Goal: Task Accomplishment & Management: Manage account settings

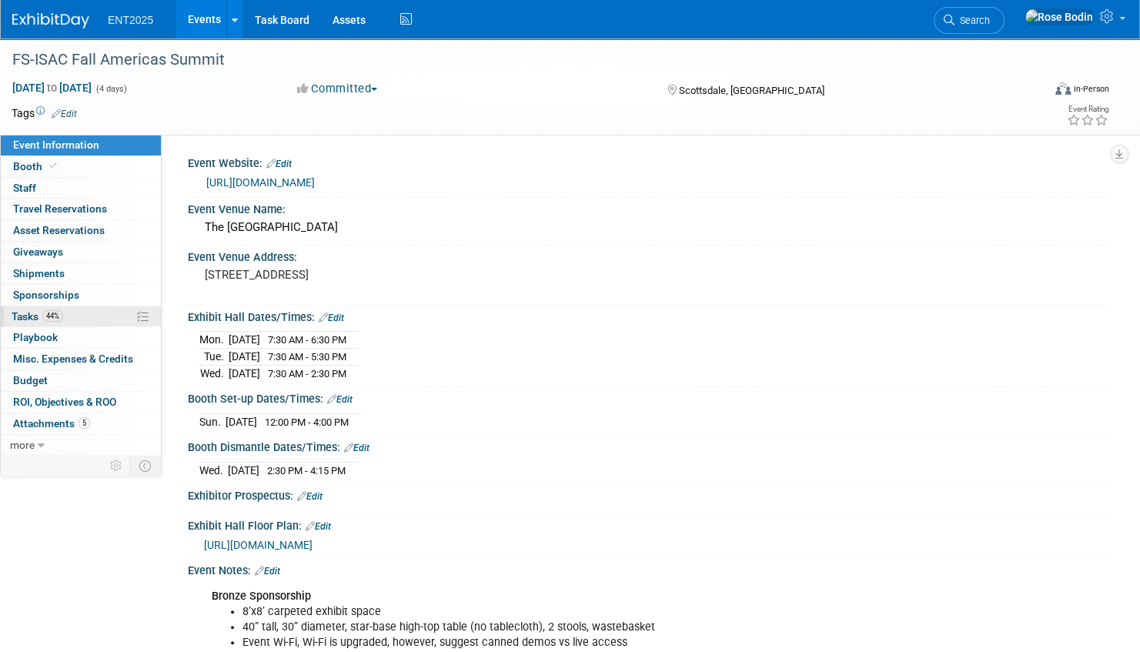
click at [100, 315] on link "44% Tasks 44%" at bounding box center [81, 316] width 160 height 21
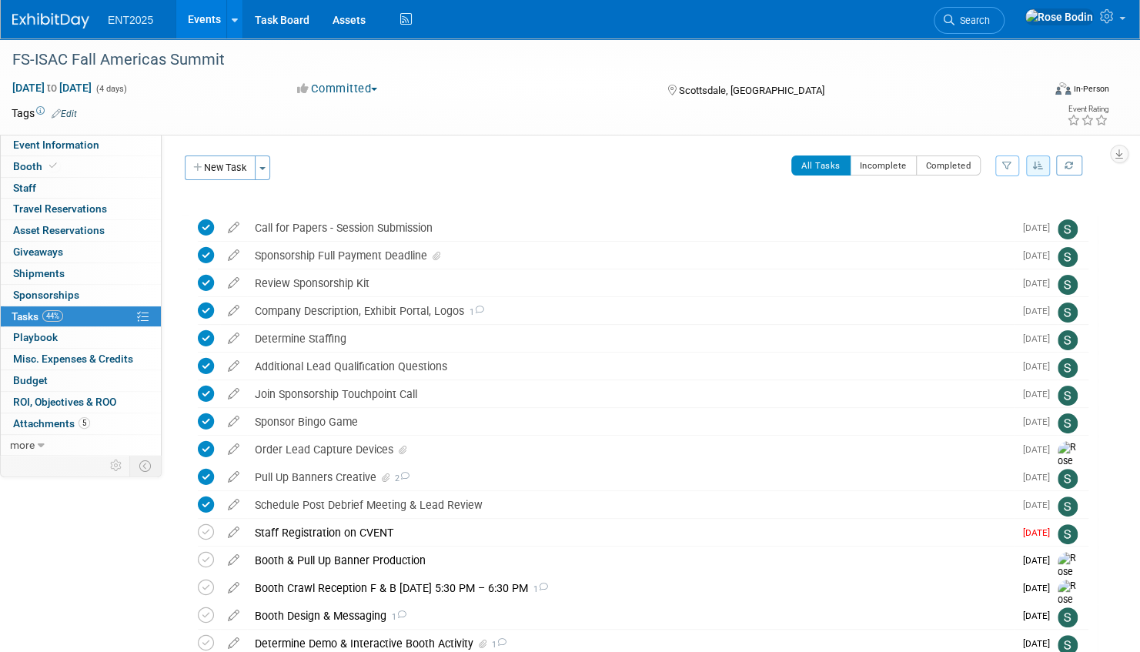
click at [482, 92] on div "Committed Committed Considering Not Going" at bounding box center [467, 89] width 350 height 17
click at [213, 17] on link "Events" at bounding box center [204, 19] width 56 height 38
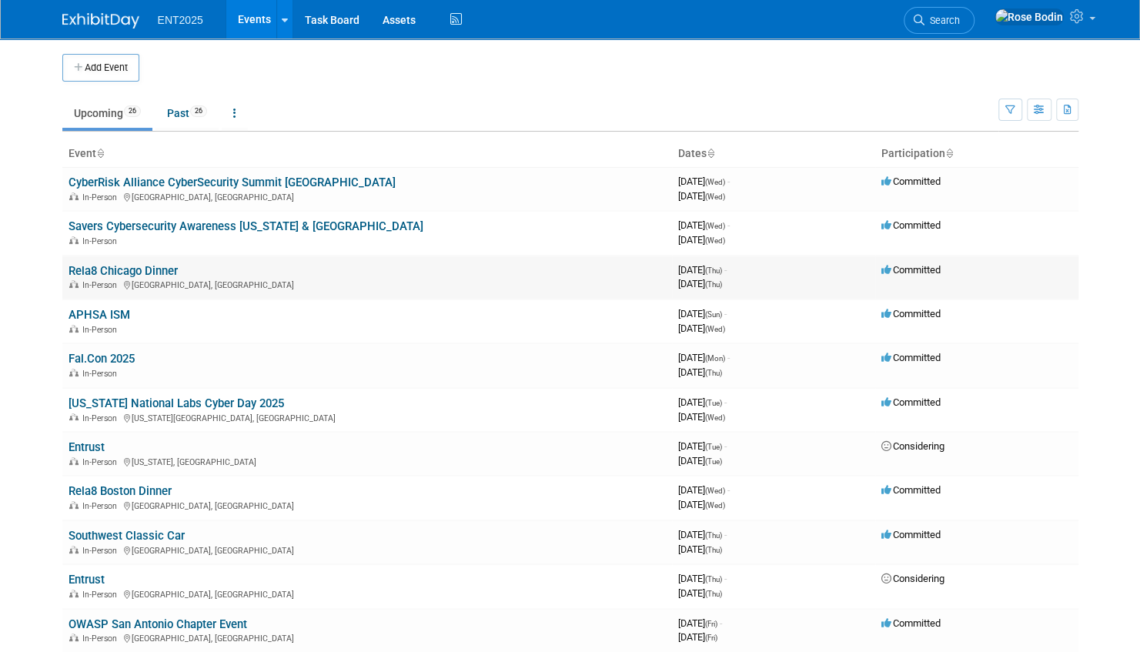
click at [165, 269] on link "Rela8 Chicago Dinner" at bounding box center [123, 271] width 109 height 14
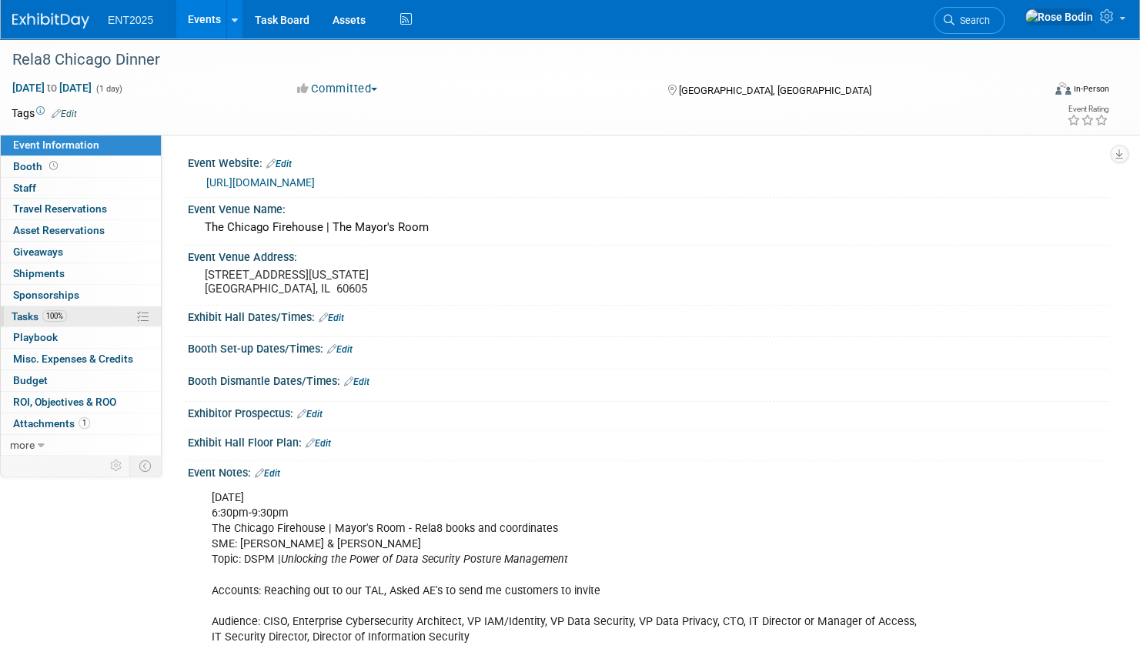
click at [118, 312] on link "100% Tasks 100%" at bounding box center [81, 316] width 160 height 21
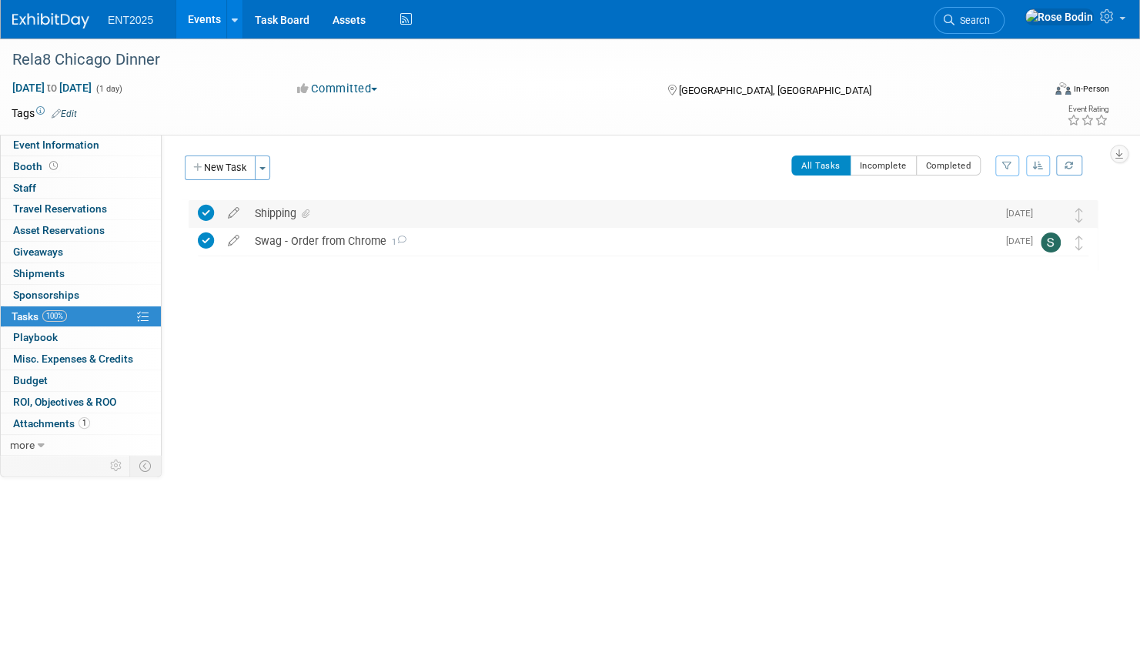
click at [432, 212] on div "Shipping" at bounding box center [622, 213] width 750 height 26
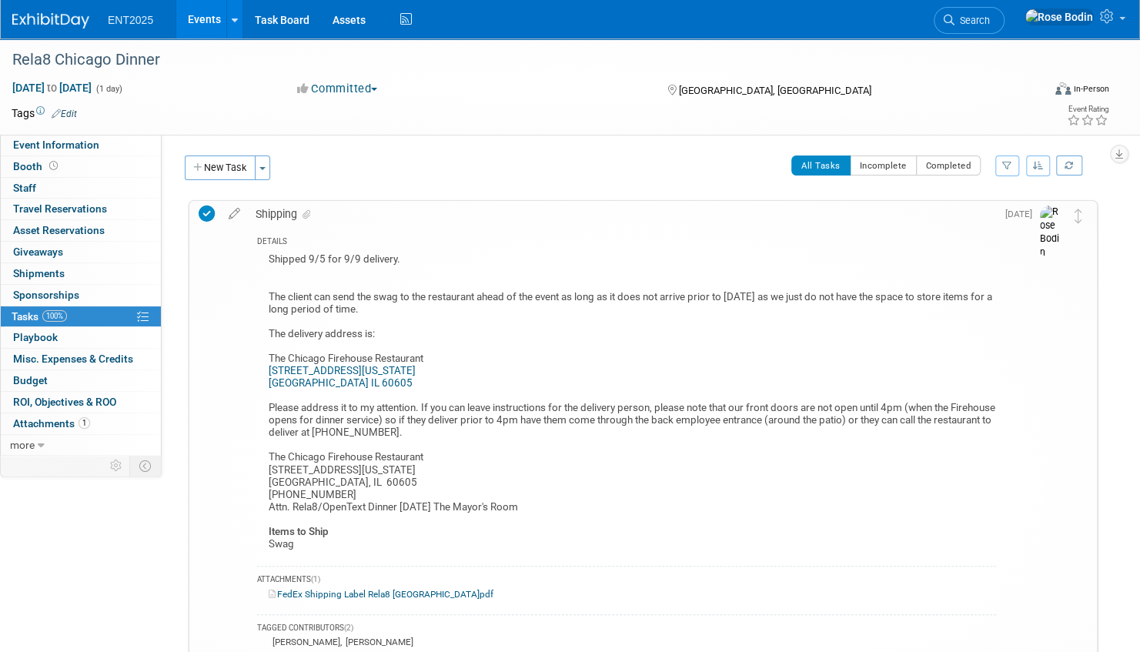
click at [208, 18] on link "Events" at bounding box center [204, 19] width 56 height 38
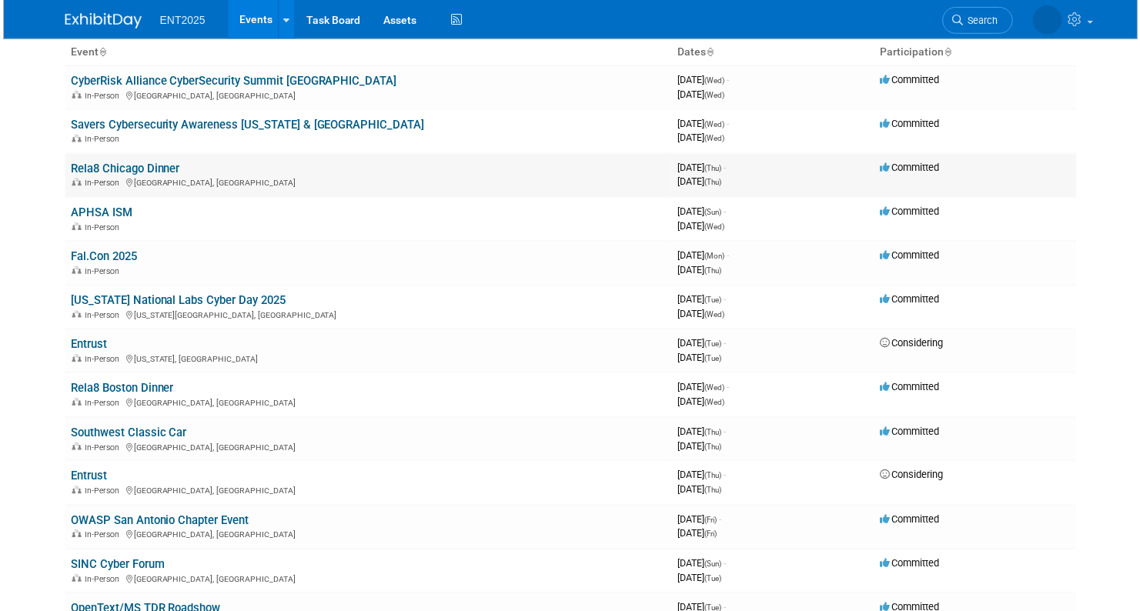
scroll to position [154, 0]
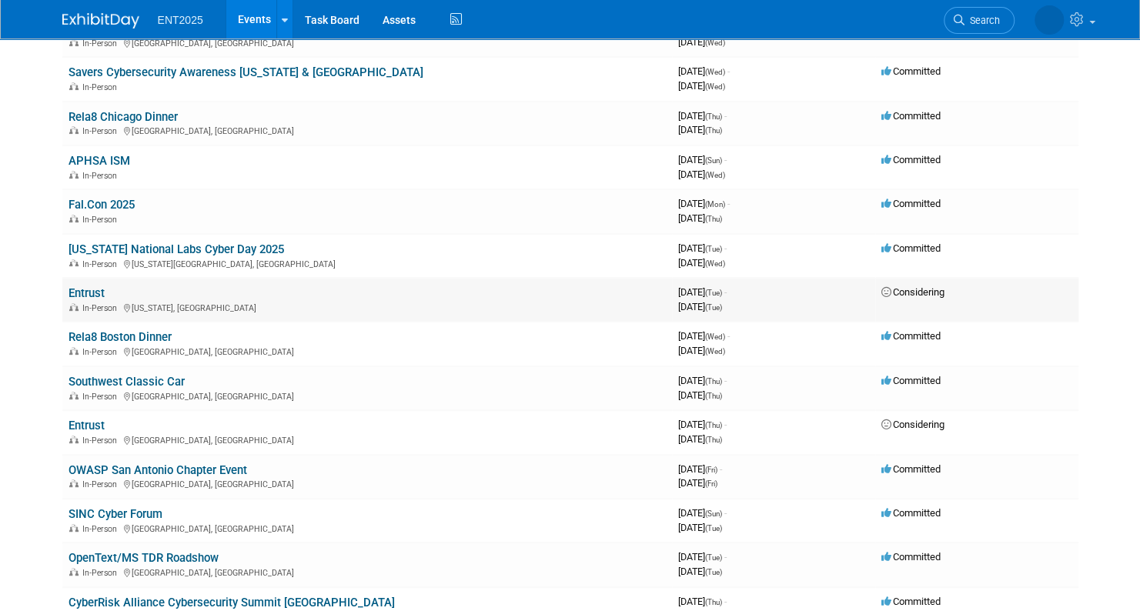
click at [89, 293] on link "Entrust" at bounding box center [87, 293] width 36 height 14
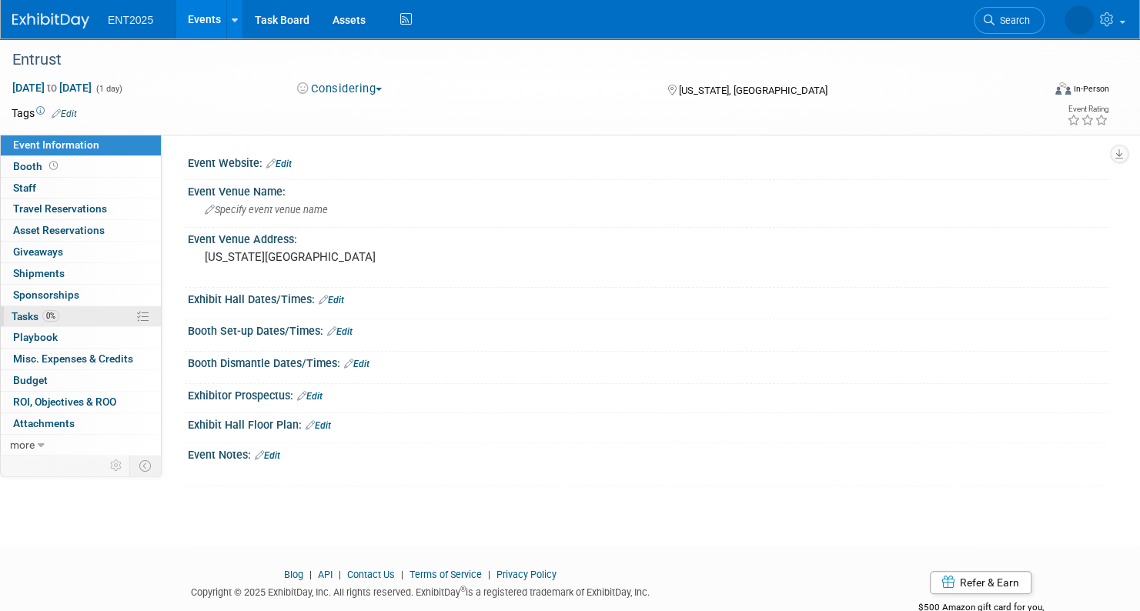
click at [86, 316] on link "0% Tasks 0%" at bounding box center [81, 316] width 160 height 21
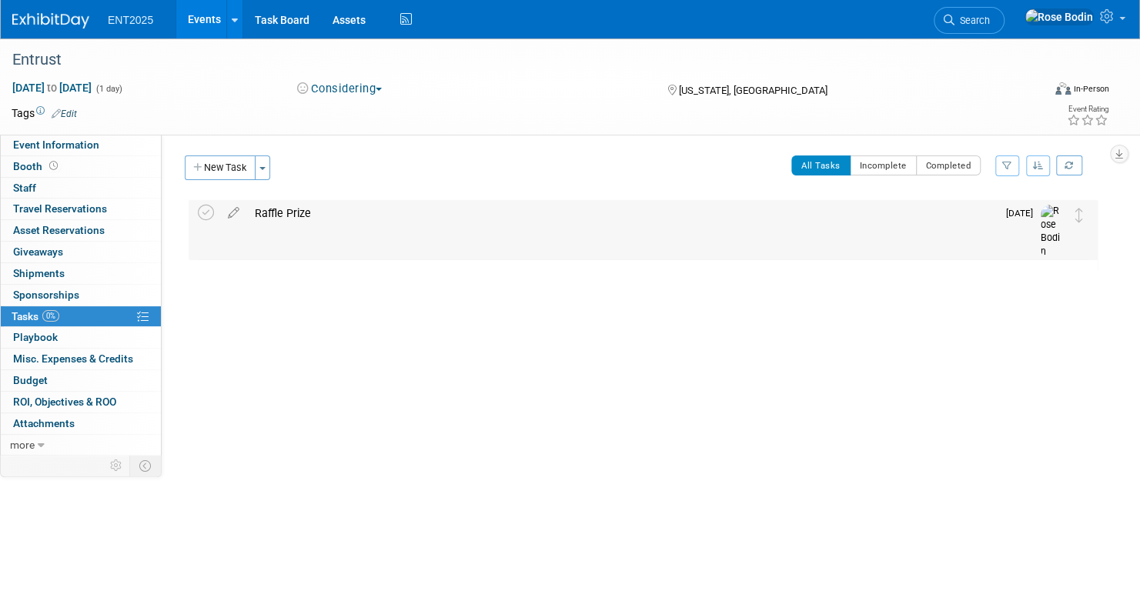
click at [413, 219] on div "Raffle Prize" at bounding box center [622, 213] width 750 height 26
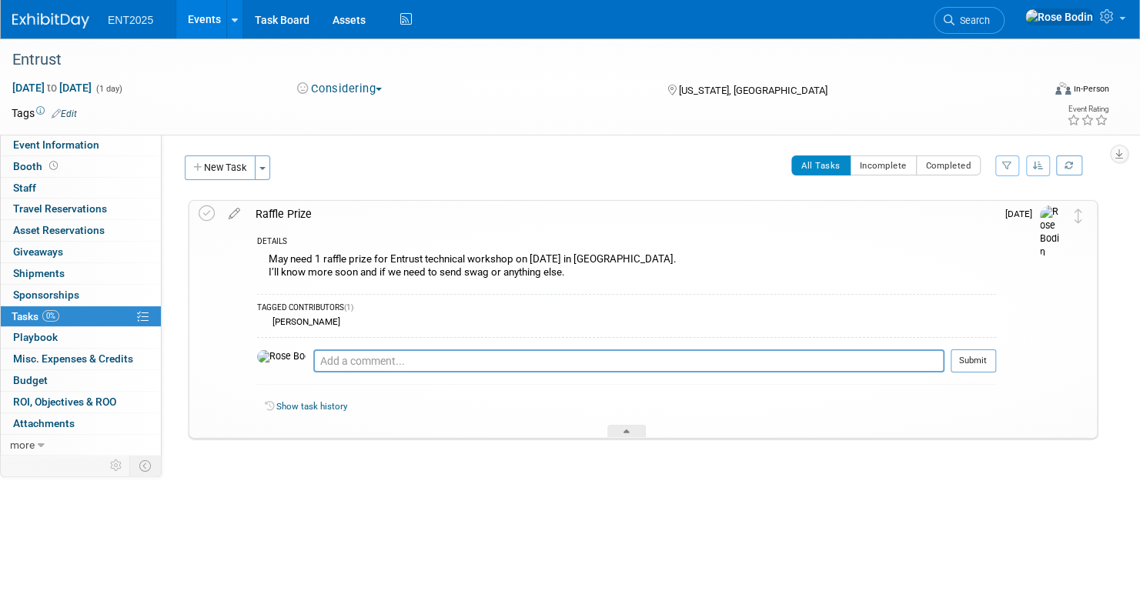
click at [213, 18] on link "Events" at bounding box center [204, 19] width 56 height 38
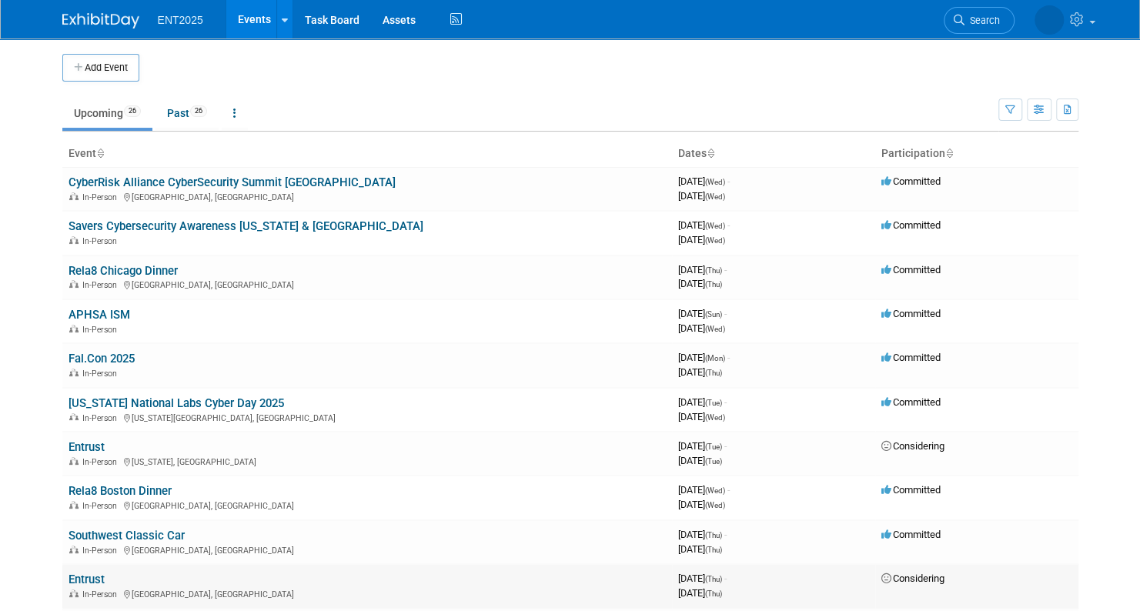
click at [99, 578] on link "Entrust" at bounding box center [87, 580] width 36 height 14
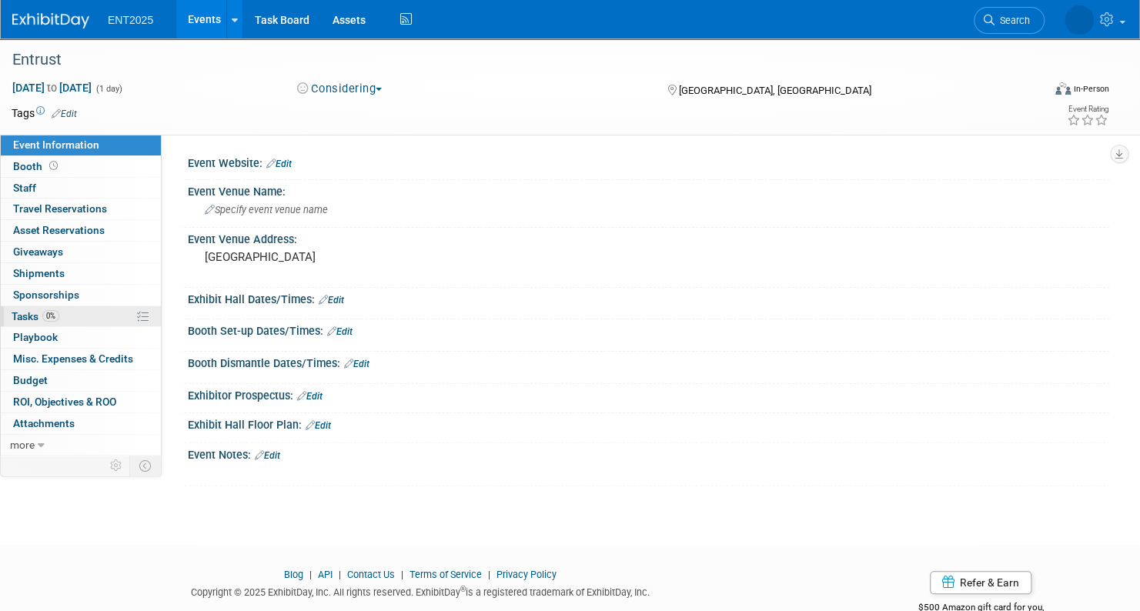
click at [110, 316] on link "0% Tasks 0%" at bounding box center [81, 316] width 160 height 21
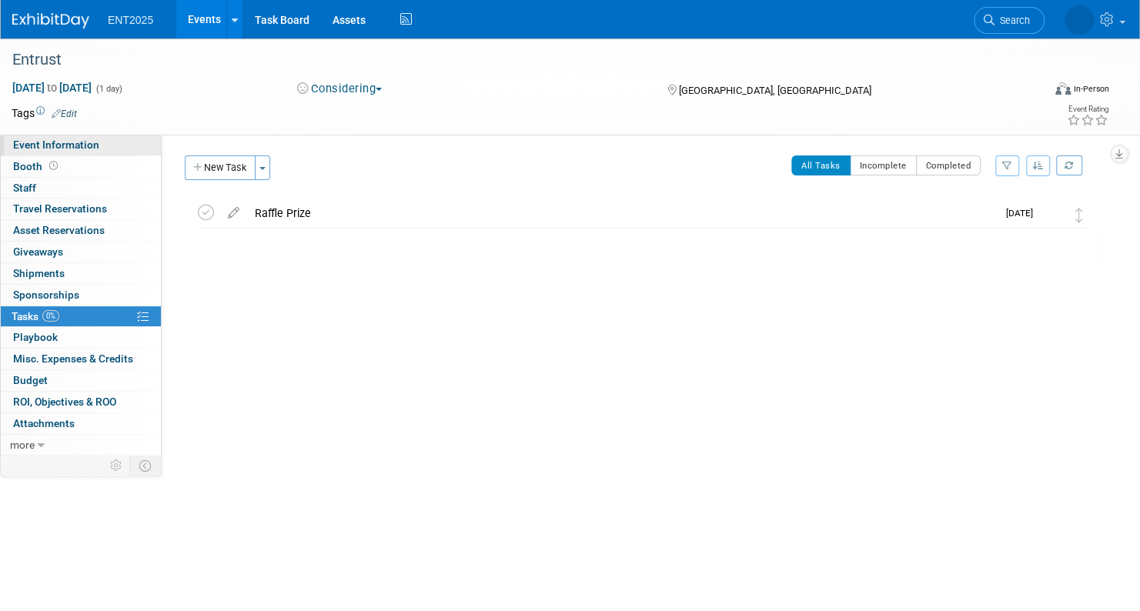
click at [132, 145] on link "Event Information" at bounding box center [81, 145] width 160 height 21
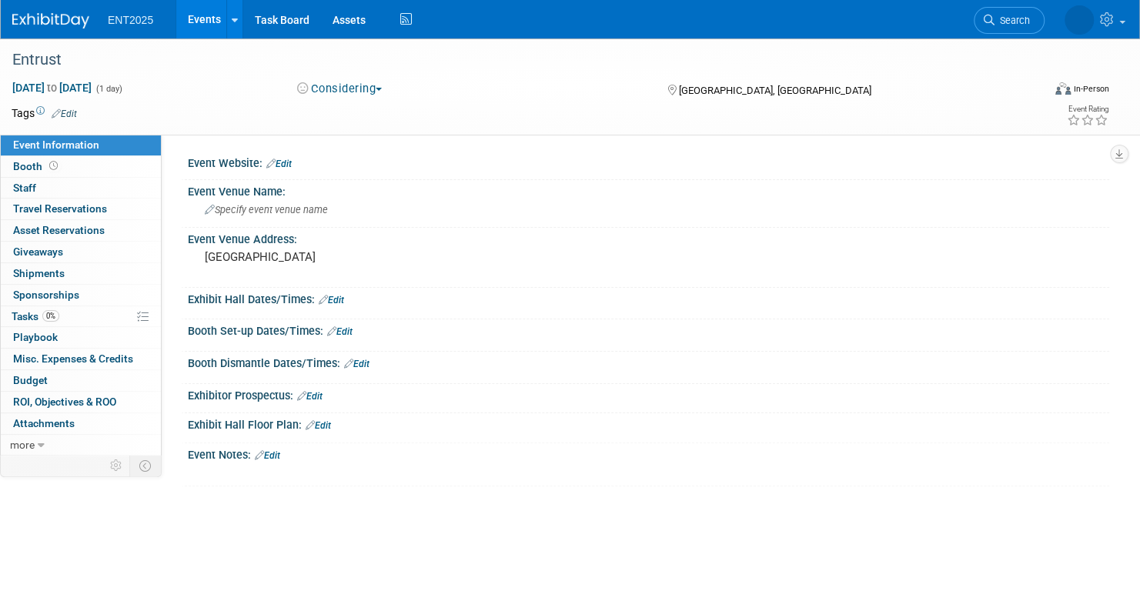
click at [202, 15] on link "Events" at bounding box center [204, 19] width 56 height 38
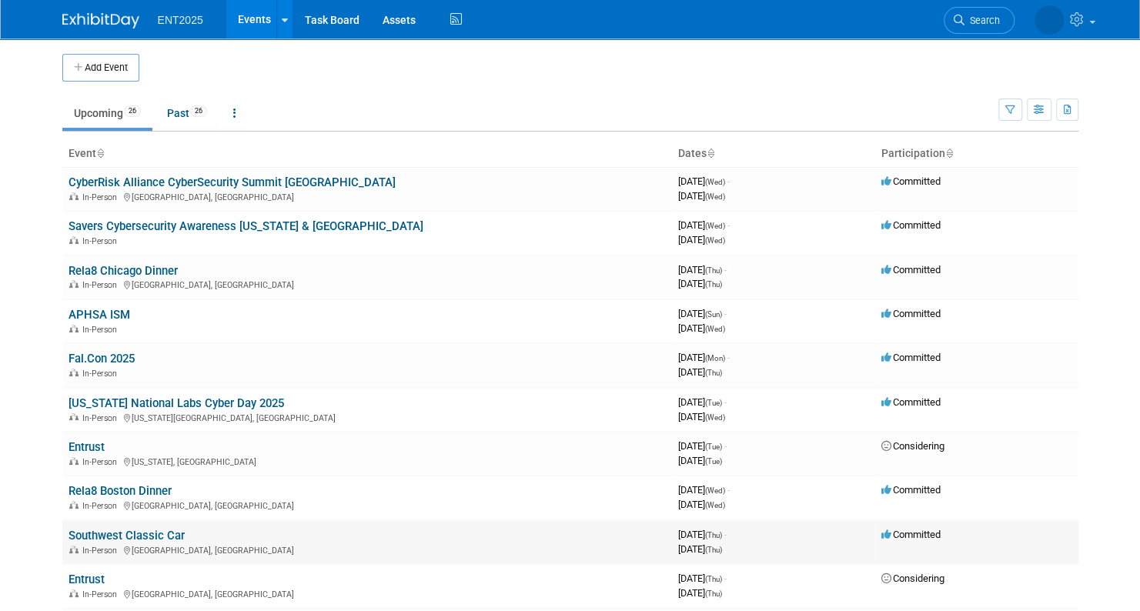
click at [145, 533] on link "Southwest Classic Car" at bounding box center [127, 536] width 116 height 14
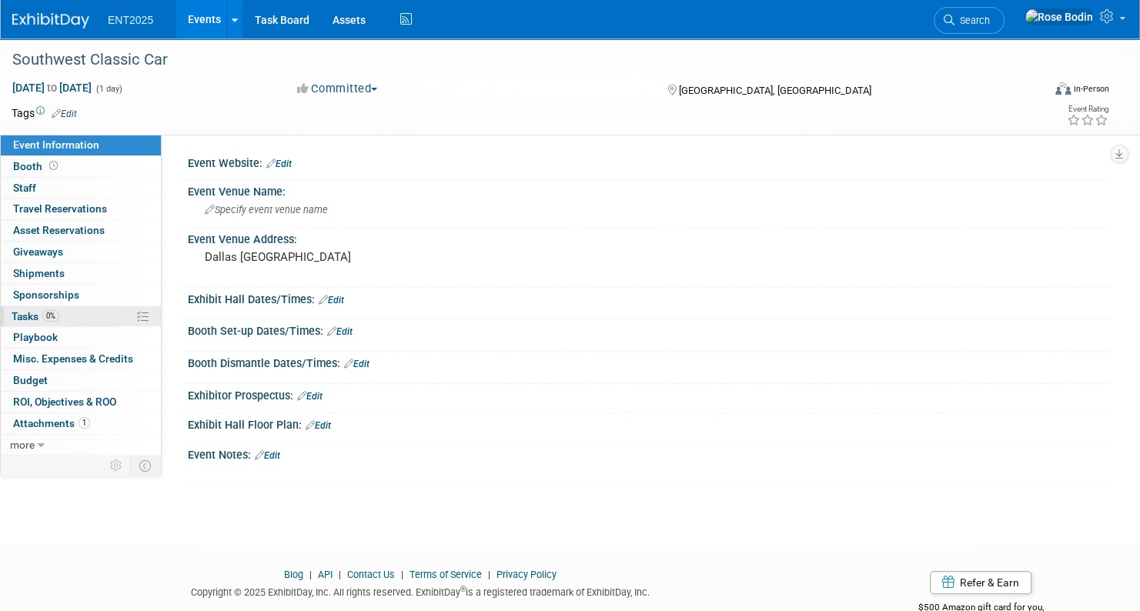
click at [104, 313] on link "0% Tasks 0%" at bounding box center [81, 316] width 160 height 21
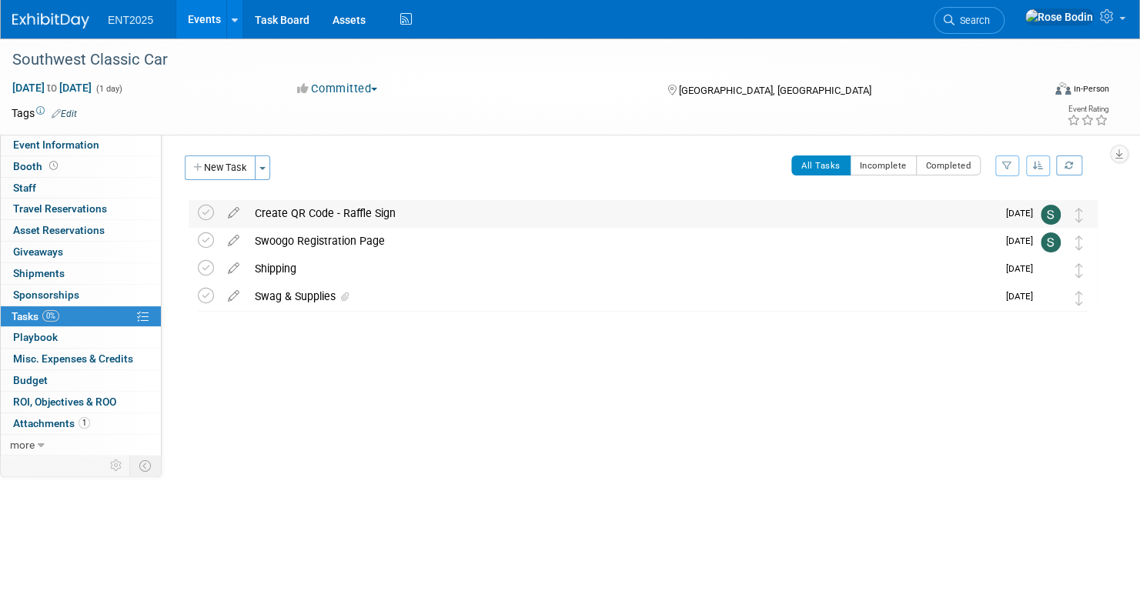
click at [497, 211] on div "Create QR Code - Raffle Sign" at bounding box center [622, 213] width 750 height 26
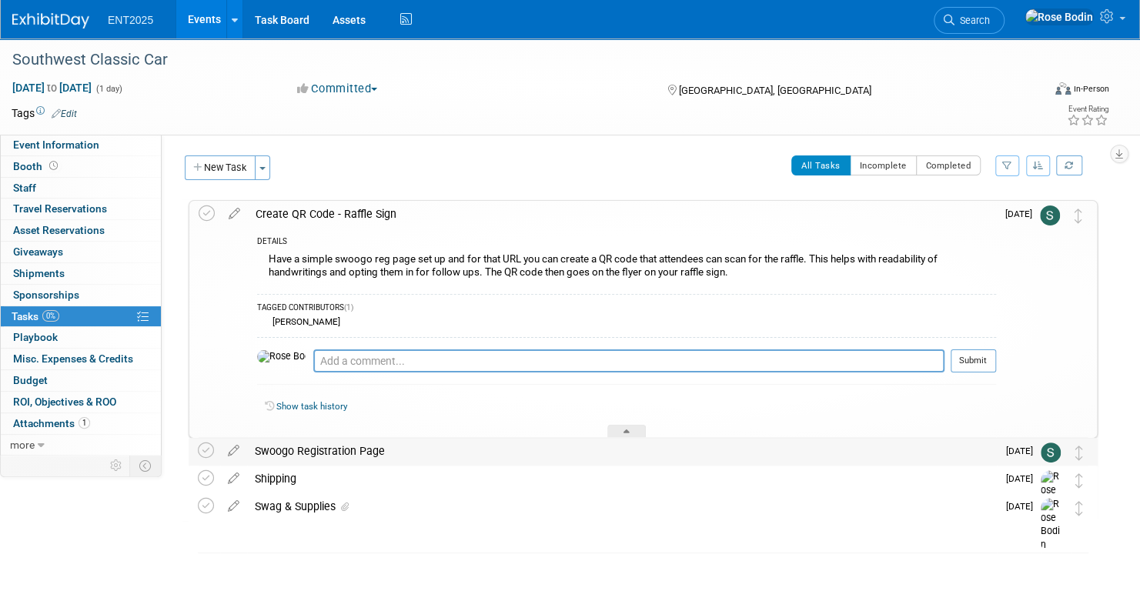
click at [460, 450] on div "Swoogo Registration Page" at bounding box center [622, 451] width 750 height 26
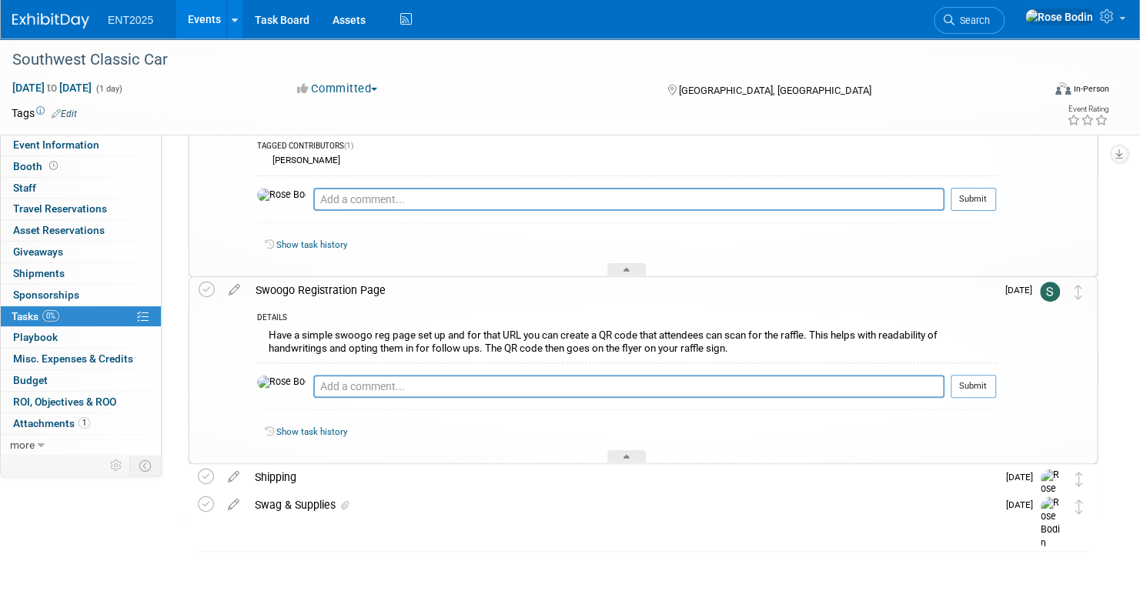
scroll to position [163, 0]
click at [537, 507] on div "Swag & Supplies" at bounding box center [622, 503] width 750 height 26
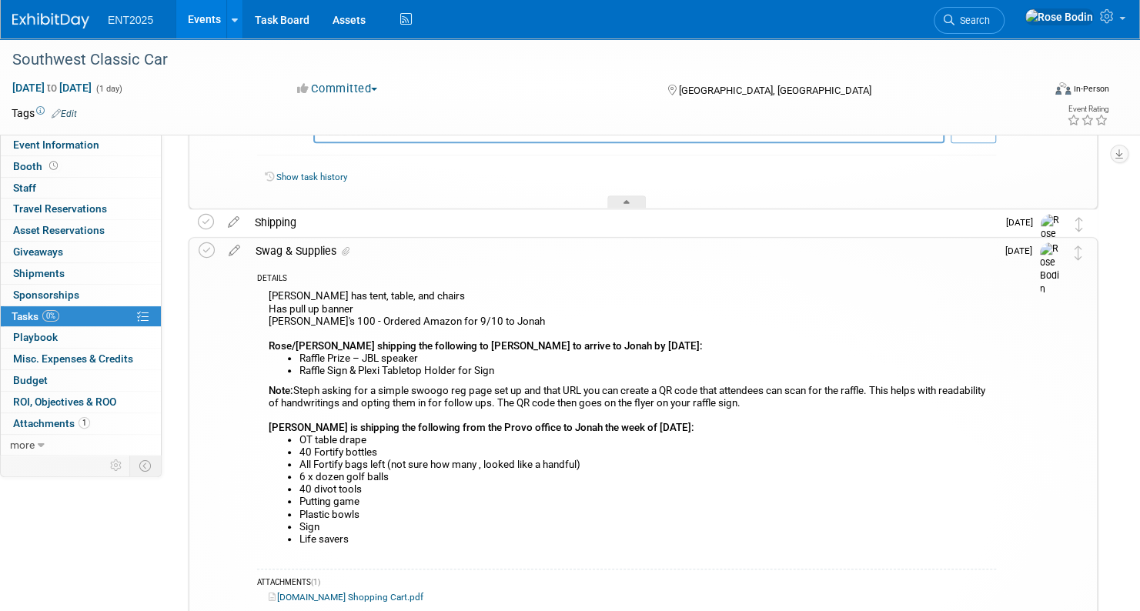
scroll to position [394, 0]
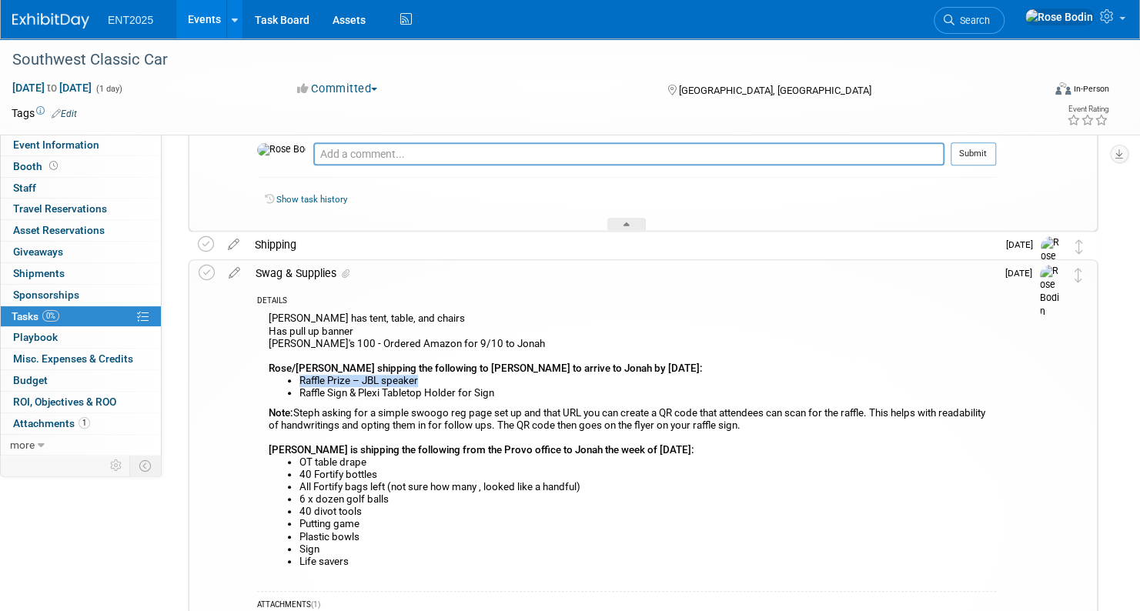
drag, startPoint x: 422, startPoint y: 381, endPoint x: 297, endPoint y: 379, distance: 124.7
click at [297, 379] on ul "Raffle Prize – JBL speaker Raffle Sign & Plexi Tabletop Holder for Sign" at bounding box center [632, 387] width 727 height 25
click at [507, 387] on li "Raffle Sign & Plexi Tabletop Holder for Sign" at bounding box center [647, 393] width 697 height 12
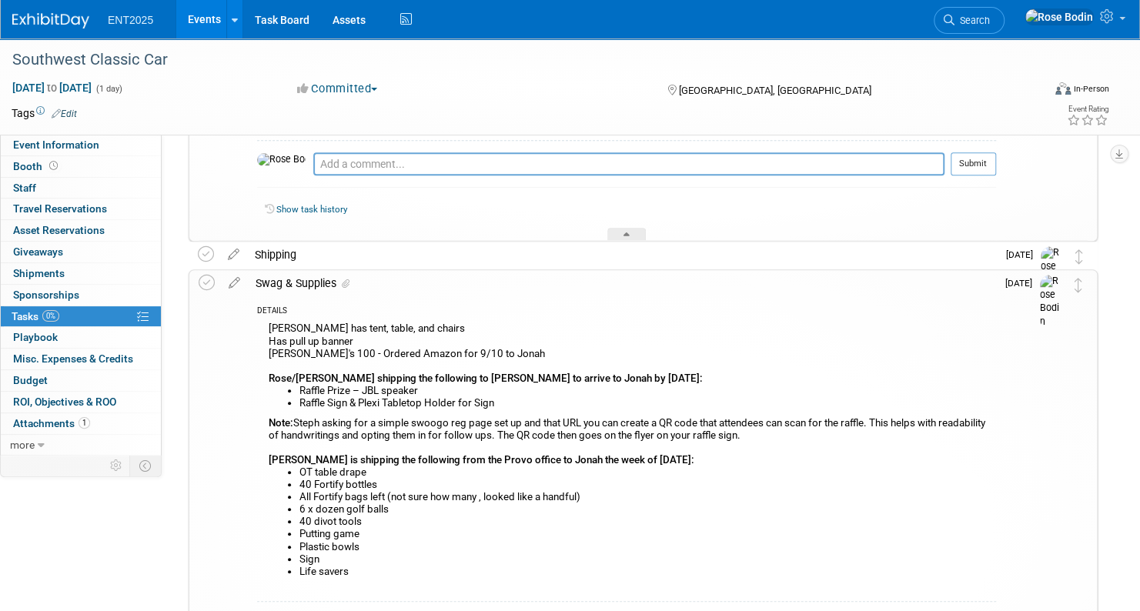
scroll to position [317, 0]
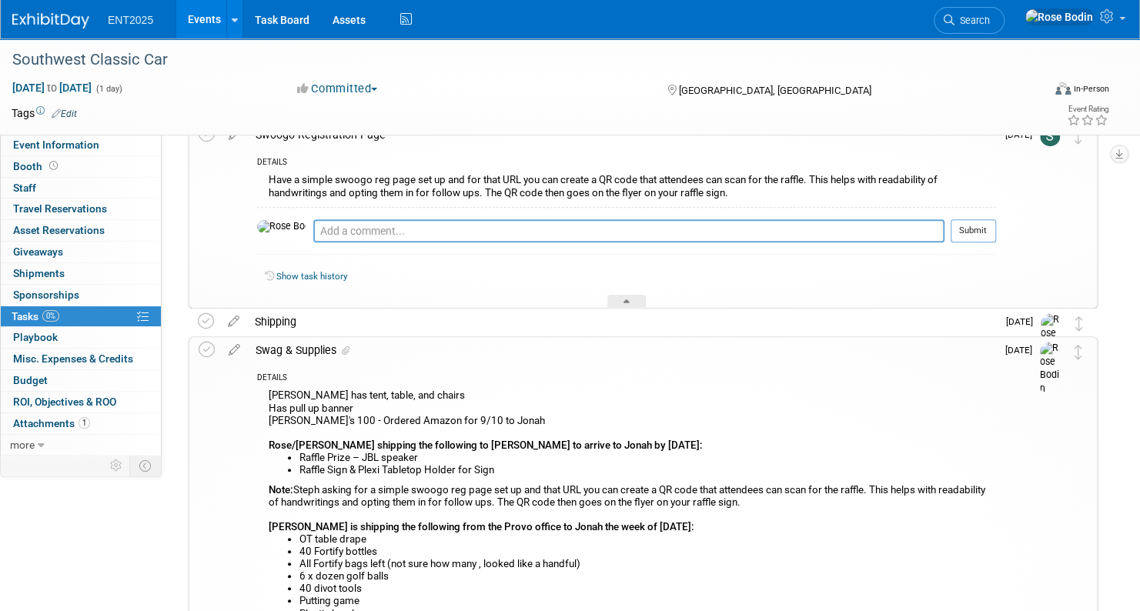
click at [499, 420] on div "Jonah has tent, table, and chairs Has pull up banner Koozi's 100 - Ordered Amaz…" at bounding box center [626, 523] width 739 height 274
click at [496, 420] on div "Jonah has tent, table, and chairs Has pull up banner Koozi's 100 - Ordered Amaz…" at bounding box center [626, 523] width 739 height 274
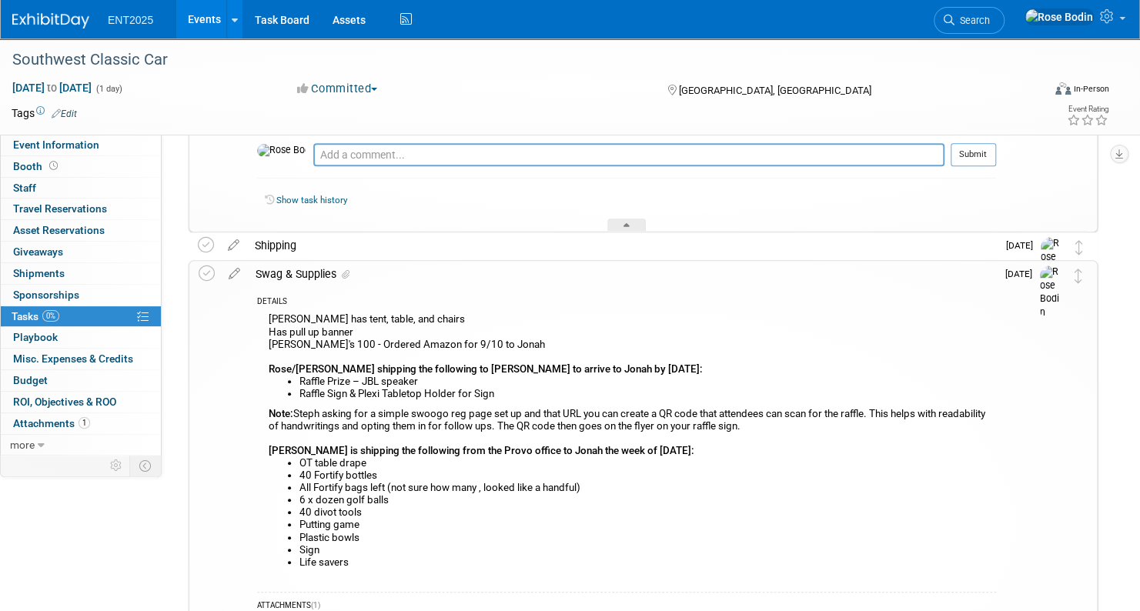
scroll to position [471, 0]
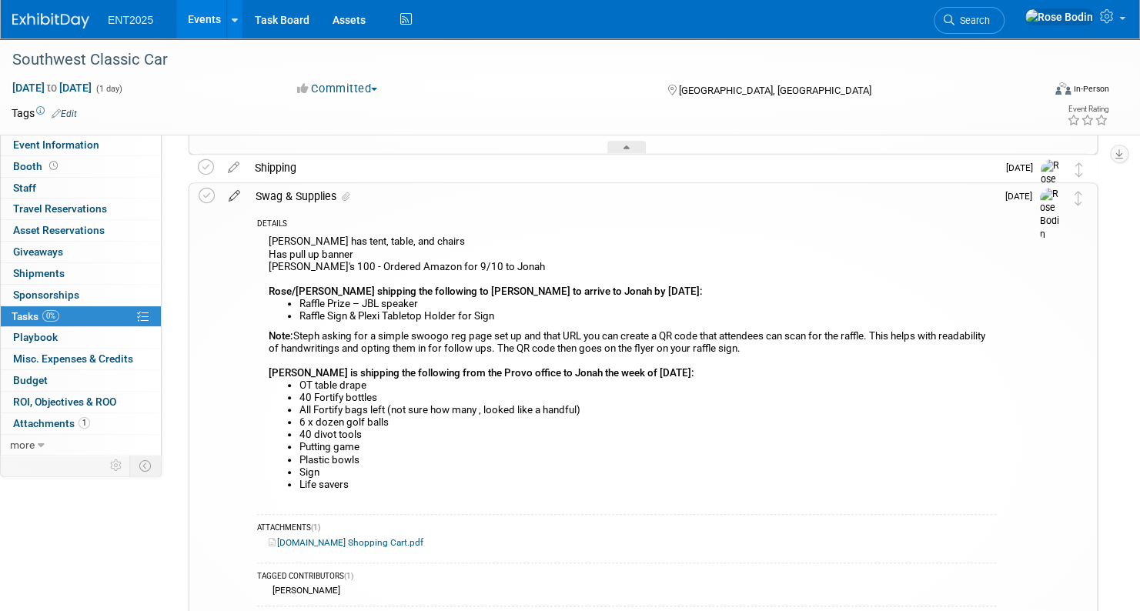
click at [234, 194] on icon at bounding box center [234, 192] width 27 height 19
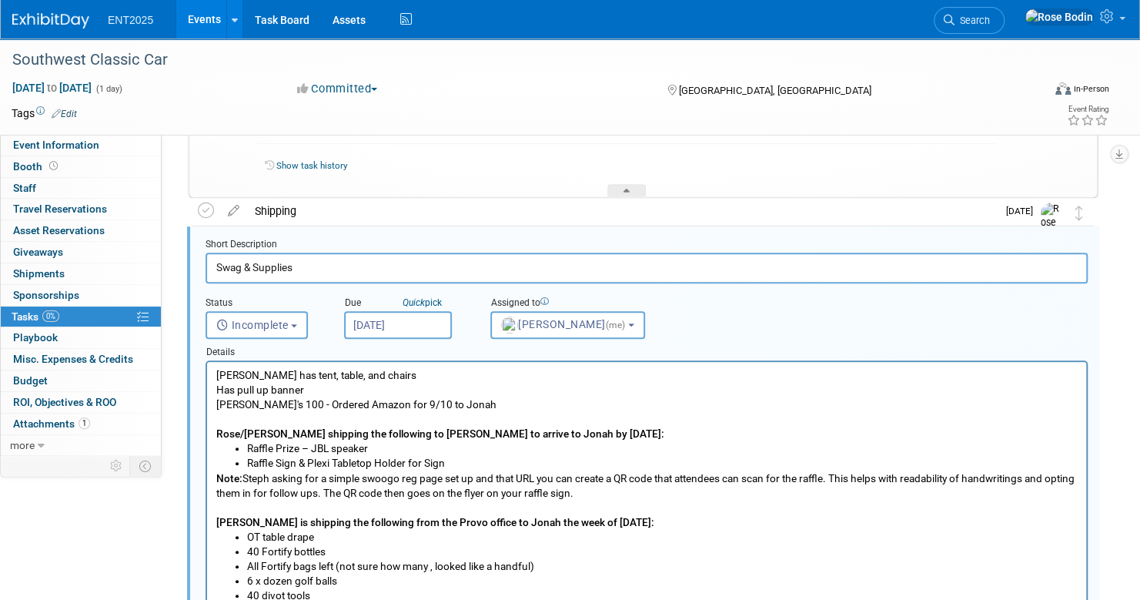
scroll to position [0, 0]
click at [453, 408] on p "Jonah has tent, table, and chairs Has pull up banner Koozi's 100 - Ordered Amaz…" at bounding box center [646, 404] width 861 height 73
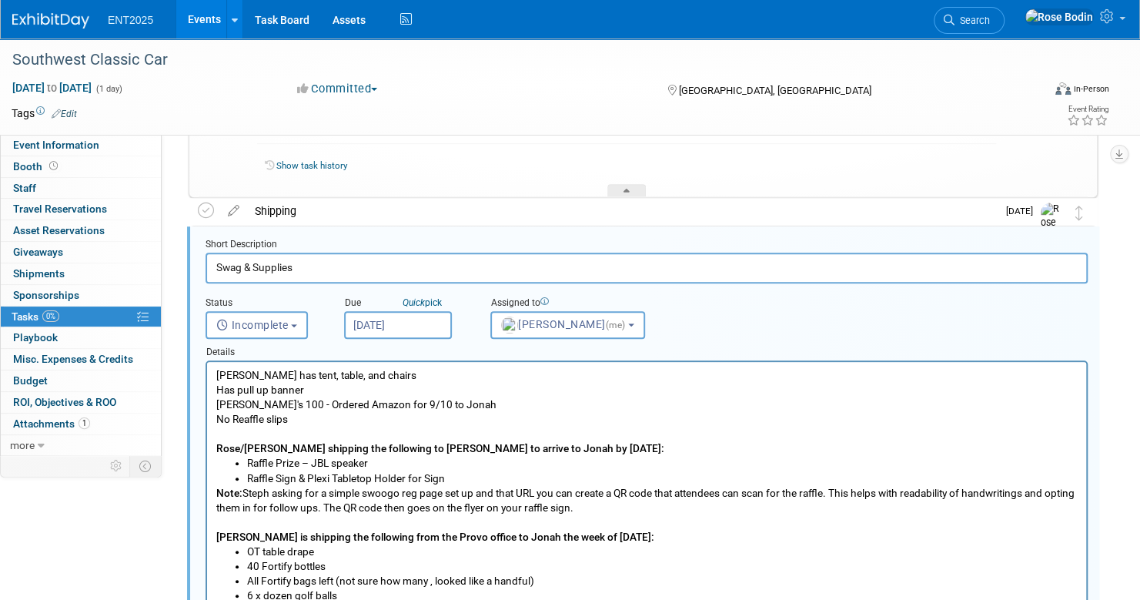
click at [243, 418] on p "No Reaffle slips Rose/Stephanie shipping the following to Jonah to arrive to Jo…" at bounding box center [646, 434] width 861 height 44
click at [303, 417] on p "No Raffle slips Rose/Stephanie shipping the following to Jonah to arrive to Jon…" at bounding box center [646, 434] width 861 height 44
click at [552, 407] on p "Jonah has tent, table, and chairs Has pull up banner Koozi's 100 - Ordered Amaz…" at bounding box center [646, 390] width 861 height 44
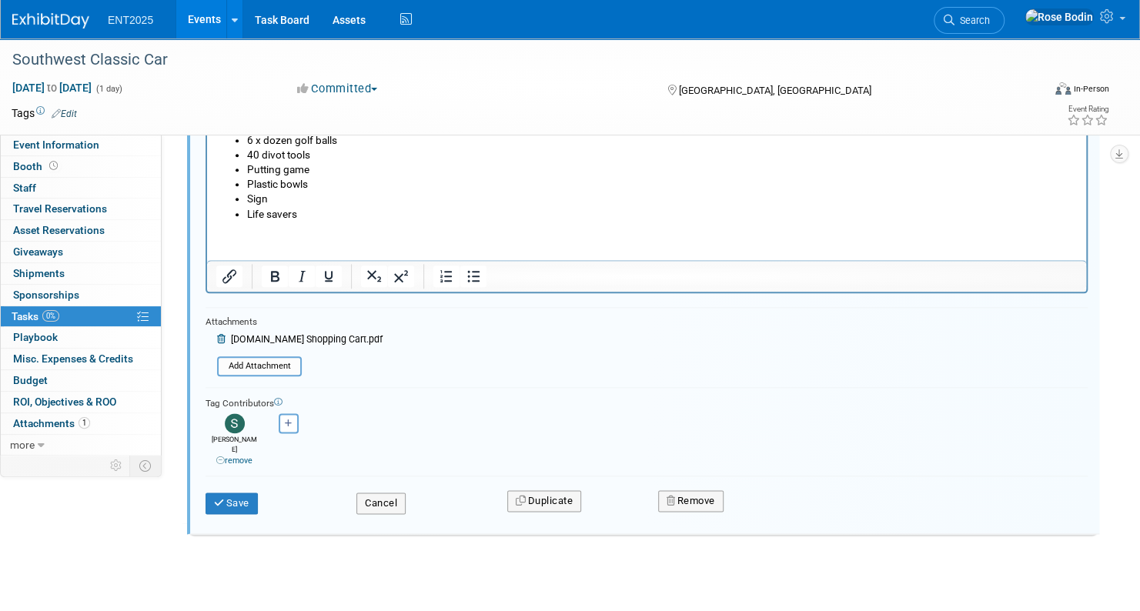
scroll to position [888, 0]
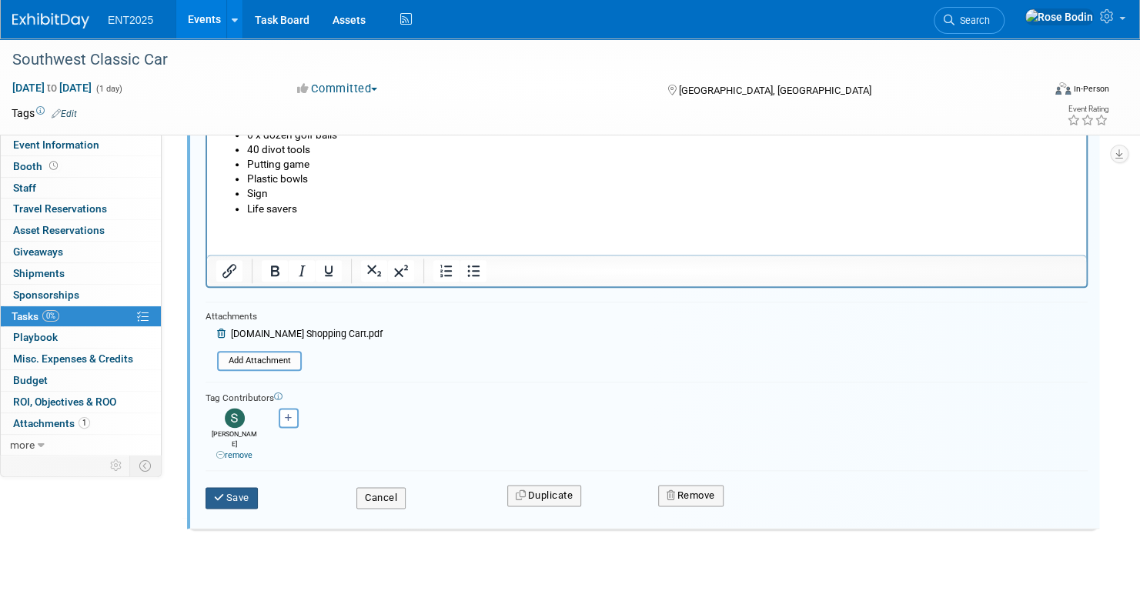
click at [236, 487] on button "Save" at bounding box center [232, 498] width 52 height 22
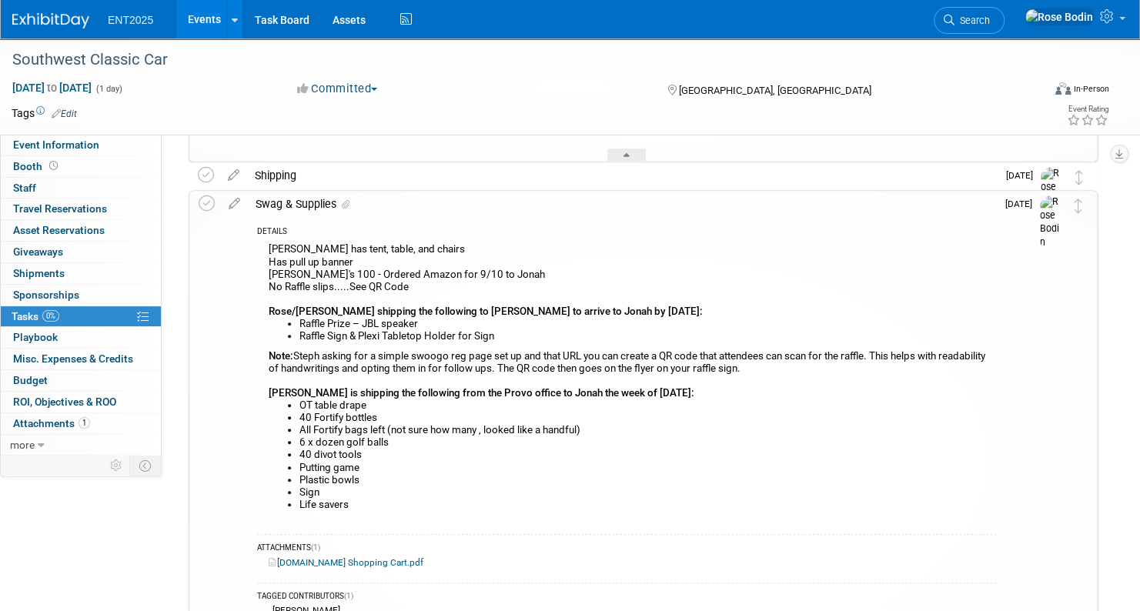
scroll to position [441, 0]
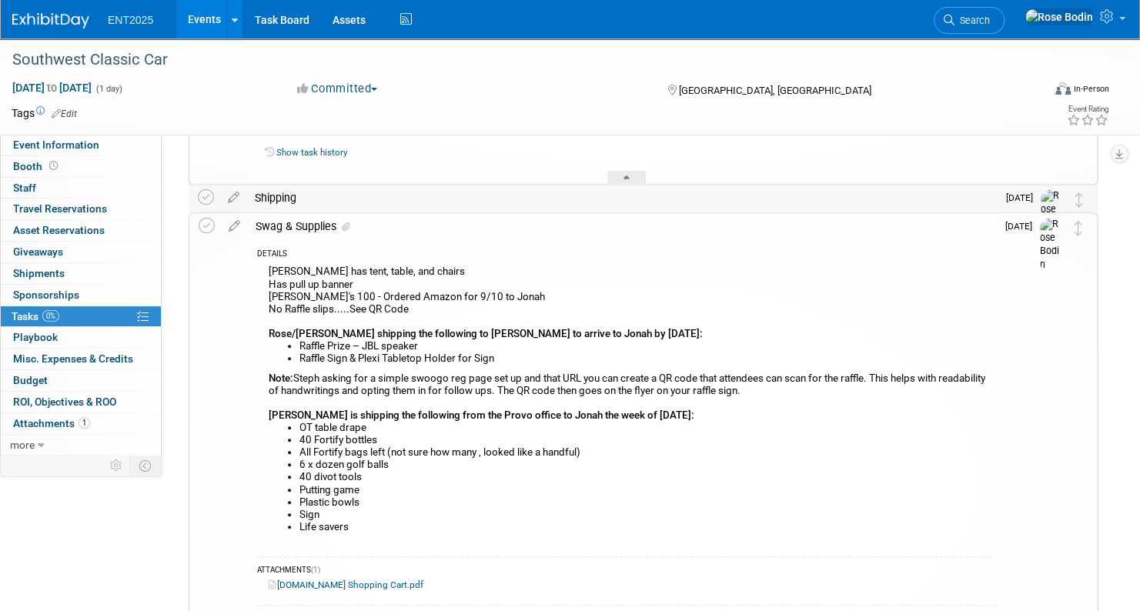
click at [539, 201] on div "Shipping" at bounding box center [622, 198] width 750 height 26
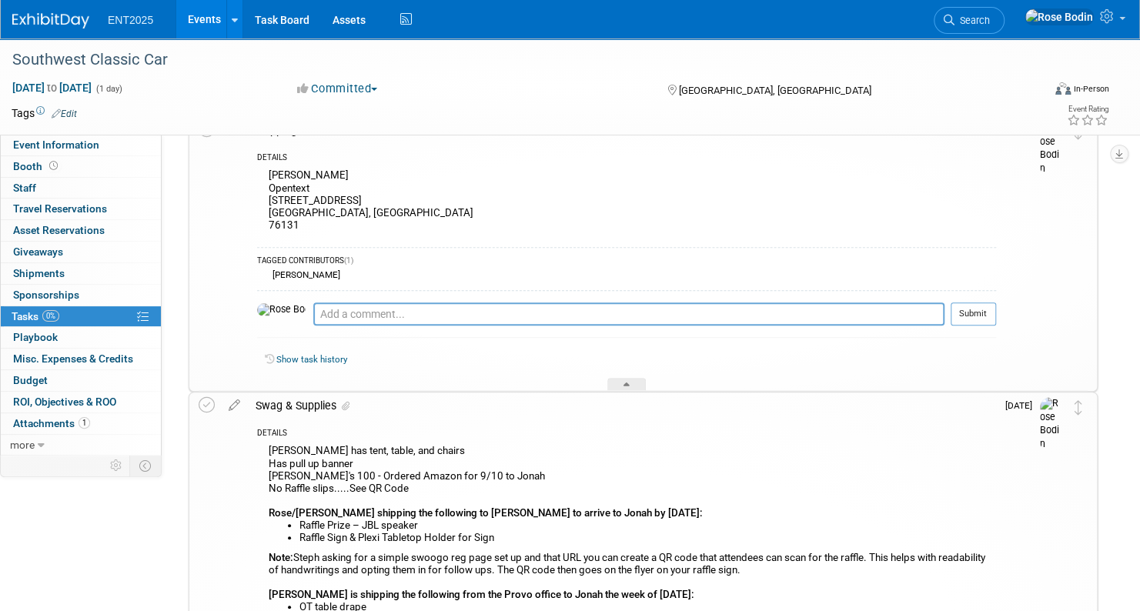
scroll to position [595, 0]
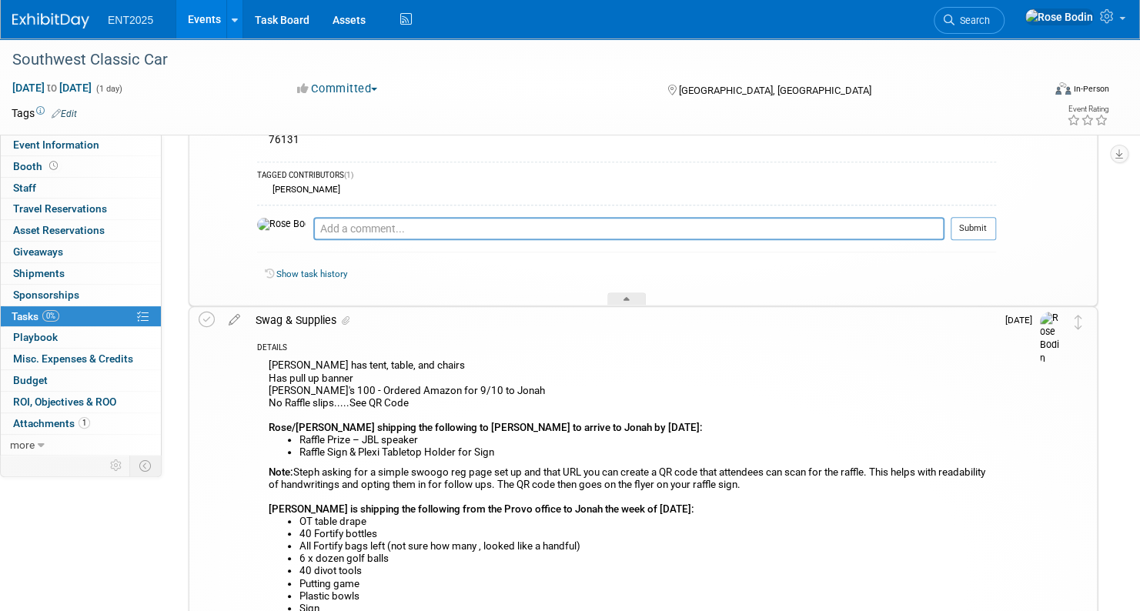
click at [206, 18] on link "Events" at bounding box center [204, 19] width 56 height 38
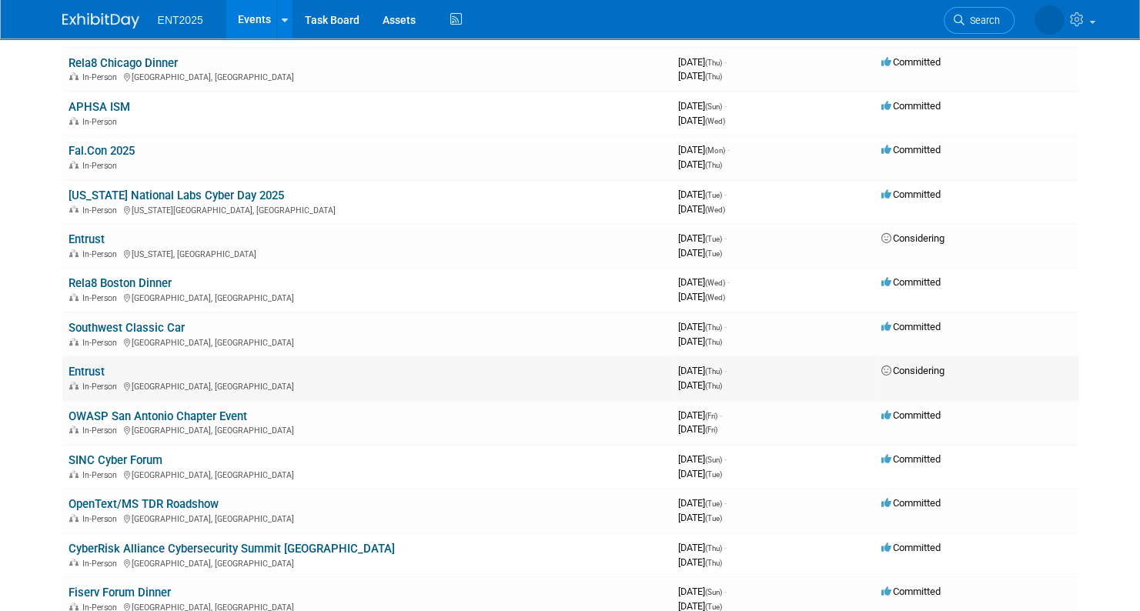
scroll to position [231, 0]
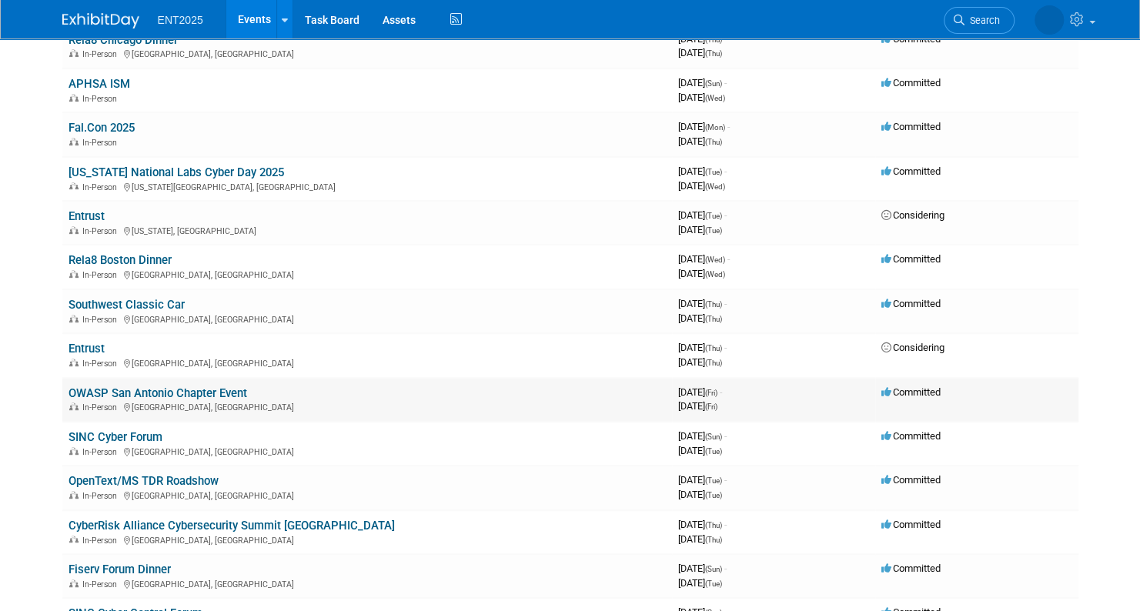
click at [148, 392] on link "OWASP San Antonio Chapter Event" at bounding box center [158, 393] width 179 height 14
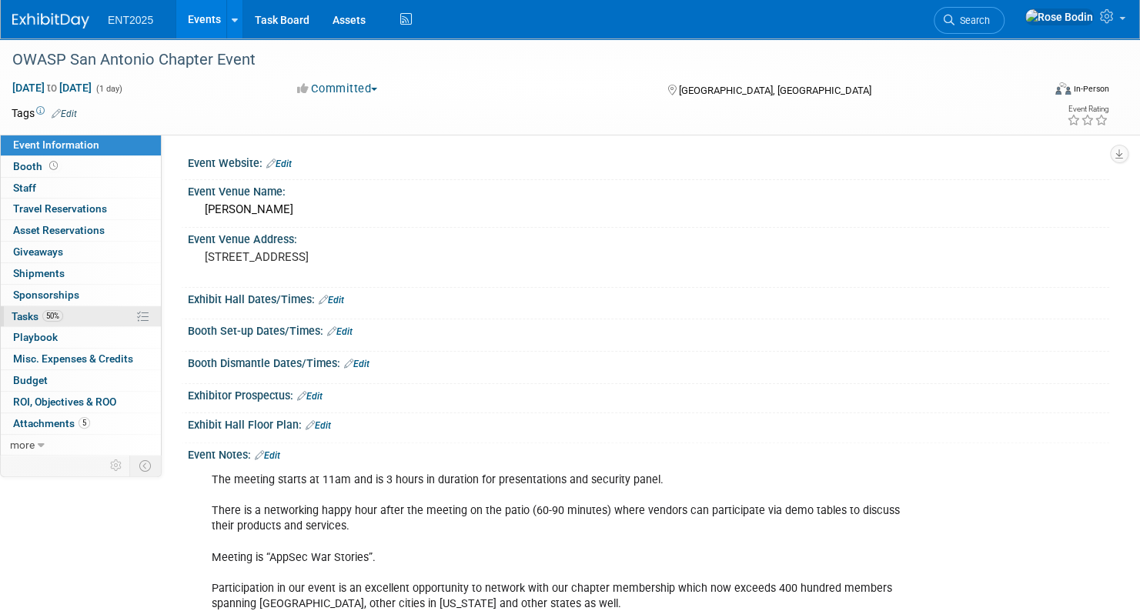
click at [98, 316] on link "50% Tasks 50%" at bounding box center [81, 316] width 160 height 21
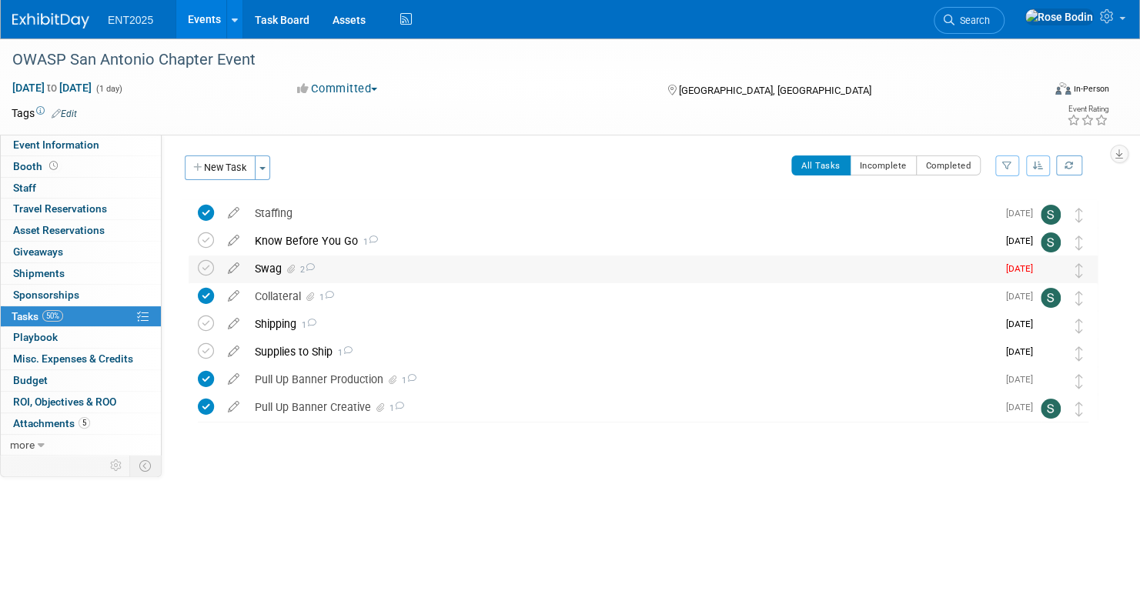
click at [456, 276] on div "Swag 2" at bounding box center [622, 269] width 750 height 26
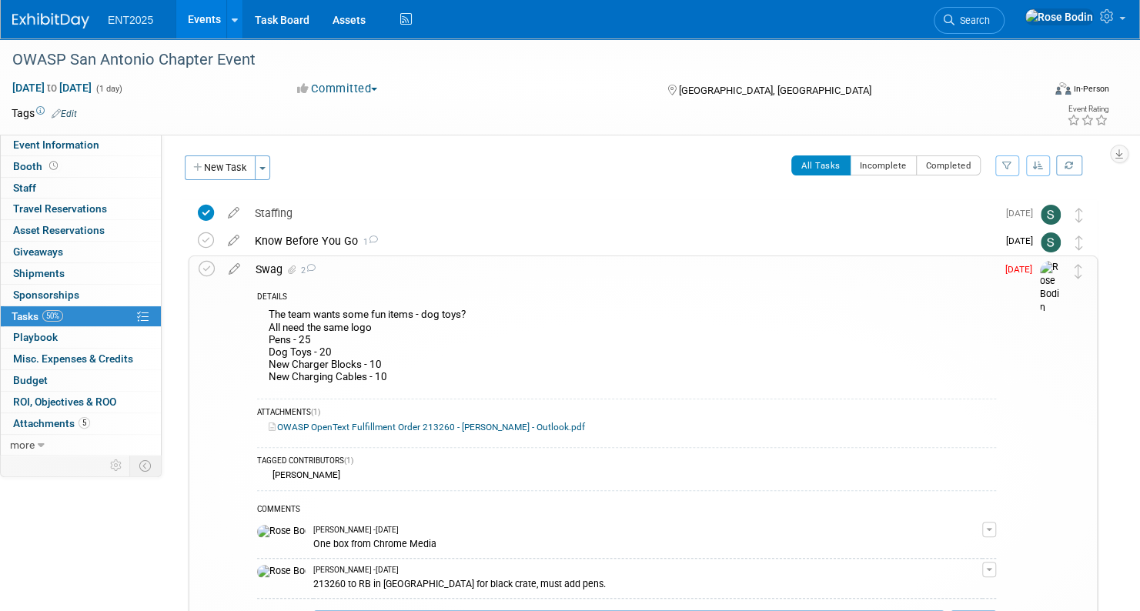
click at [374, 426] on link "OWASP OpenText Fulfillment Order 213260 - Rosalie Bodin - Outlook.pdf" at bounding box center [427, 427] width 316 height 11
click at [489, 377] on div "The team wants some fun items - dog toys? All need the same logo Pens - 25 Dog …" at bounding box center [626, 347] width 739 height 85
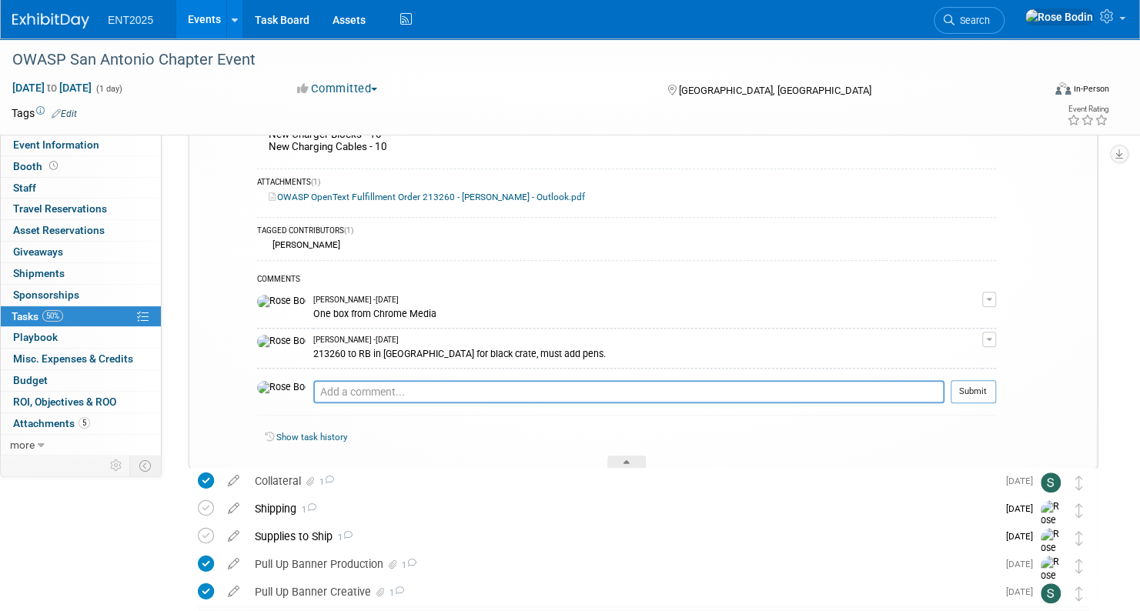
scroll to position [308, 0]
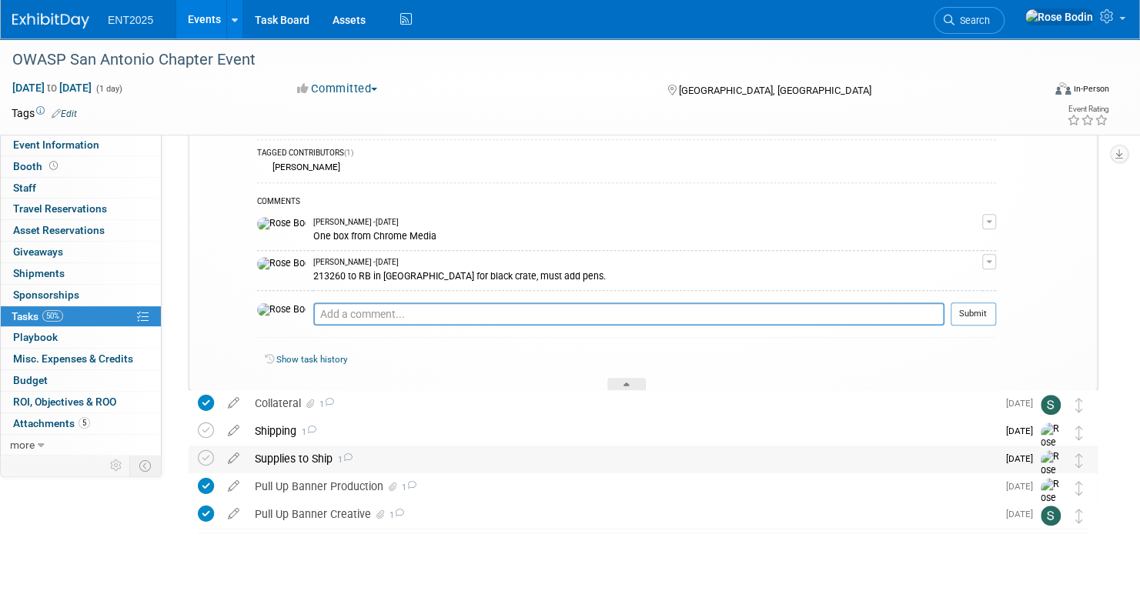
click at [481, 460] on div "Supplies to Ship 1" at bounding box center [622, 459] width 750 height 26
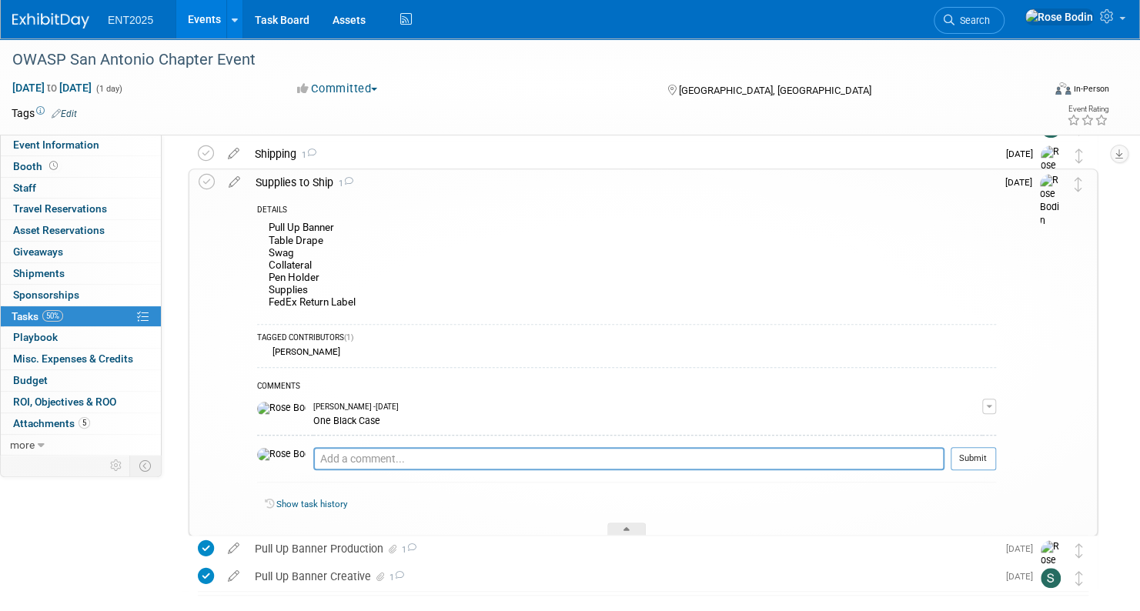
scroll to position [658, 0]
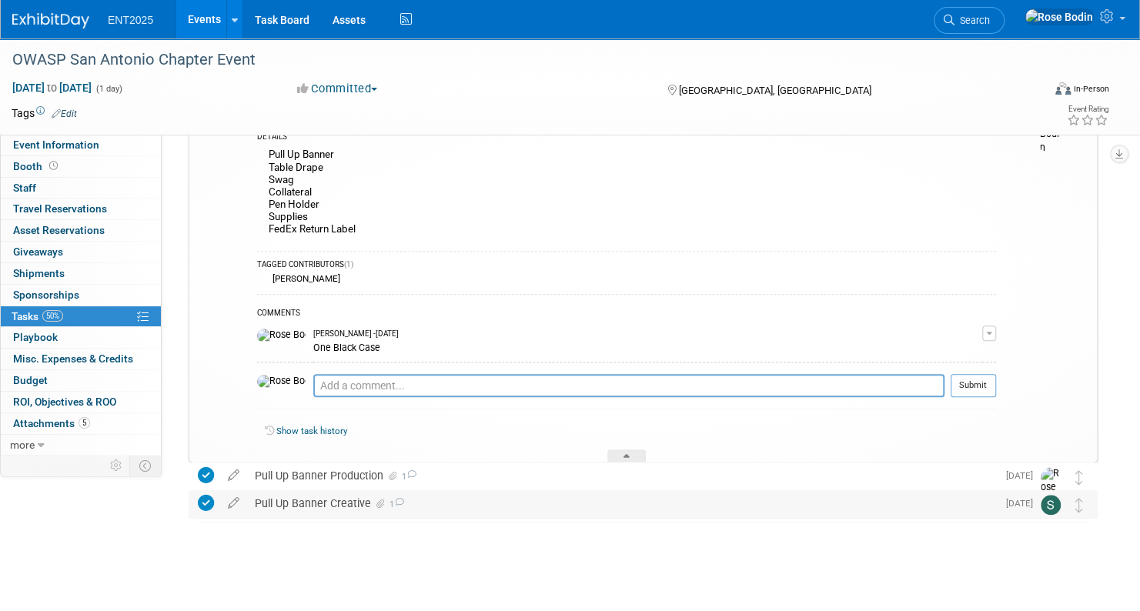
click at [496, 506] on div "Pull Up Banner Creative 1" at bounding box center [622, 503] width 750 height 26
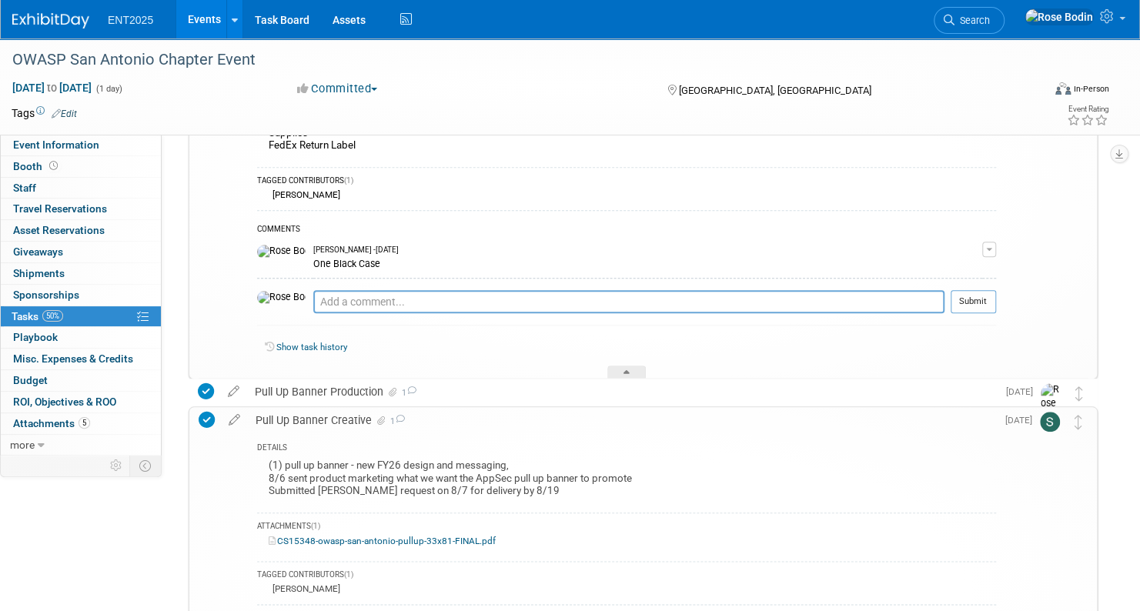
scroll to position [812, 0]
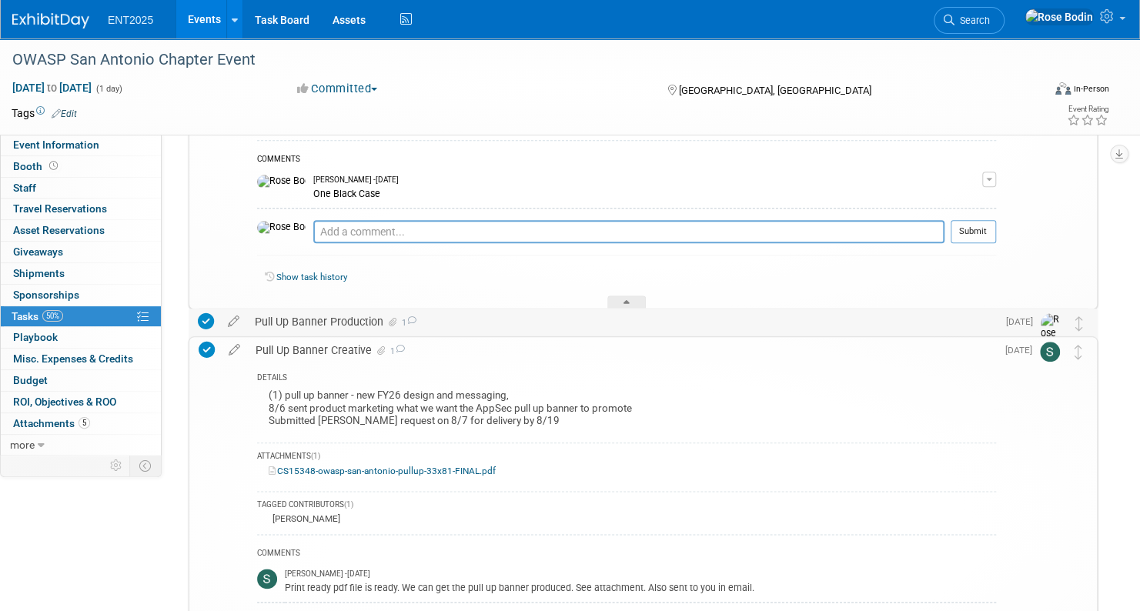
click at [494, 324] on div "Pull Up Banner Production 1" at bounding box center [622, 322] width 750 height 26
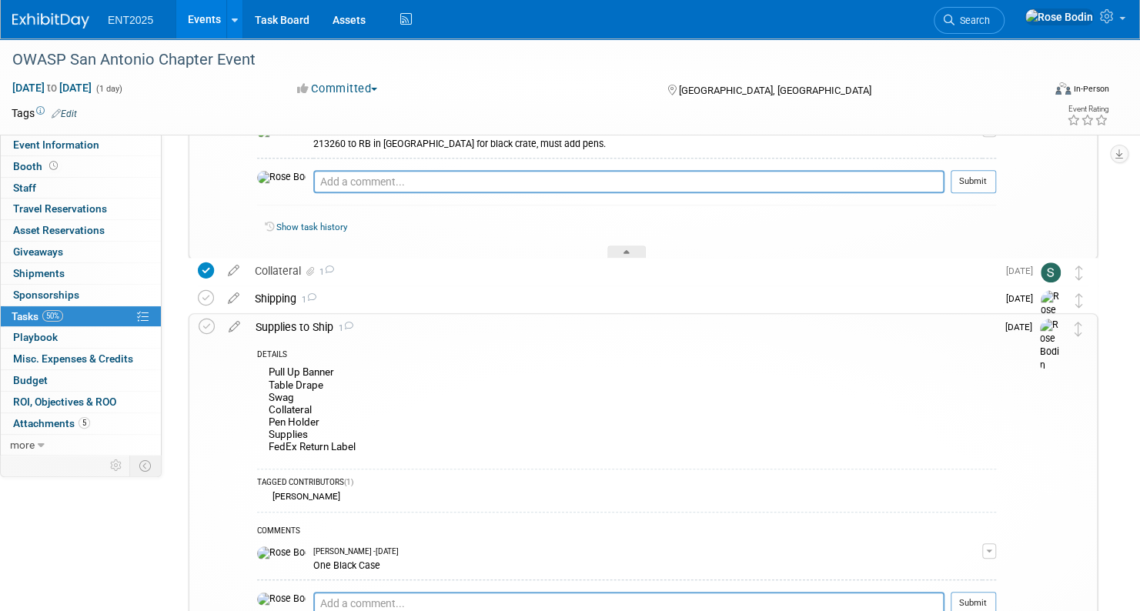
scroll to position [349, 0]
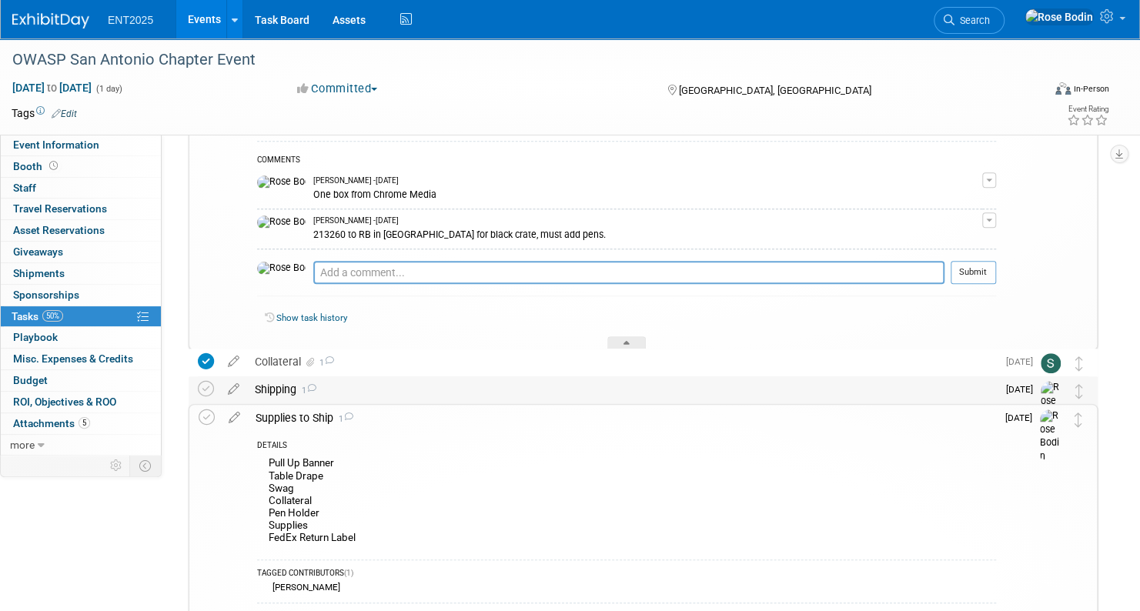
click at [473, 391] on div "Shipping 1" at bounding box center [622, 389] width 750 height 26
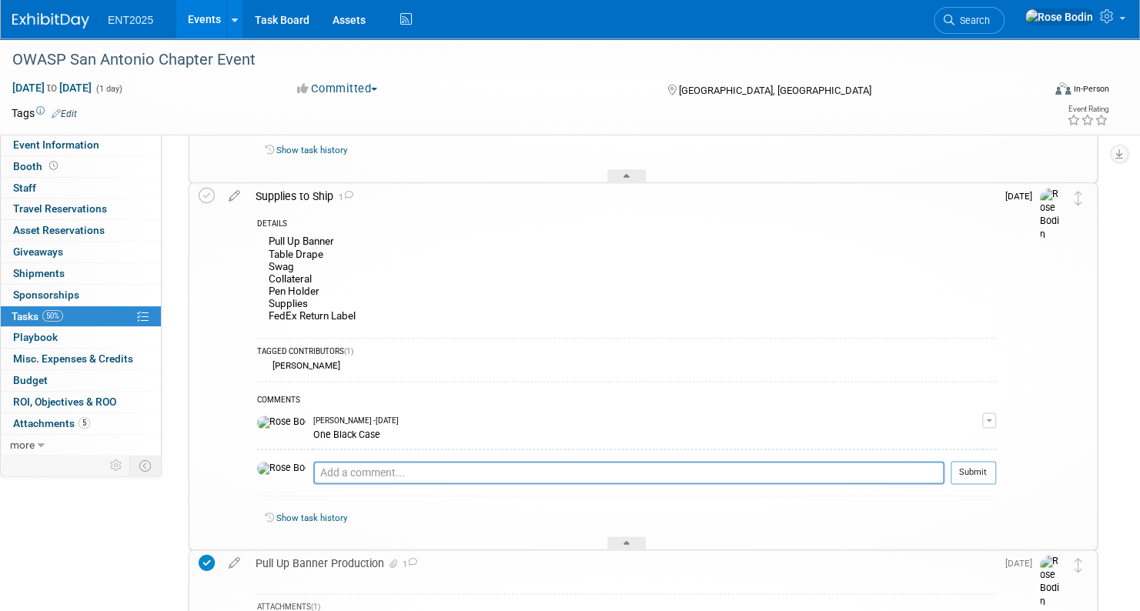
scroll to position [961, 0]
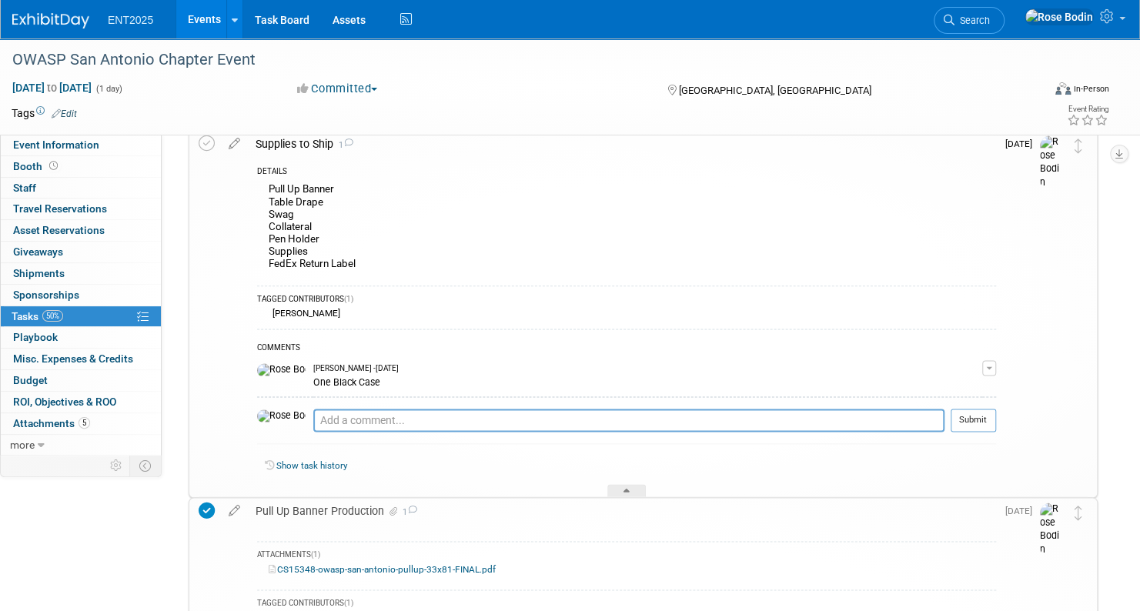
click at [199, 17] on link "Events" at bounding box center [204, 19] width 56 height 38
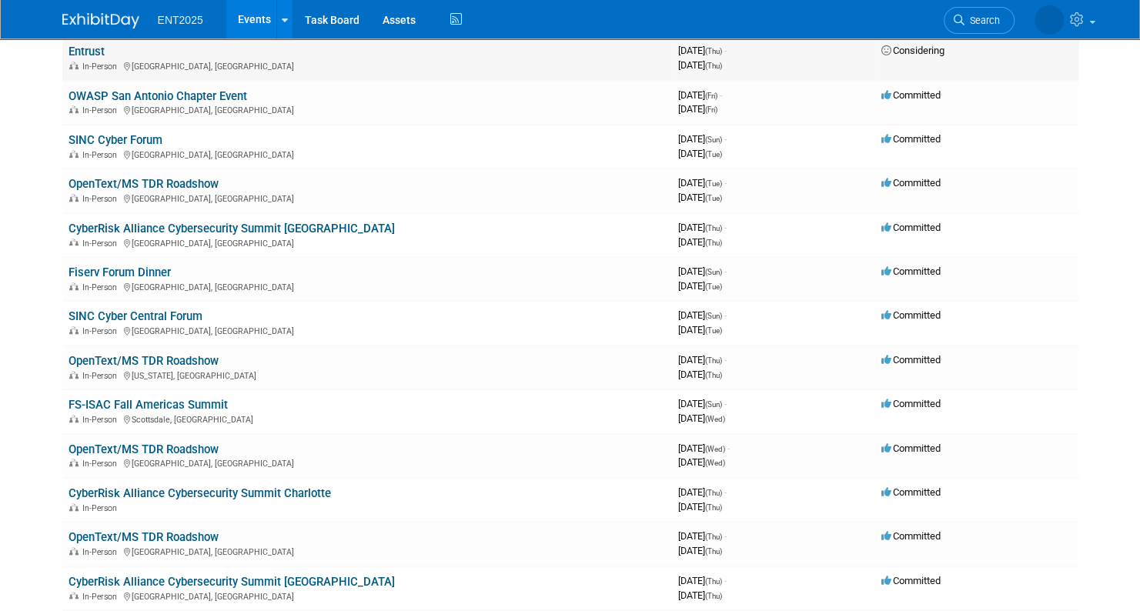
scroll to position [539, 0]
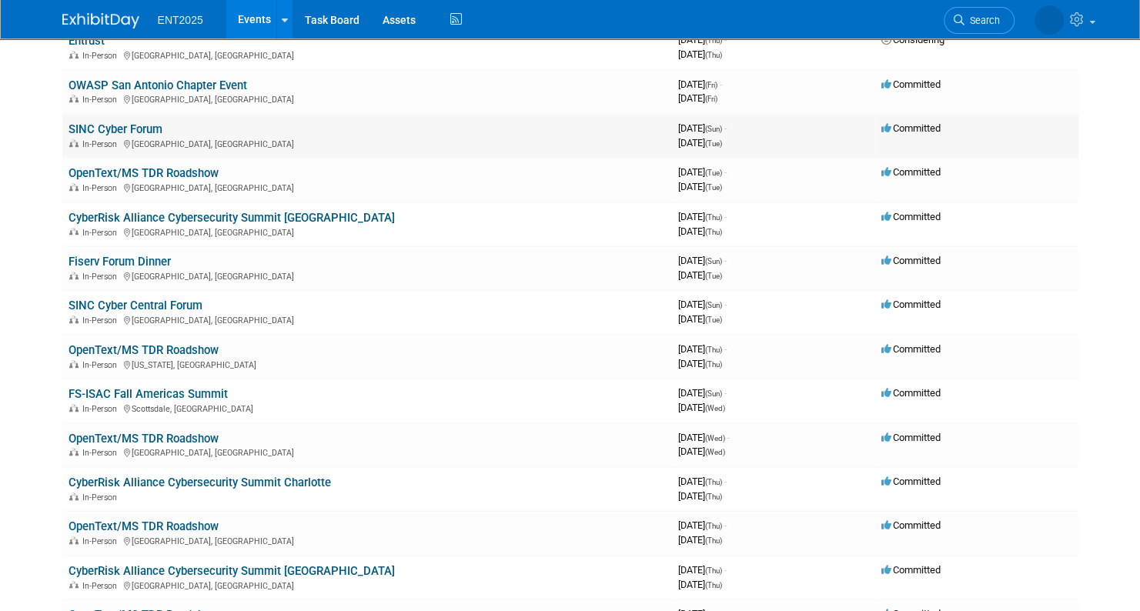
click at [145, 128] on link "SINC Cyber Forum" at bounding box center [116, 129] width 94 height 14
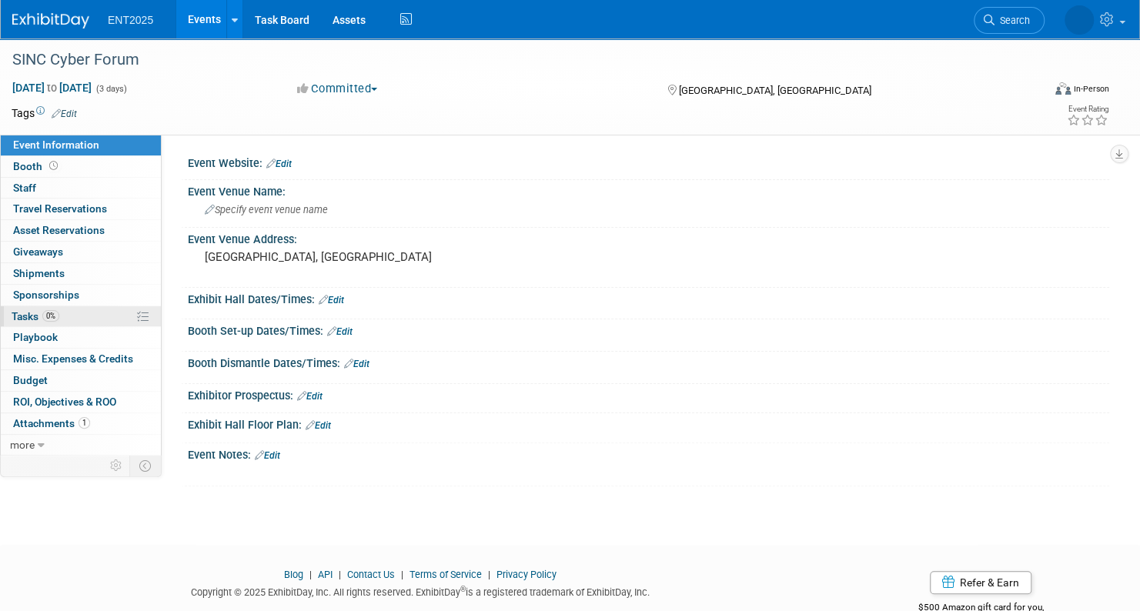
click at [108, 317] on link "0% Tasks 0%" at bounding box center [81, 316] width 160 height 21
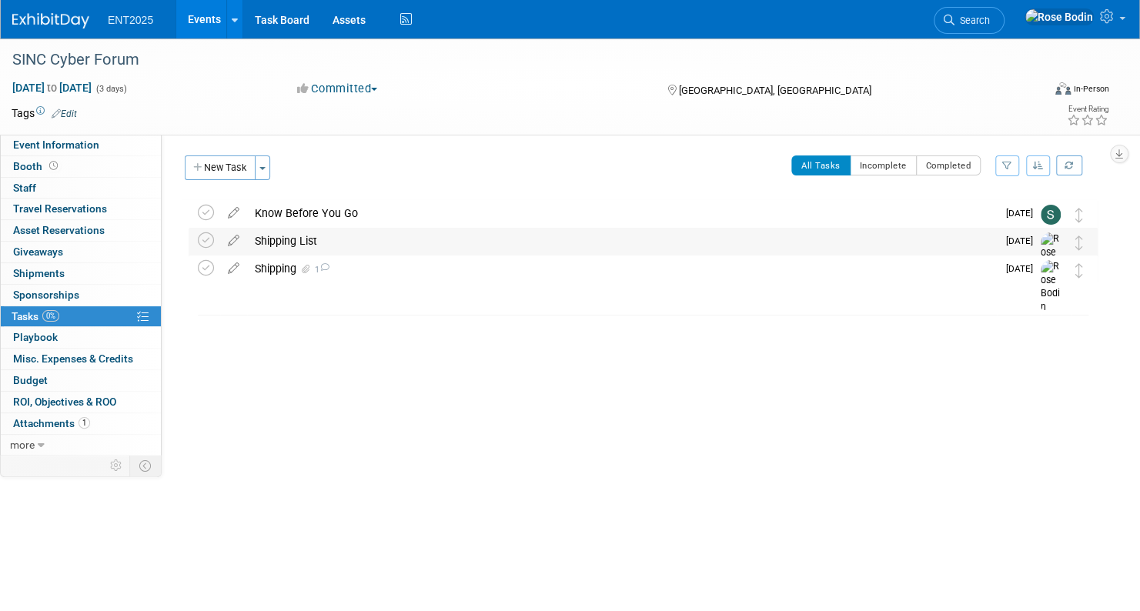
click at [456, 239] on div "Shipping List" at bounding box center [622, 241] width 750 height 26
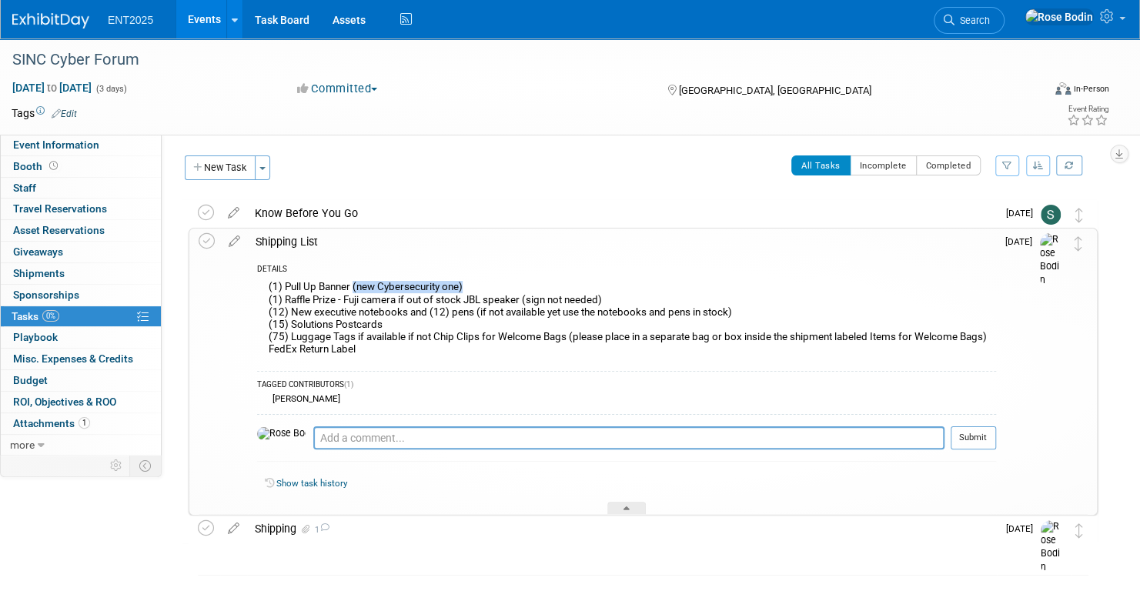
drag, startPoint x: 469, startPoint y: 283, endPoint x: 355, endPoint y: 287, distance: 114.0
click at [355, 287] on div "(1) Pull Up Banner (new Cybersecurity one) (1) Raffle Prize - Fuji camera if ou…" at bounding box center [626, 319] width 739 height 85
drag, startPoint x: 355, startPoint y: 287, endPoint x: 524, endPoint y: 285, distance: 169.4
click at [524, 285] on div "(1) Pull Up Banner (new Cybersecurity one) (1) Raffle Prize - Fuji camera if ou…" at bounding box center [626, 319] width 739 height 85
click at [532, 356] on div "(1) Pull Up Banner (new Cybersecurity one) (1) Raffle Prize - Fuji camera if ou…" at bounding box center [626, 319] width 739 height 85
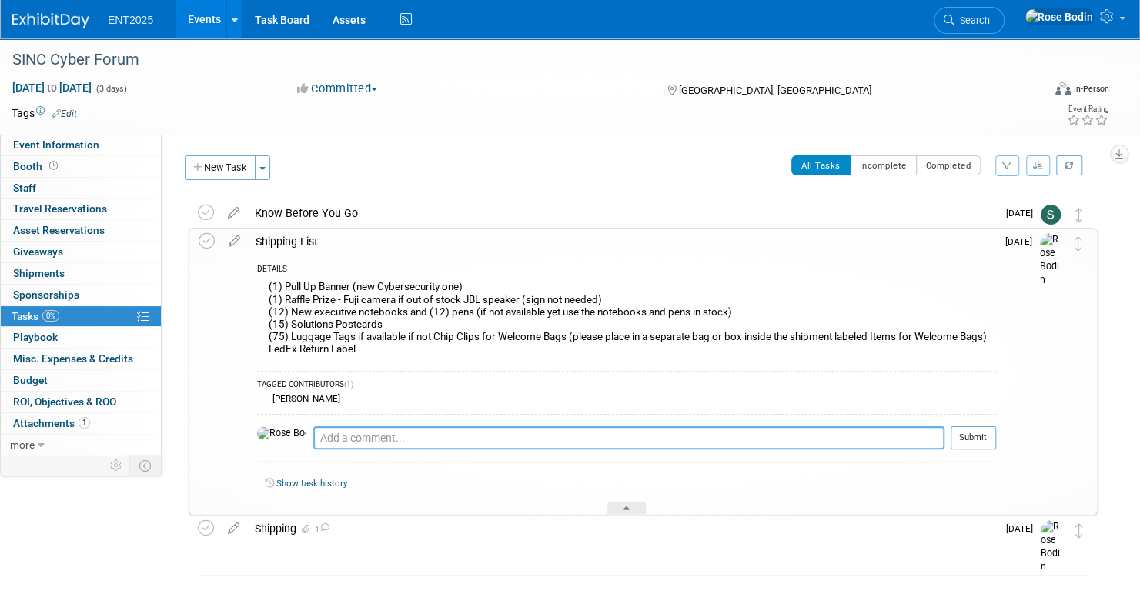
click at [340, 443] on textarea at bounding box center [628, 437] width 631 height 23
type textarea "Comprehensive Cyber - See Cyber Risk pull ups."
click at [971, 435] on button "Submit" at bounding box center [973, 437] width 45 height 23
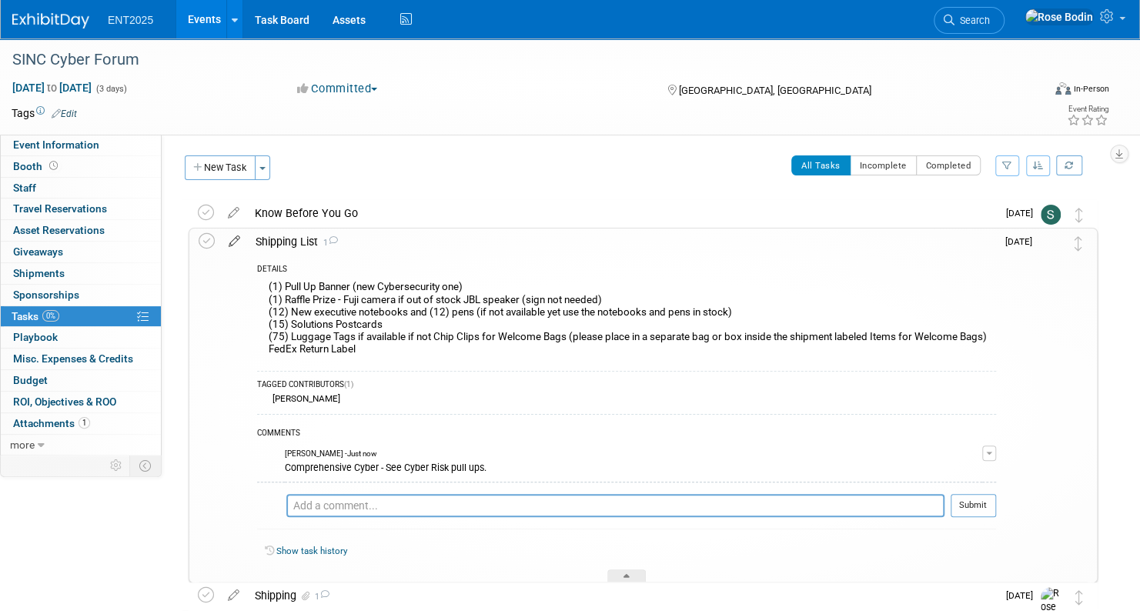
click at [232, 239] on icon at bounding box center [234, 238] width 27 height 19
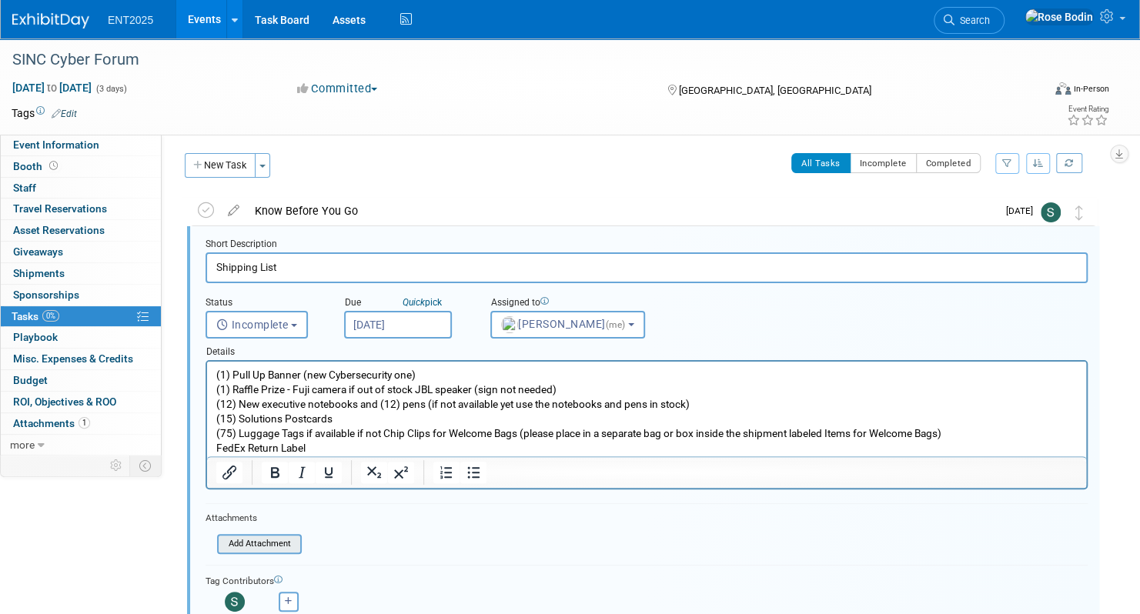
click at [268, 543] on input "file" at bounding box center [221, 544] width 157 height 17
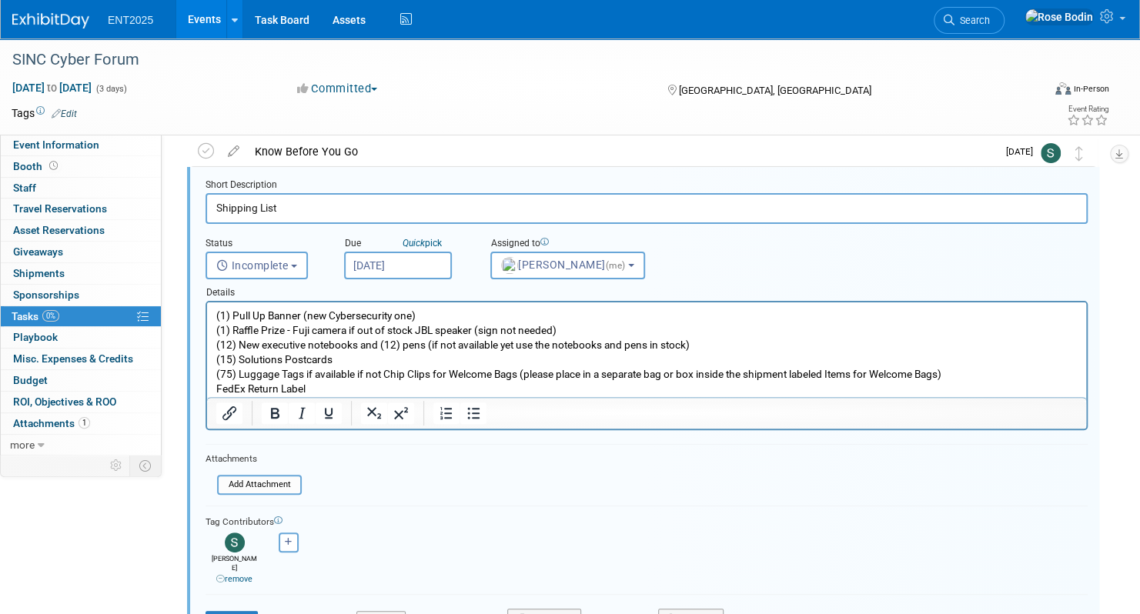
scroll to position [156, 0]
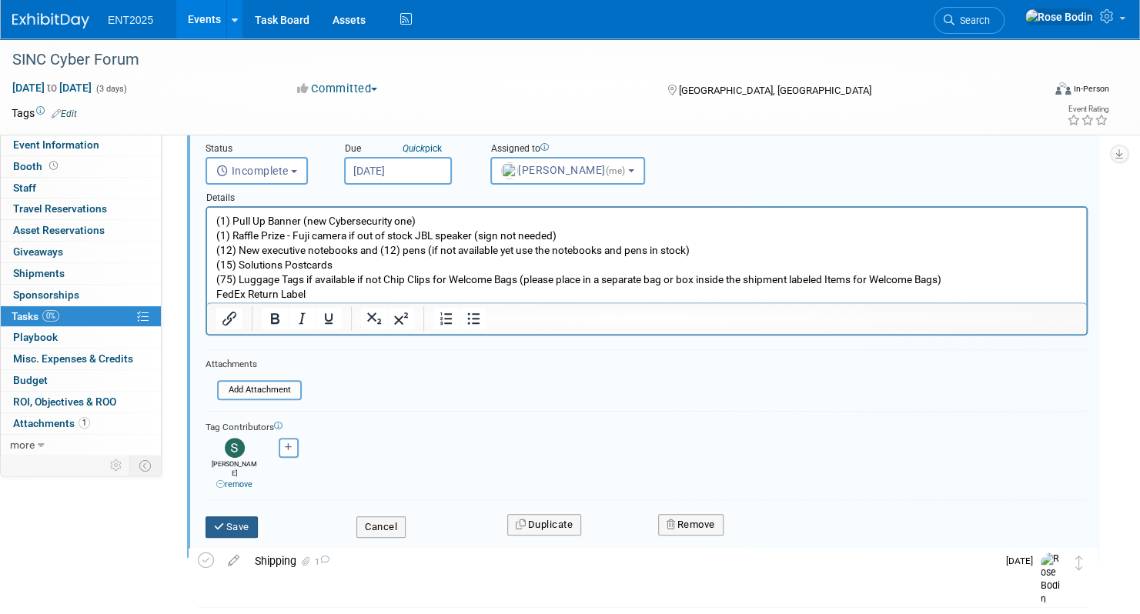
click at [241, 517] on button "Save" at bounding box center [232, 528] width 52 height 22
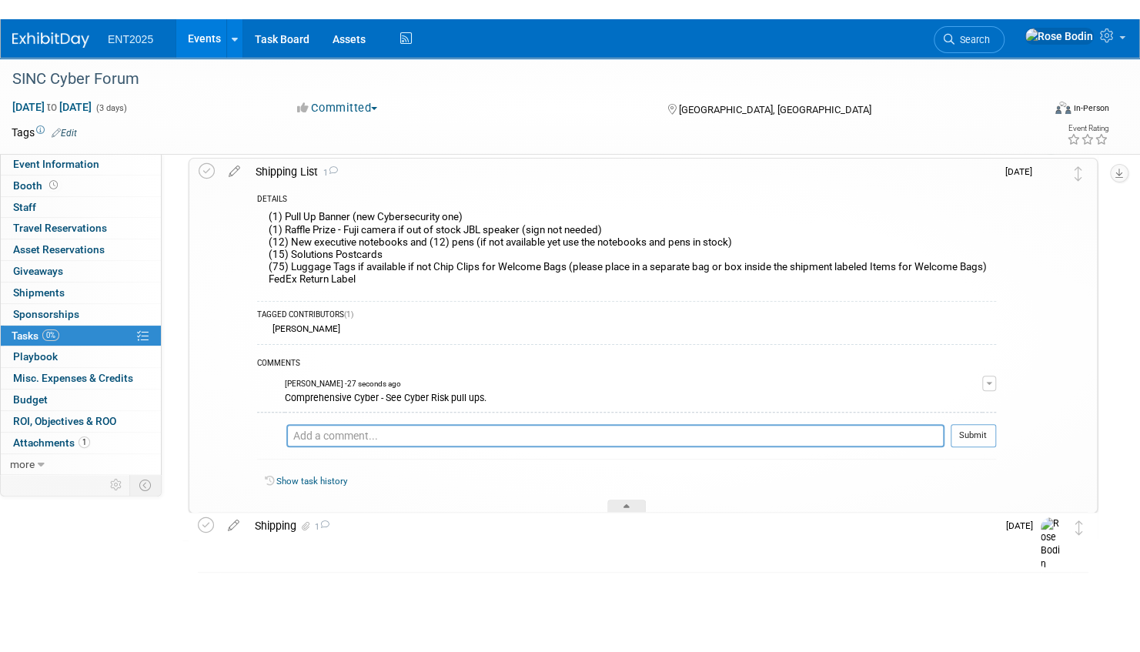
scroll to position [52, 0]
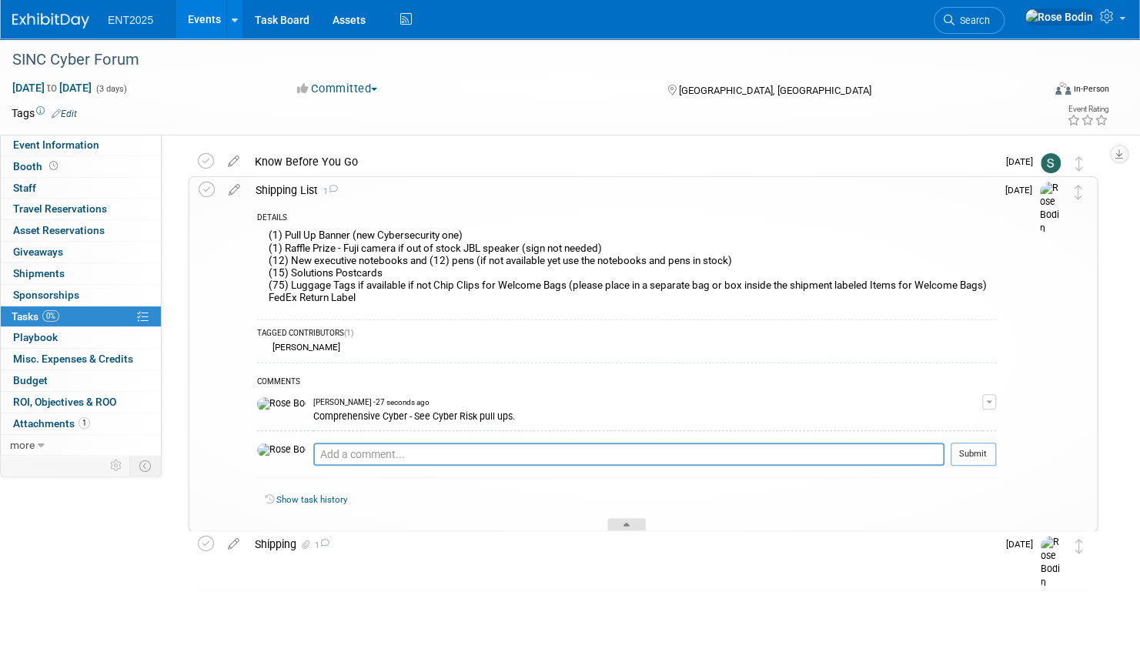
click at [625, 523] on icon at bounding box center [627, 527] width 6 height 9
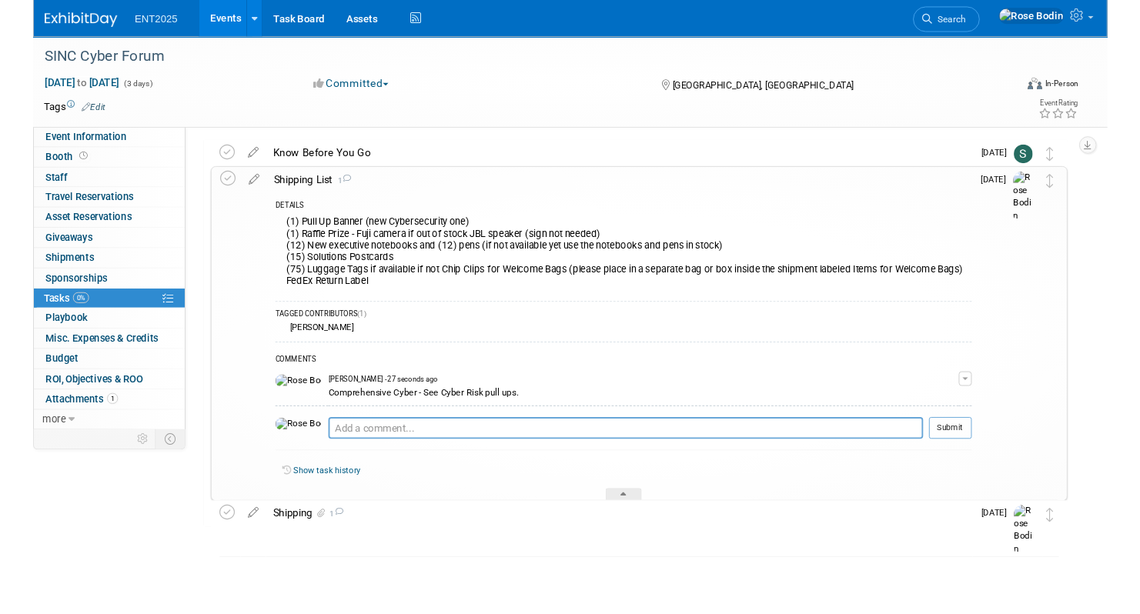
scroll to position [0, 0]
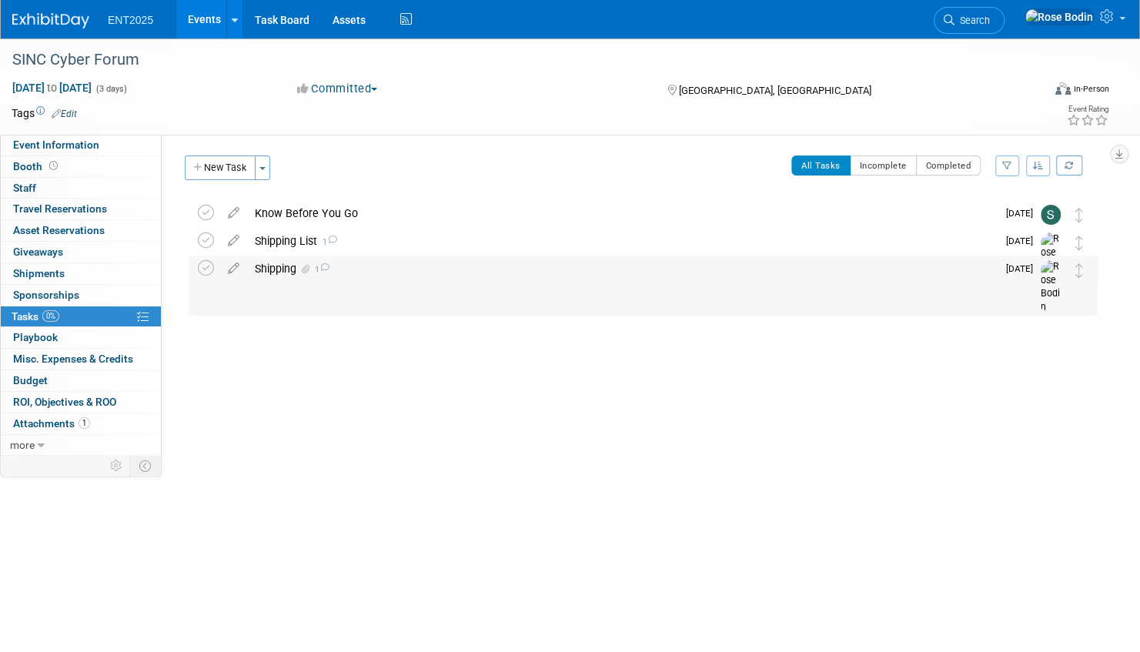
click at [446, 273] on div "Shipping 1" at bounding box center [622, 269] width 750 height 26
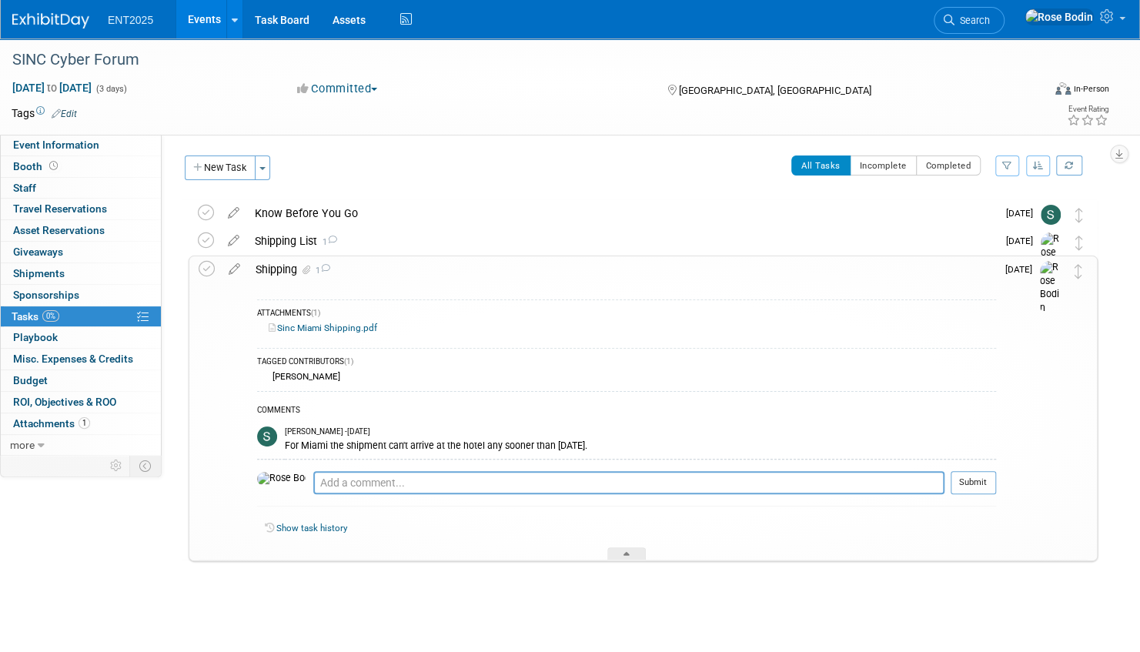
click at [406, 242] on div "Shipping List 1" at bounding box center [622, 241] width 750 height 26
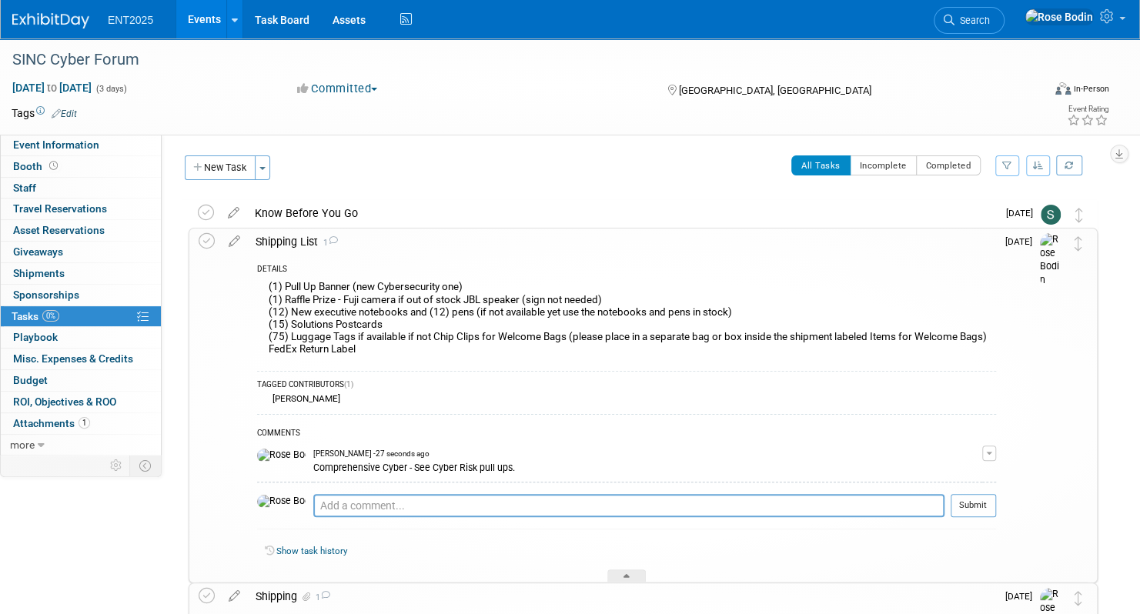
click at [206, 18] on link "Events" at bounding box center [204, 19] width 56 height 38
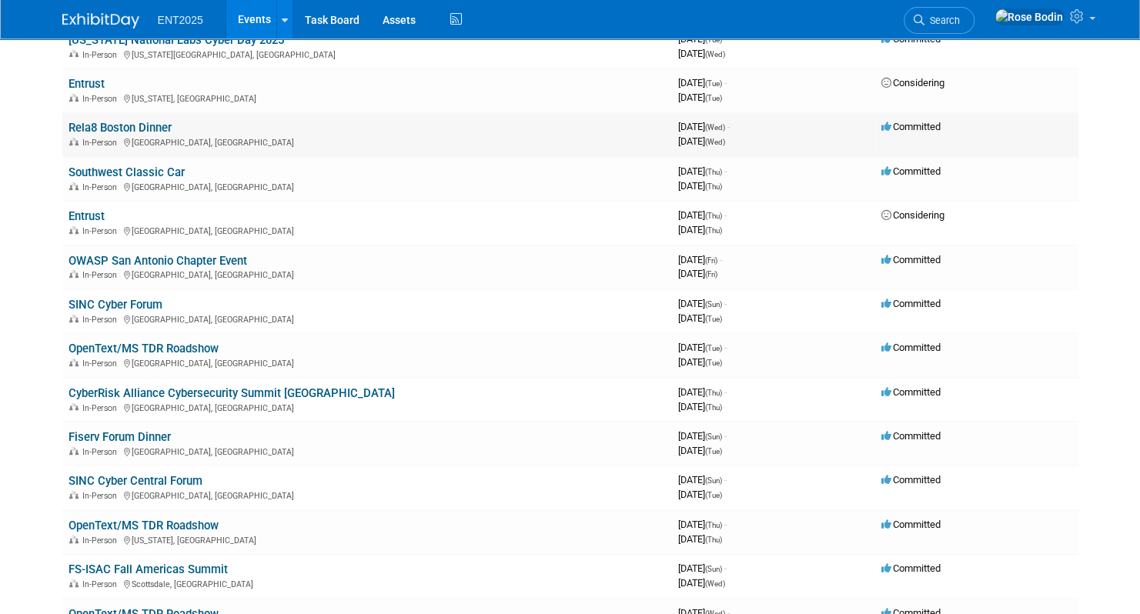
scroll to position [462, 0]
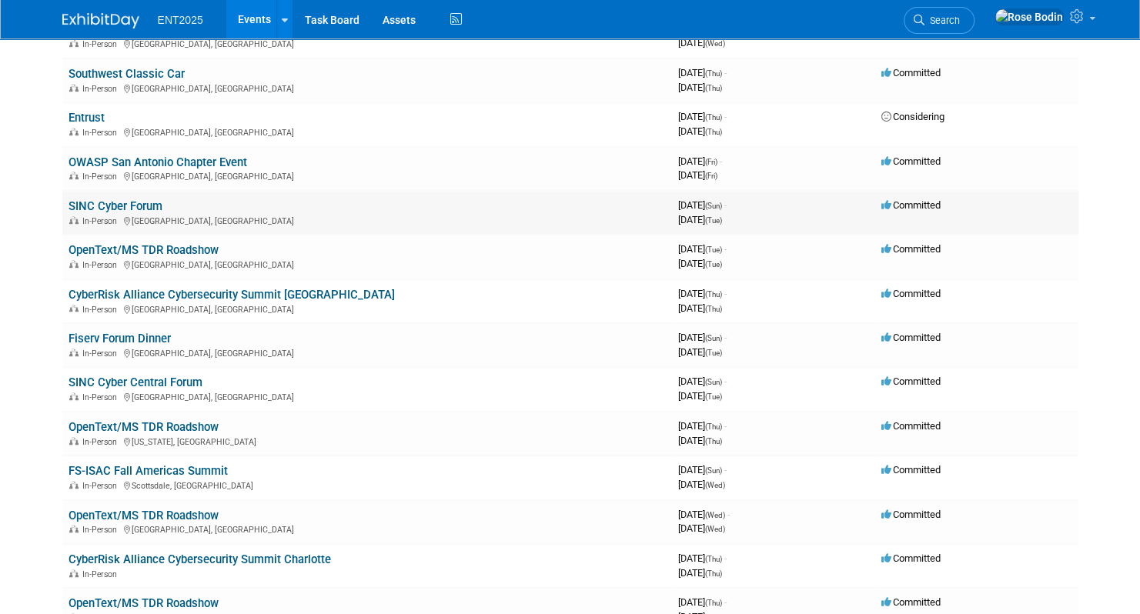
click at [140, 203] on link "SINC Cyber Forum" at bounding box center [116, 206] width 94 height 14
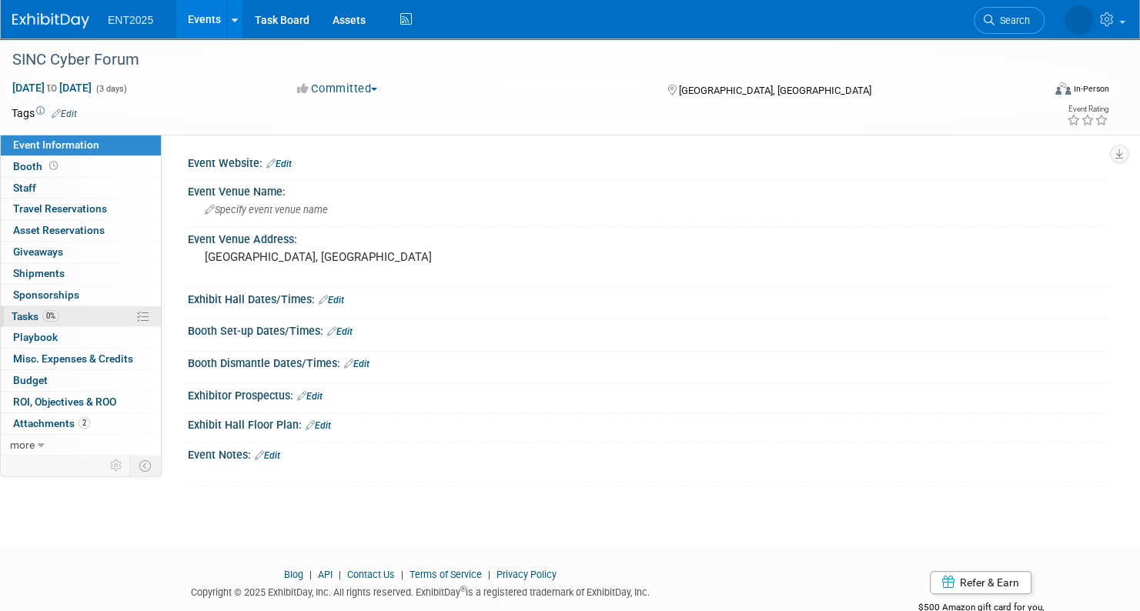
click at [102, 315] on link "0% Tasks 0%" at bounding box center [81, 316] width 160 height 21
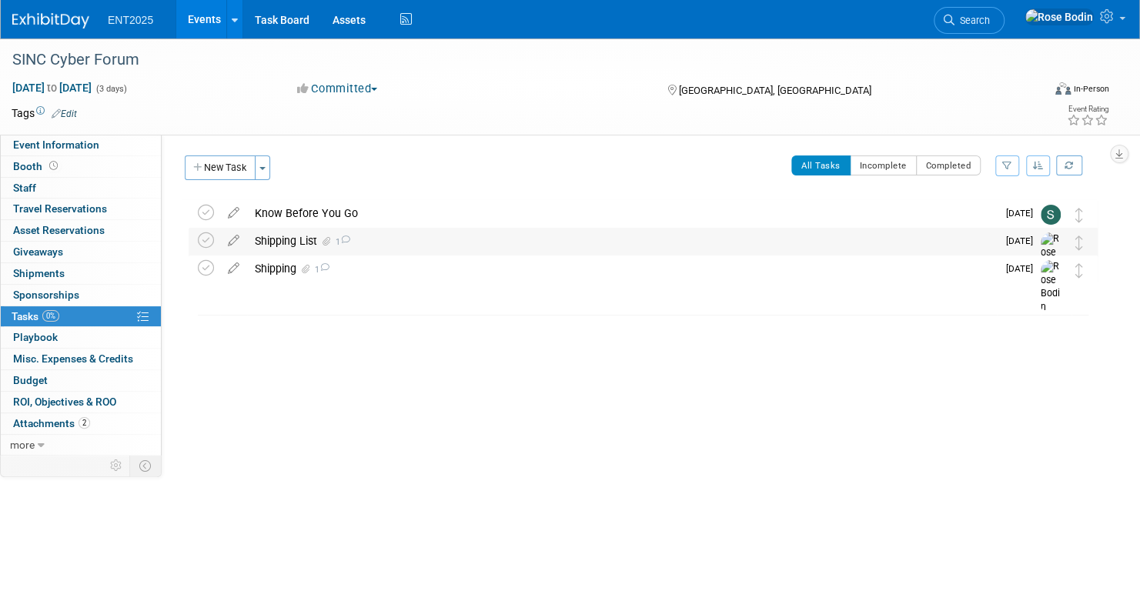
click at [424, 243] on div "Shipping List 1" at bounding box center [622, 241] width 750 height 26
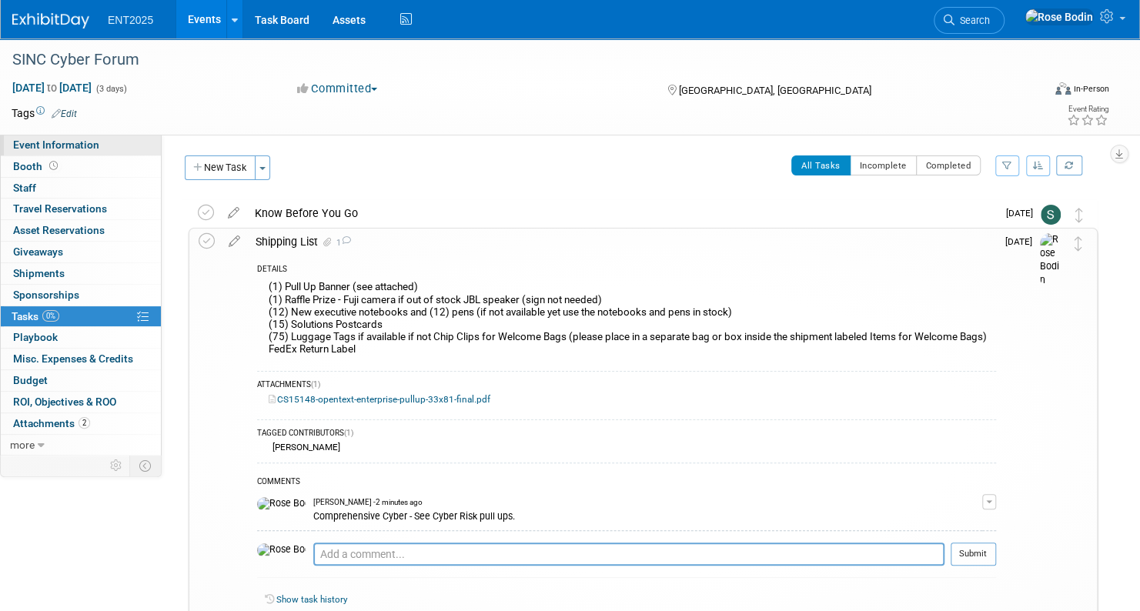
click at [117, 147] on link "Event Information" at bounding box center [81, 145] width 160 height 21
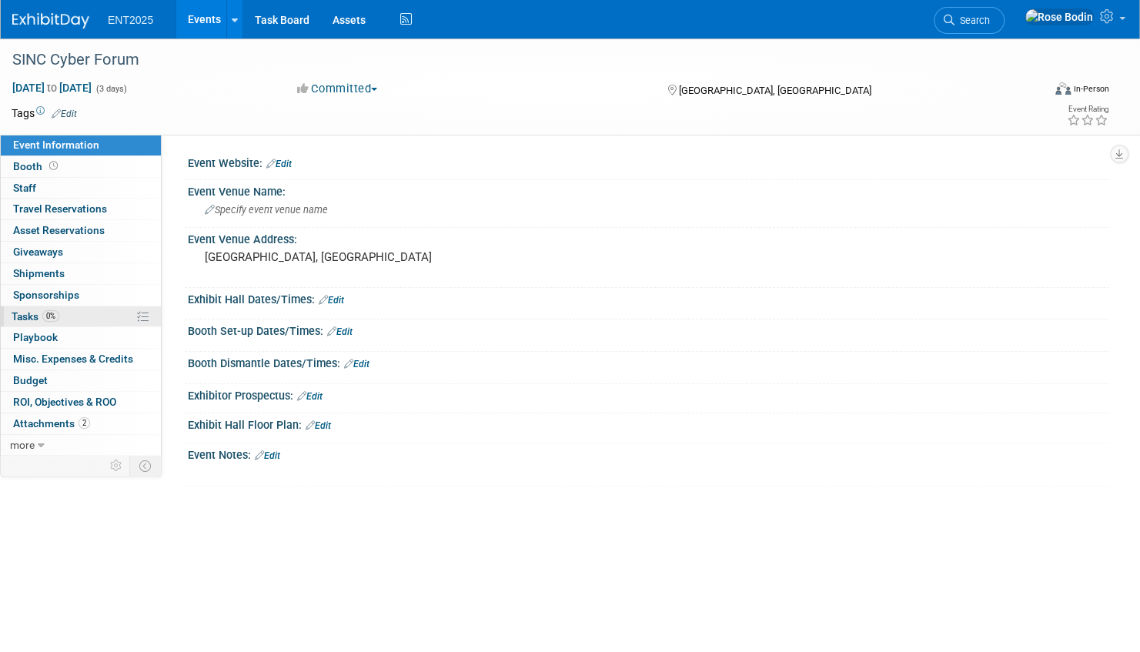
click at [99, 312] on link "0% Tasks 0%" at bounding box center [81, 316] width 160 height 21
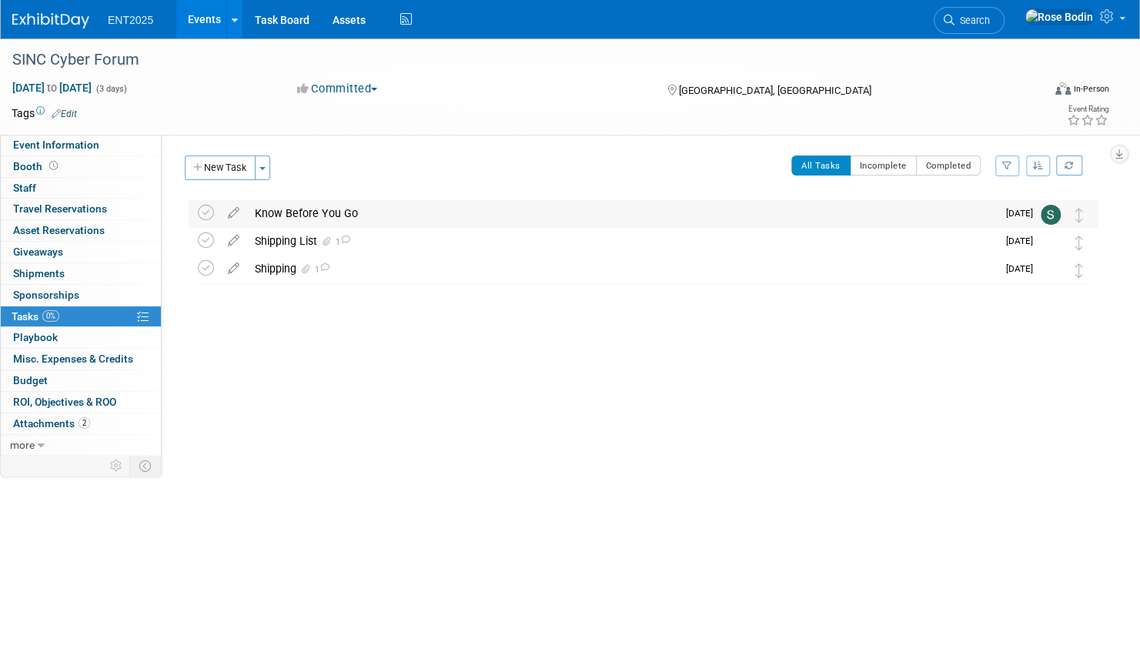
click at [411, 214] on div "Know Before You Go" at bounding box center [622, 213] width 750 height 26
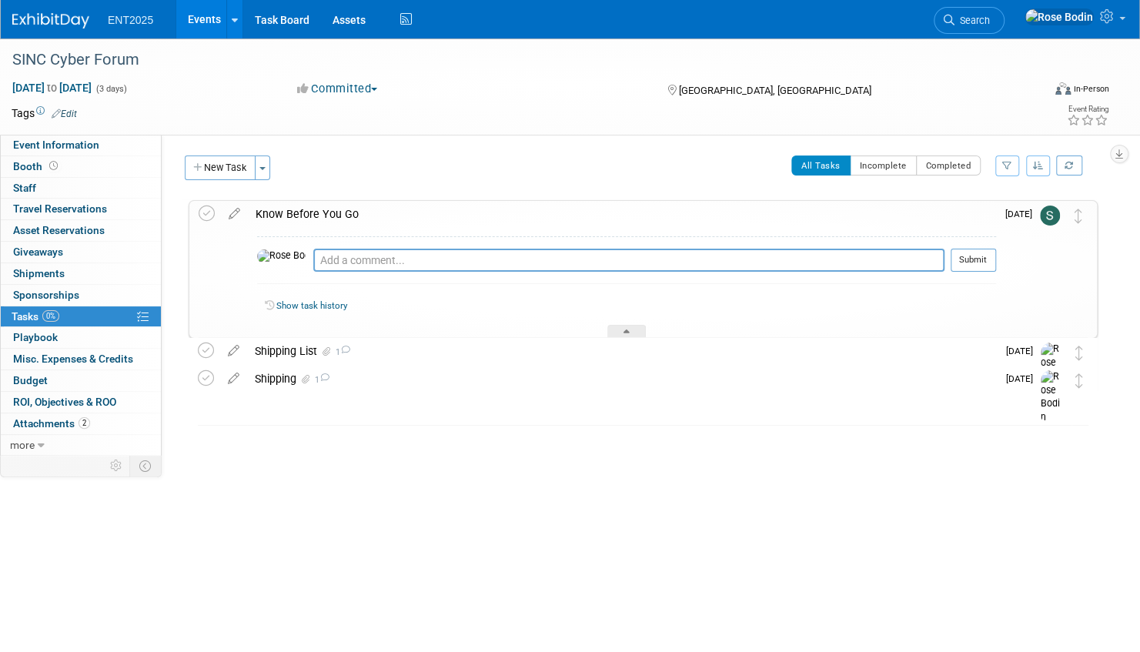
click at [439, 218] on div "Know Before You Go" at bounding box center [622, 214] width 748 height 26
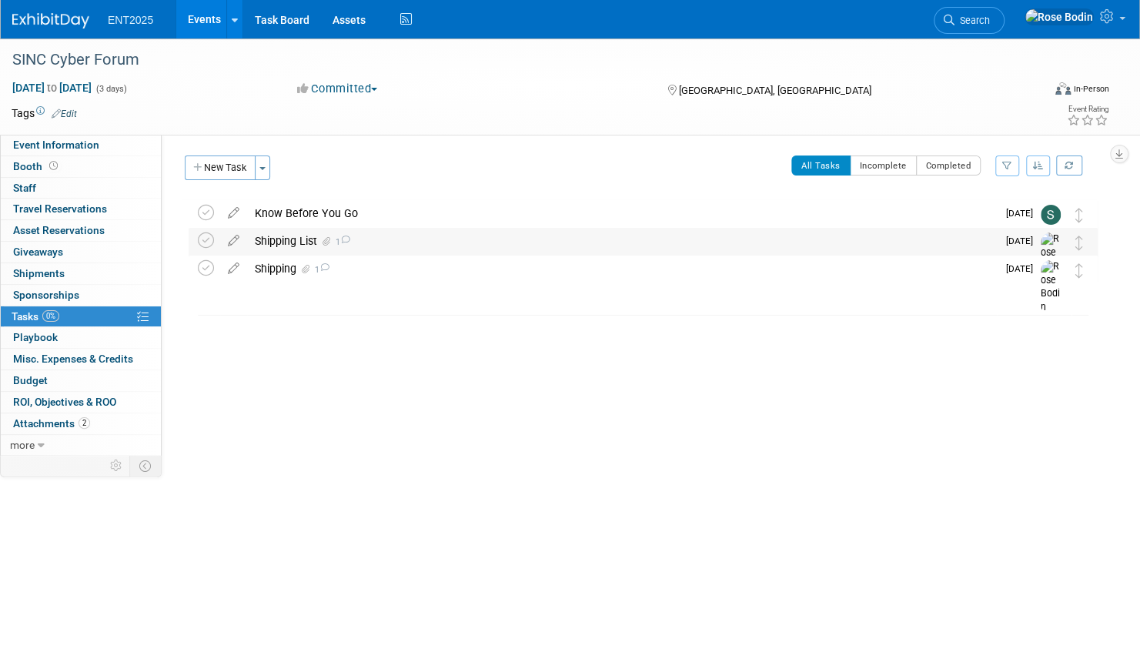
click at [392, 245] on div "Shipping List 1" at bounding box center [622, 241] width 750 height 26
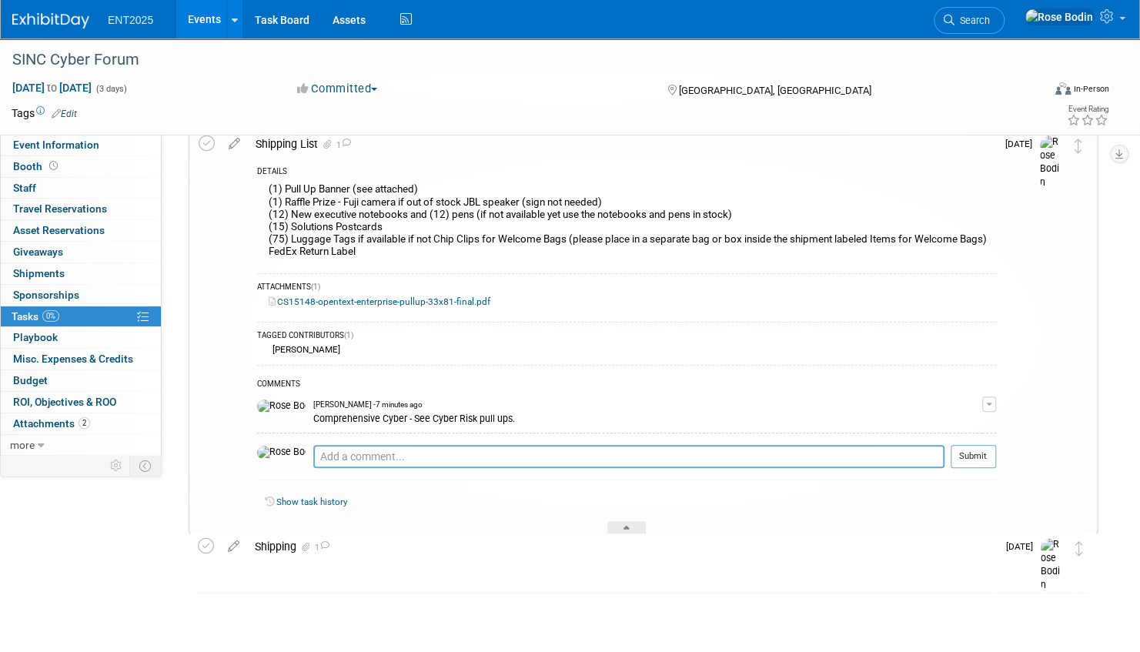
scroll to position [100, 0]
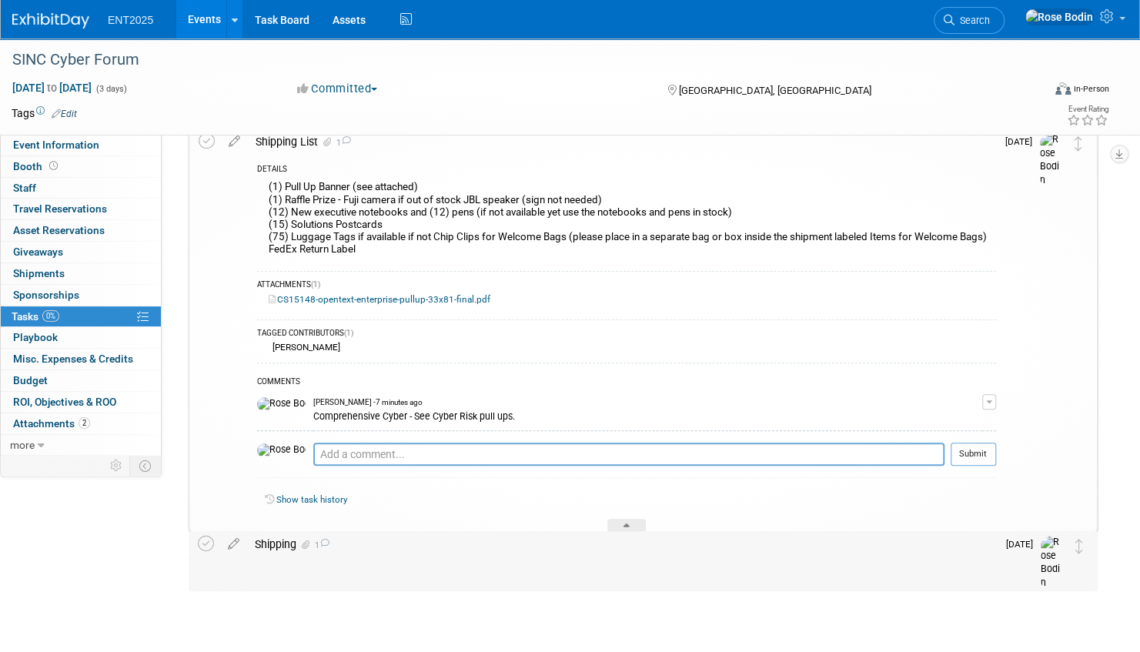
click at [489, 544] on div "Shipping 1" at bounding box center [622, 544] width 750 height 26
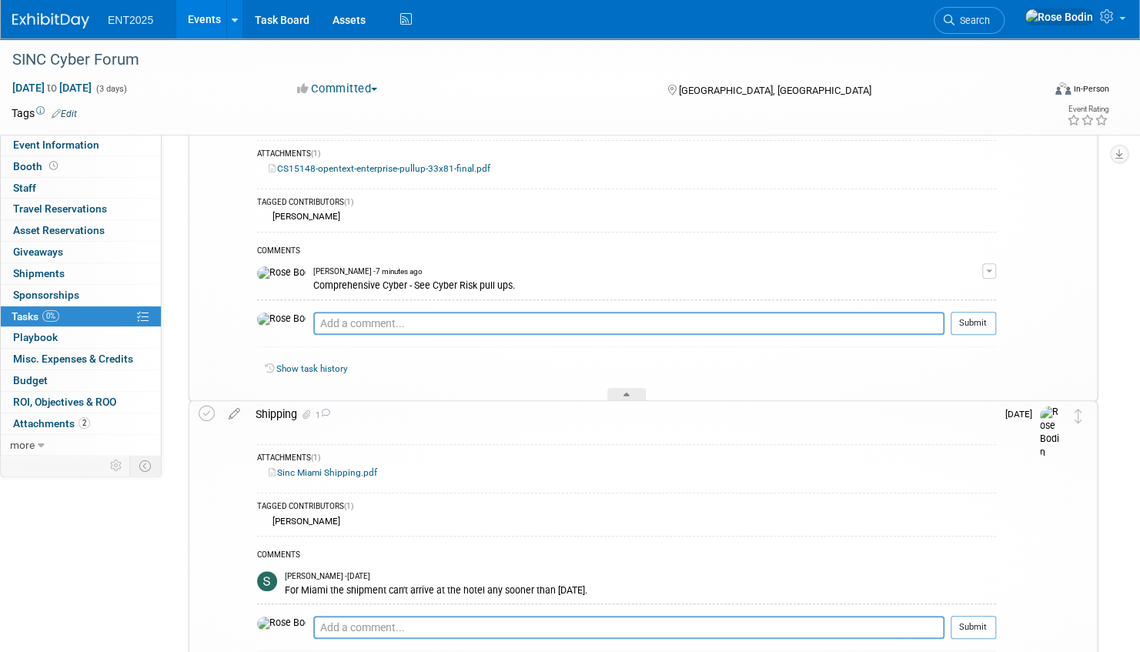
scroll to position [154, 0]
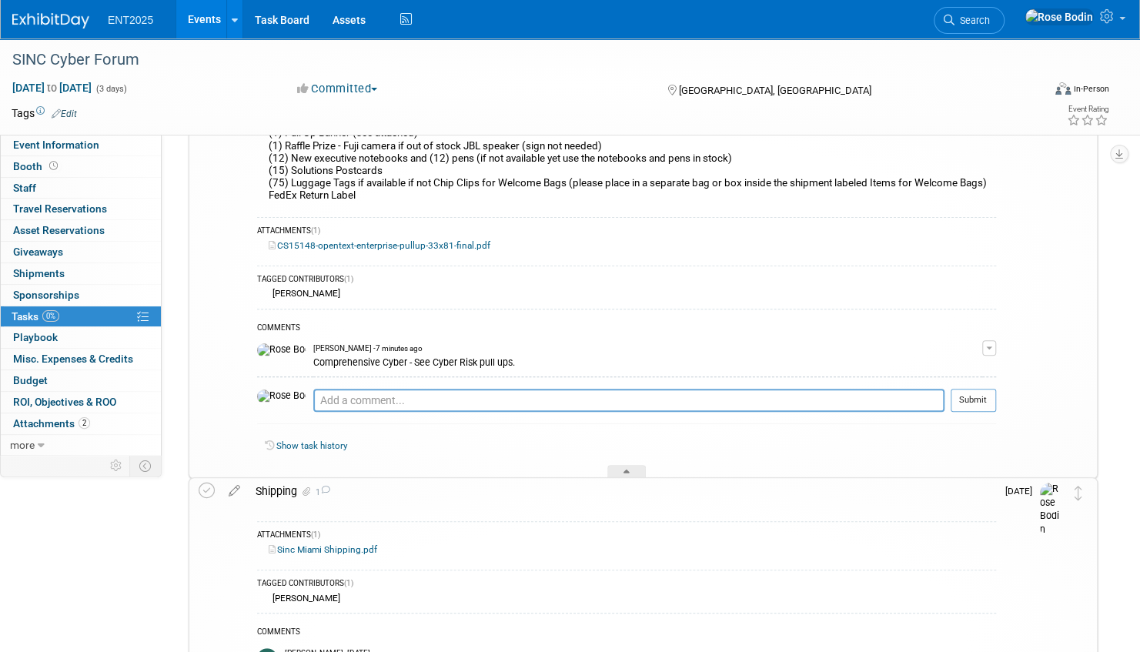
click at [202, 14] on link "Events" at bounding box center [204, 19] width 56 height 38
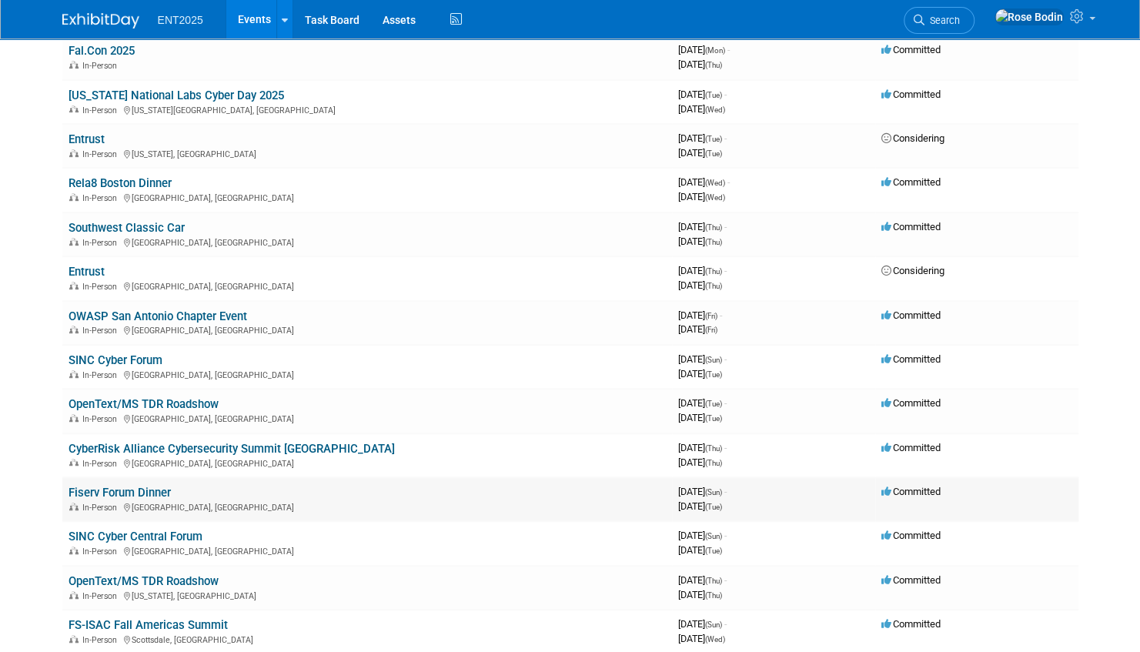
scroll to position [385, 0]
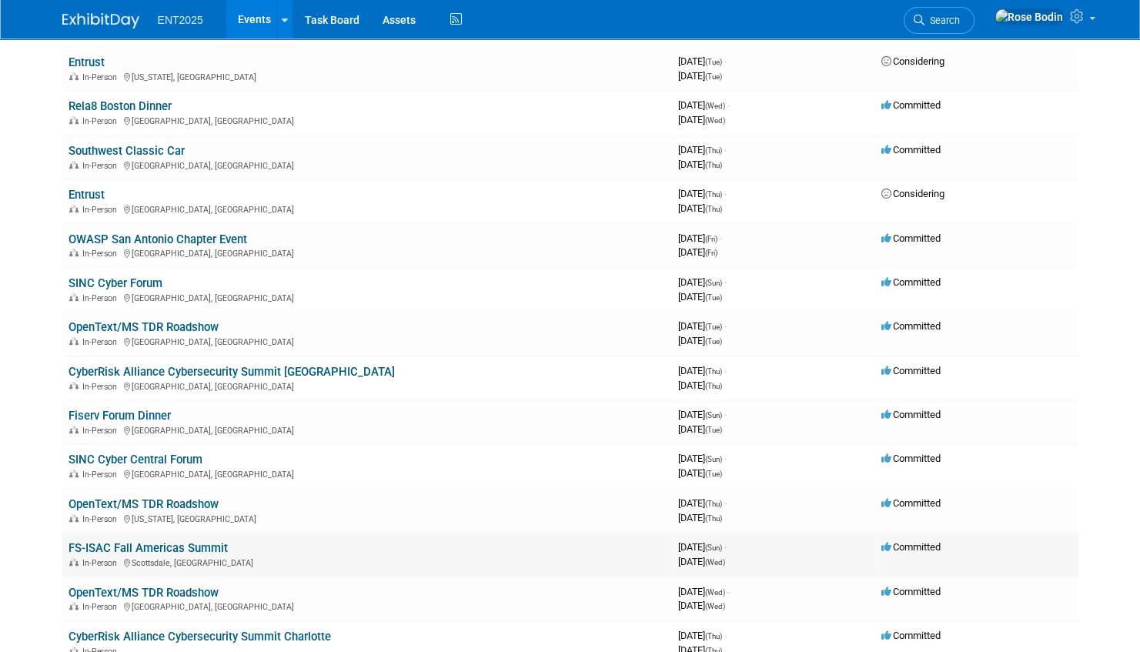
click at [197, 545] on link "FS-ISAC Fall Americas Summit" at bounding box center [148, 548] width 159 height 14
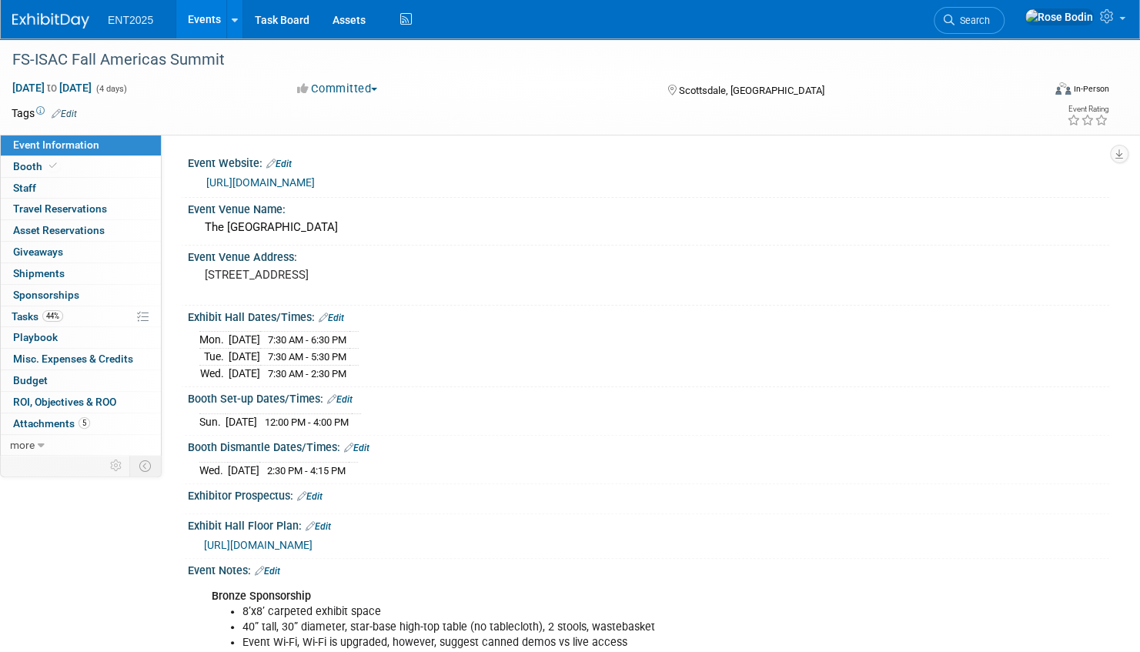
click at [202, 15] on link "Events" at bounding box center [204, 19] width 56 height 38
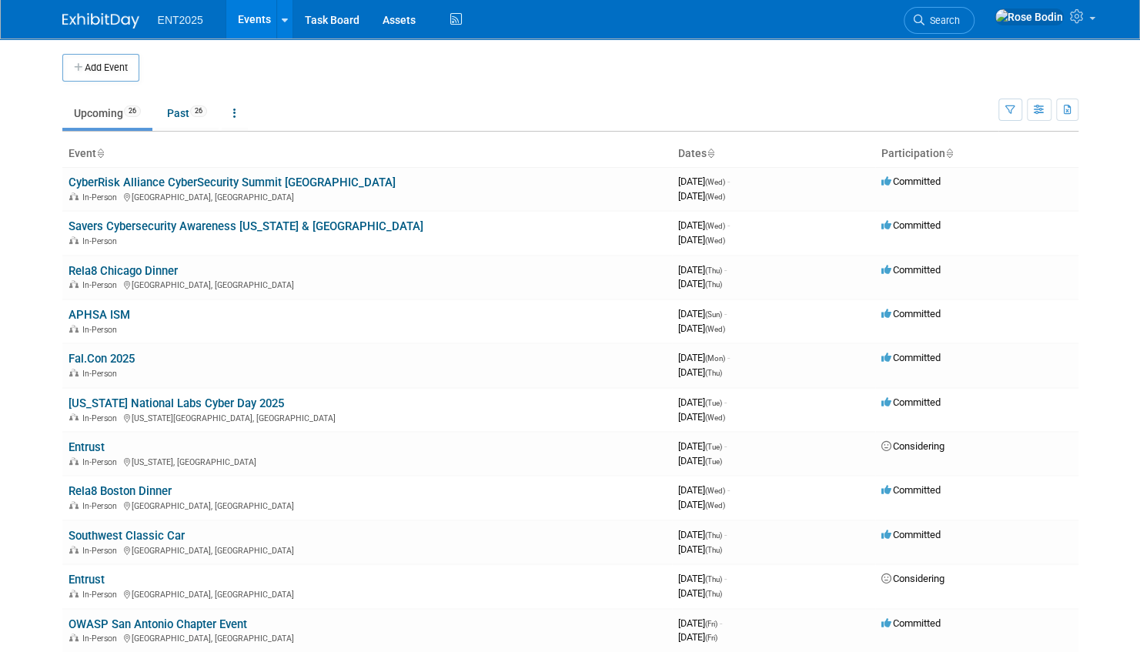
click at [479, 87] on td "Upcoming 26 Past 26 All Events 52 Past and Upcoming Grouped Annually Events gro…" at bounding box center [530, 107] width 936 height 50
click at [520, 82] on td "Upcoming 26 Past 26 All Events 52 Past and Upcoming Grouped Annually Events gro…" at bounding box center [530, 107] width 936 height 50
click at [288, 406] on td "[US_STATE] National Labs Cyber Day 2025 In-Person [US_STATE][GEOGRAPHIC_DATA], …" at bounding box center [367, 410] width 610 height 44
click at [289, 448] on td "Entrust In-Person [US_STATE], [GEOGRAPHIC_DATA]" at bounding box center [367, 454] width 610 height 44
click at [270, 531] on td "Southwest Classic Car In-Person [GEOGRAPHIC_DATA], [GEOGRAPHIC_DATA]" at bounding box center [367, 542] width 610 height 44
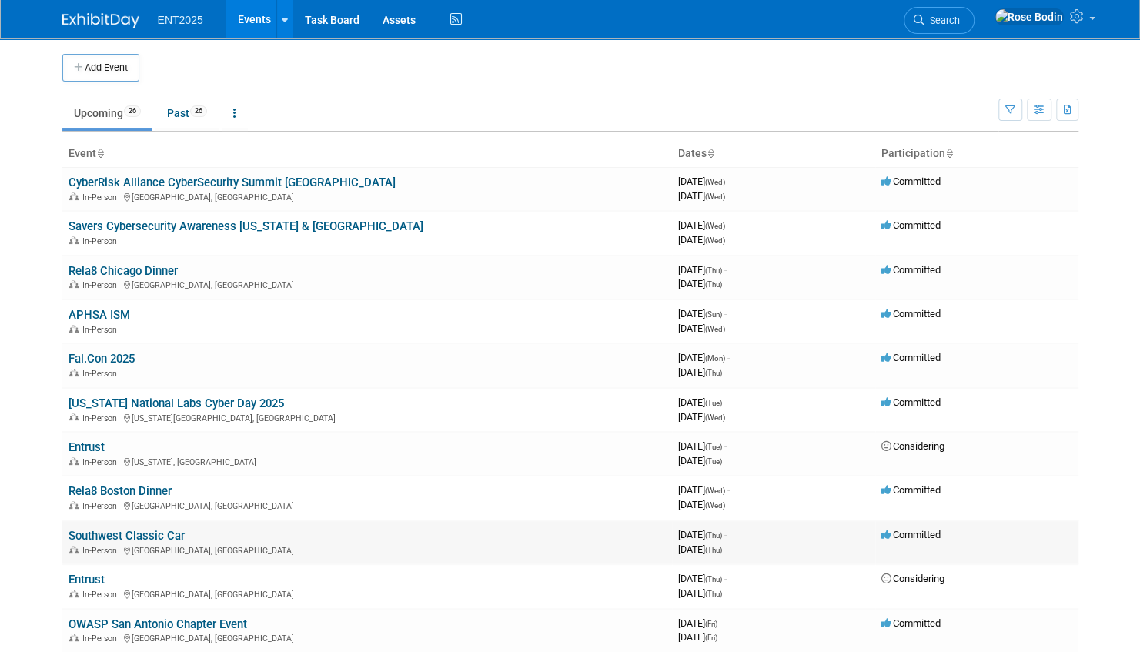
click at [152, 532] on link "Southwest Classic Car" at bounding box center [127, 536] width 116 height 14
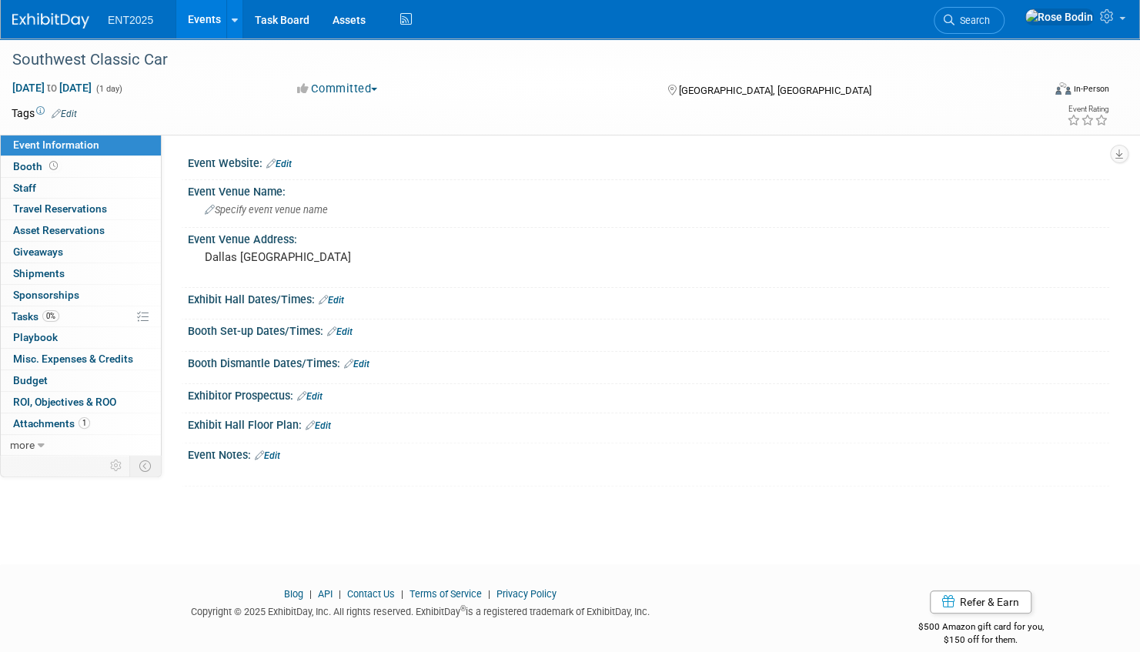
click at [209, 17] on link "Events" at bounding box center [204, 19] width 56 height 38
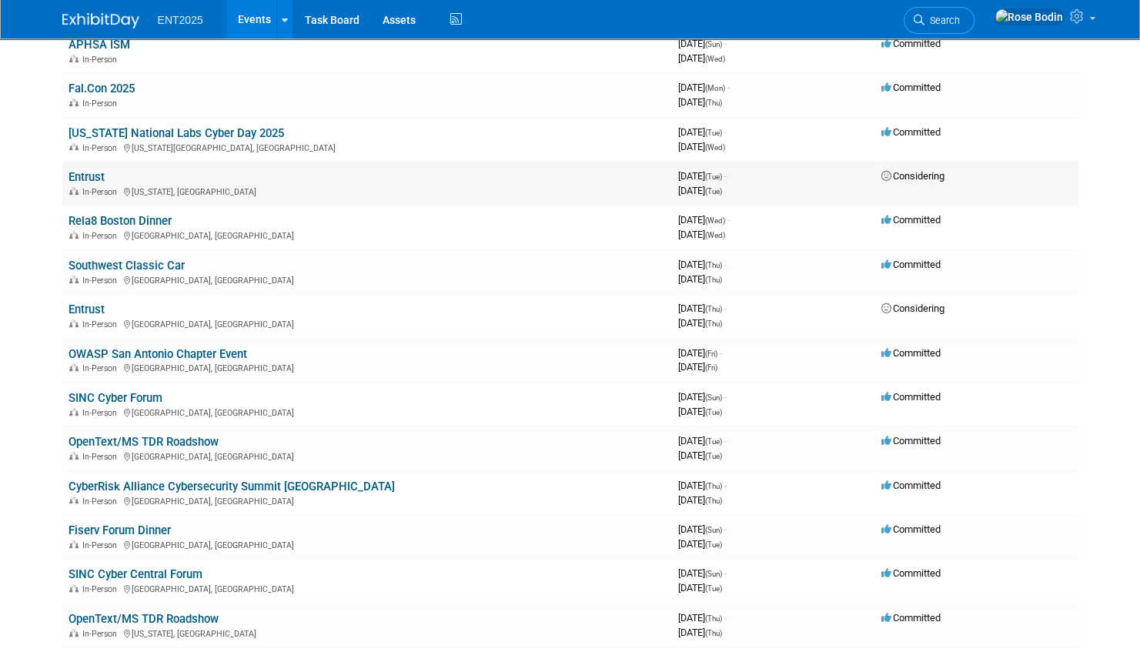
scroll to position [308, 0]
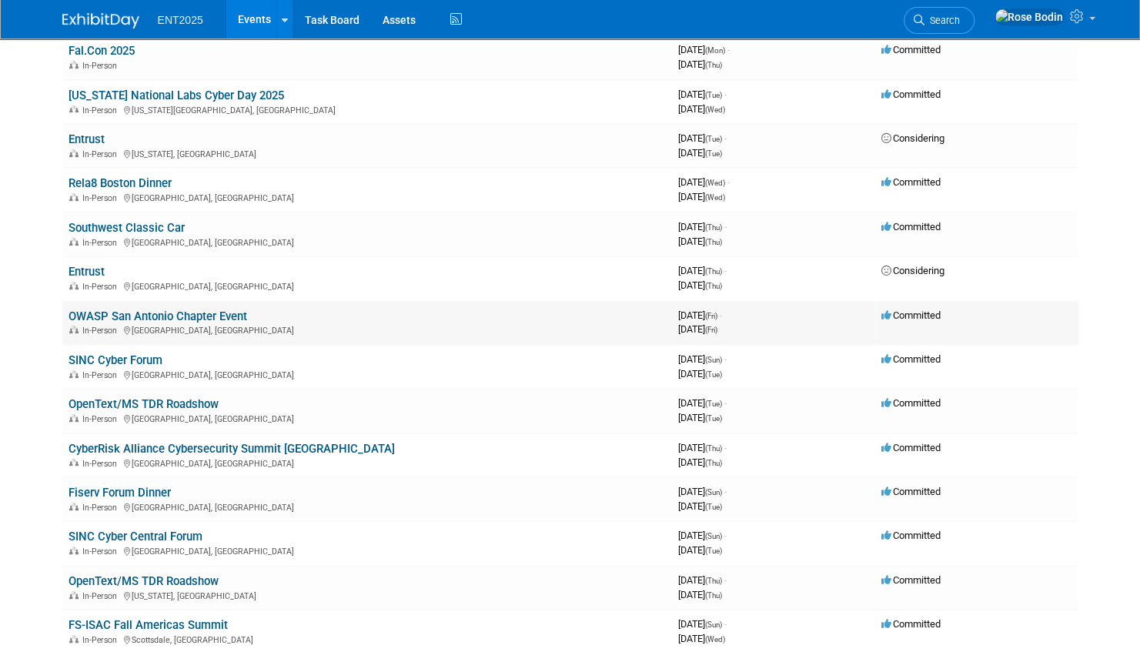
click at [173, 311] on link "OWASP San Antonio Chapter Event" at bounding box center [158, 316] width 179 height 14
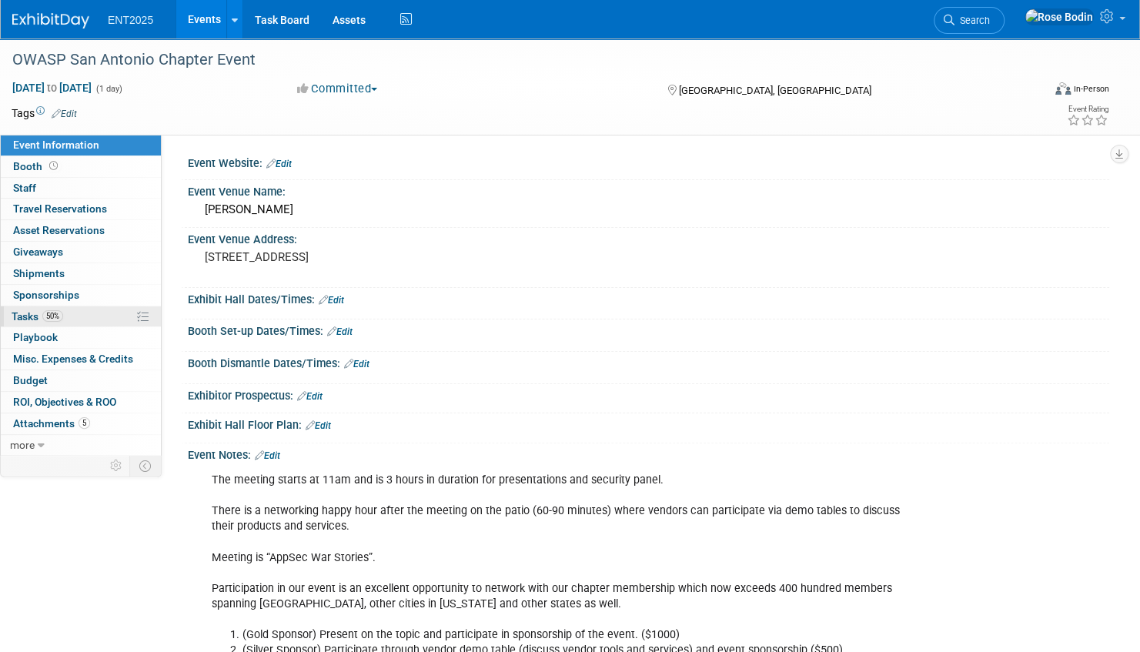
click at [107, 314] on link "50% Tasks 50%" at bounding box center [81, 316] width 160 height 21
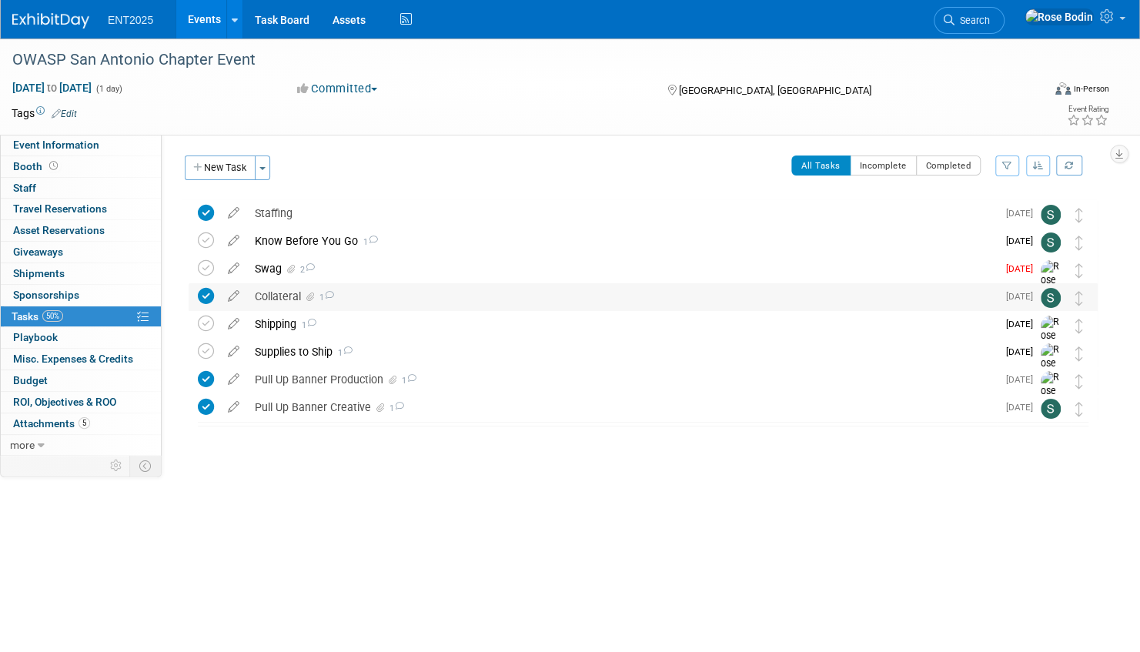
click at [396, 299] on div "Collateral 1" at bounding box center [622, 296] width 750 height 26
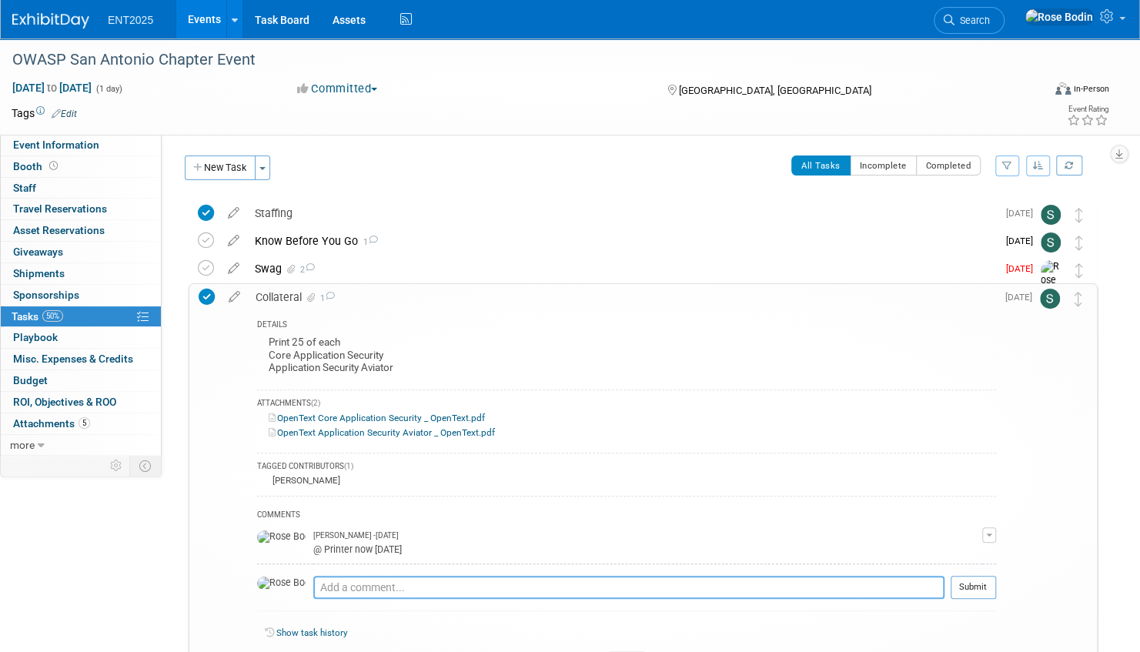
click at [313, 585] on textarea at bounding box center [628, 587] width 631 height 23
type textarea "No OTW Postcards"
click at [975, 582] on button "Submit" at bounding box center [973, 587] width 45 height 23
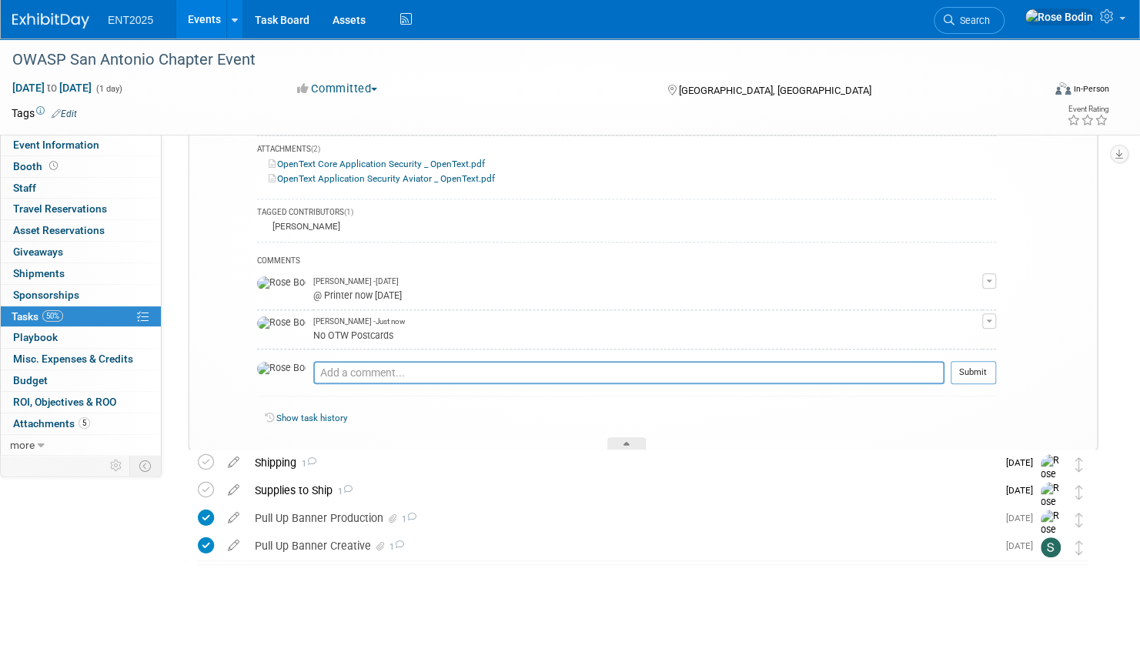
scroll to position [256, 0]
click at [200, 15] on link "Events" at bounding box center [204, 19] width 56 height 38
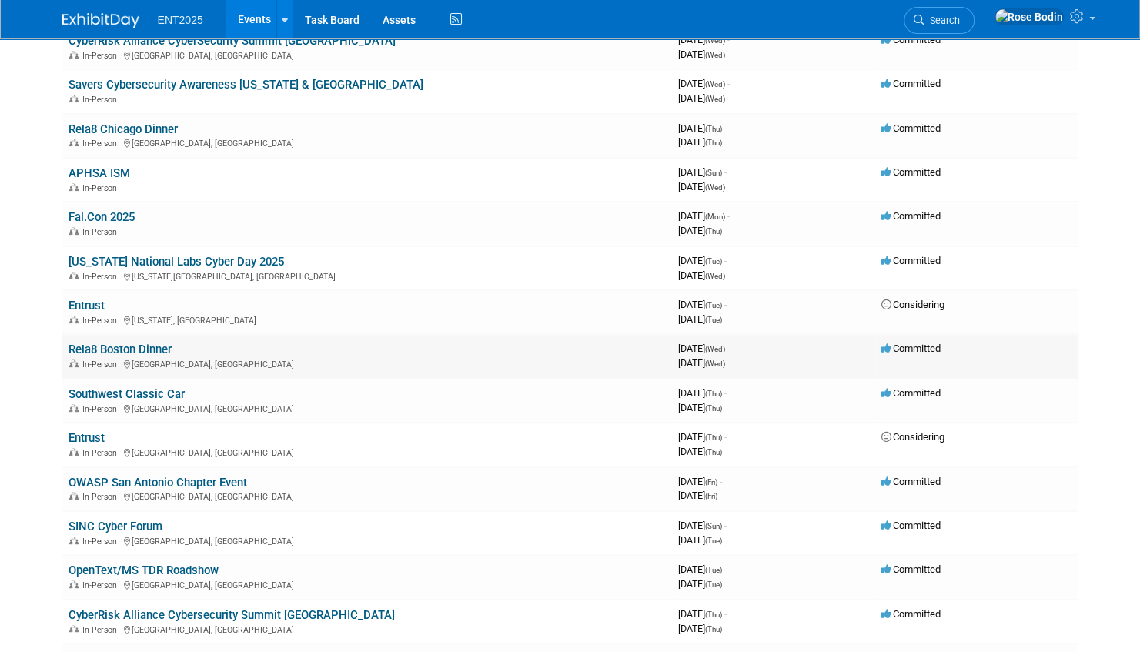
scroll to position [231, 0]
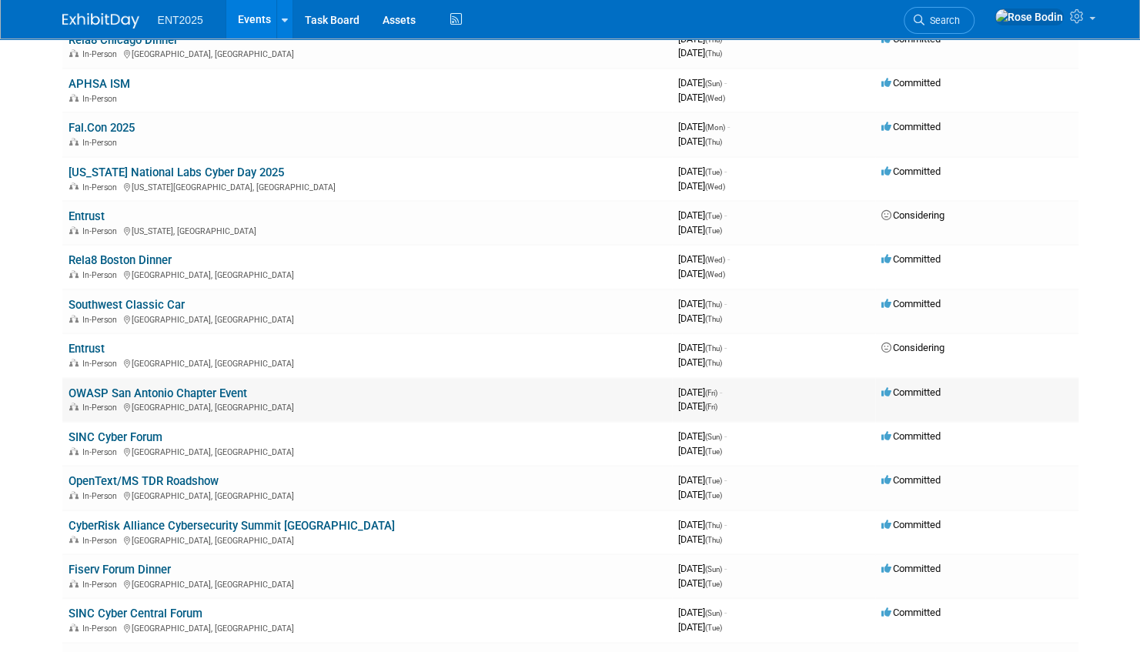
click at [200, 391] on link "OWASP San Antonio Chapter Event" at bounding box center [158, 393] width 179 height 14
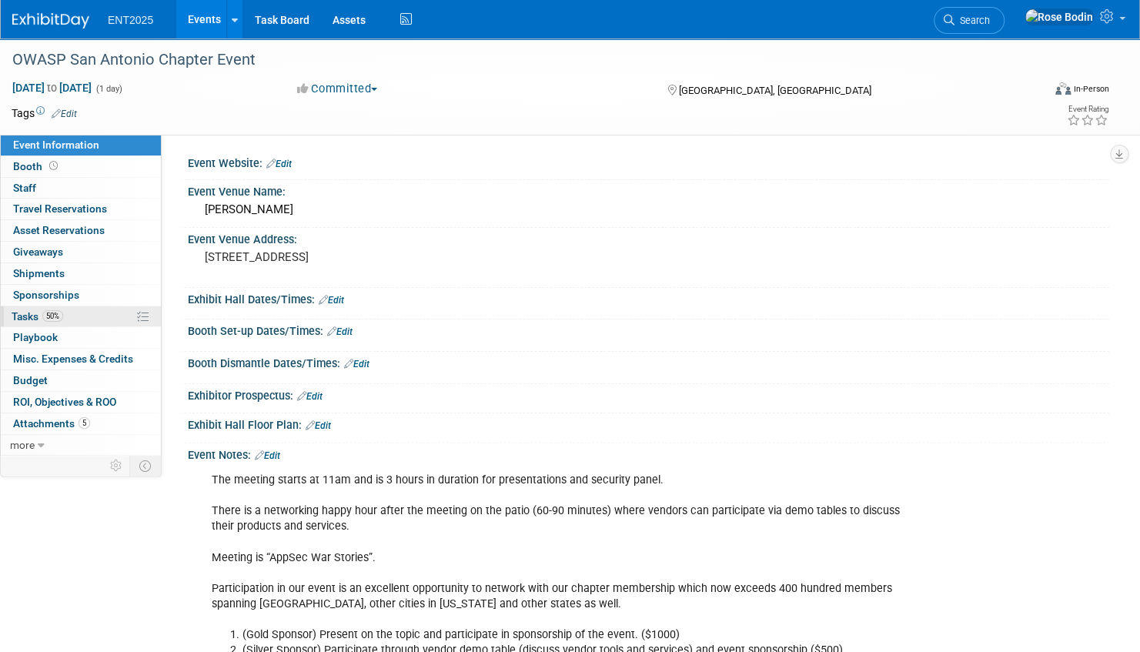
click at [107, 316] on link "50% Tasks 50%" at bounding box center [81, 316] width 160 height 21
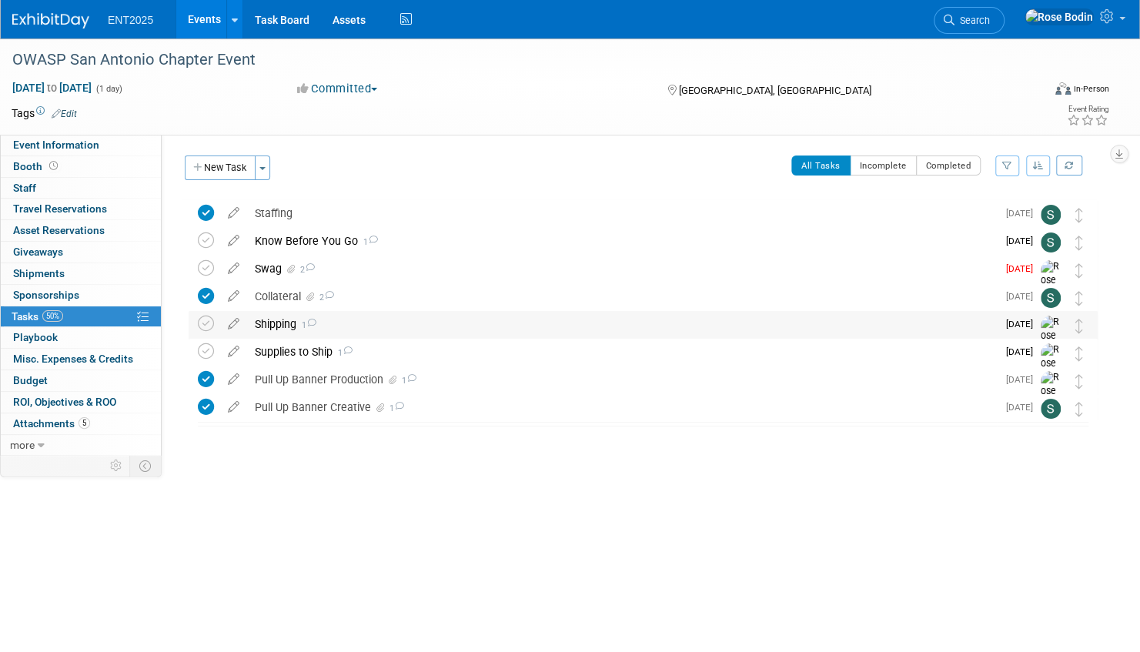
click at [354, 319] on div "Shipping 1" at bounding box center [622, 324] width 750 height 26
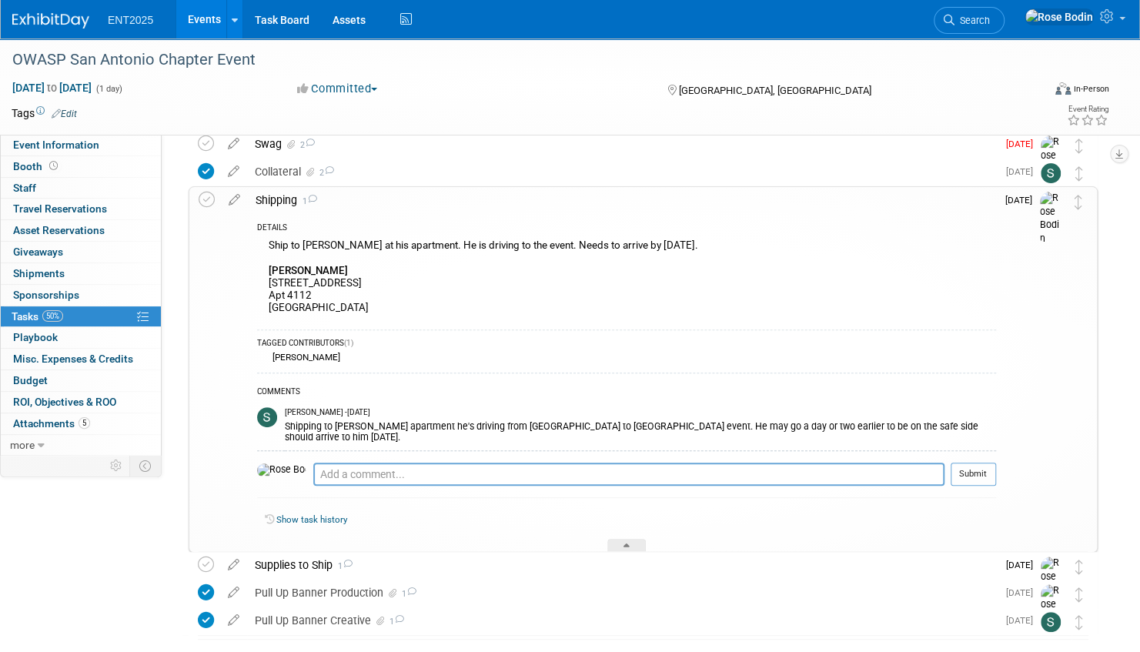
scroll to position [201, 0]
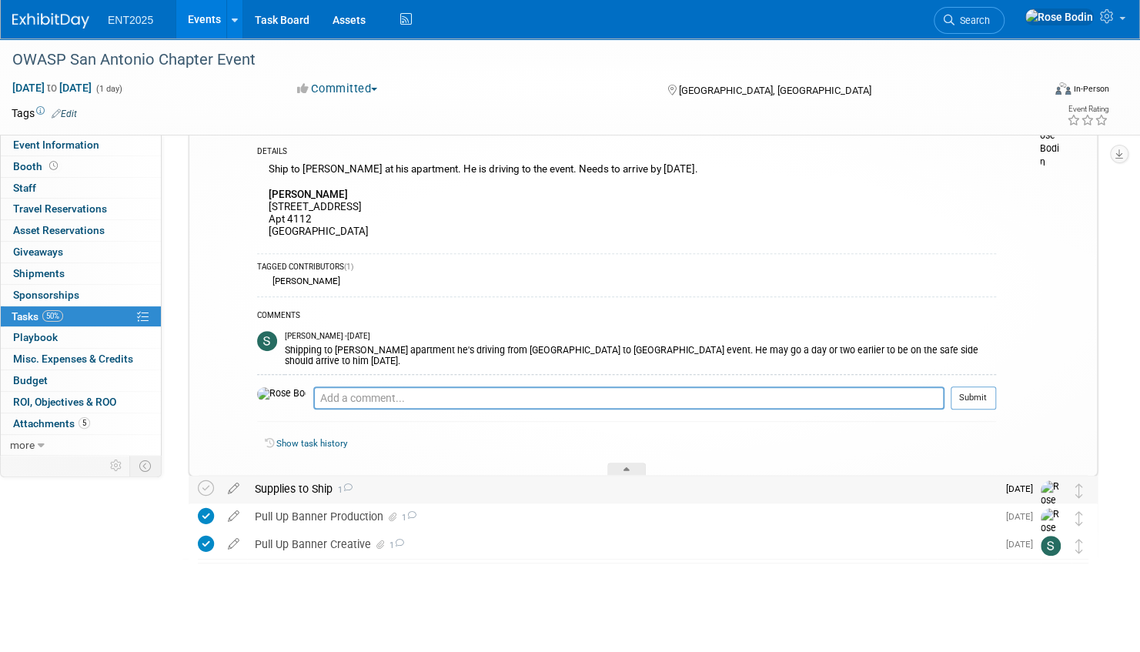
click at [480, 489] on div "Supplies to Ship 1" at bounding box center [622, 489] width 750 height 26
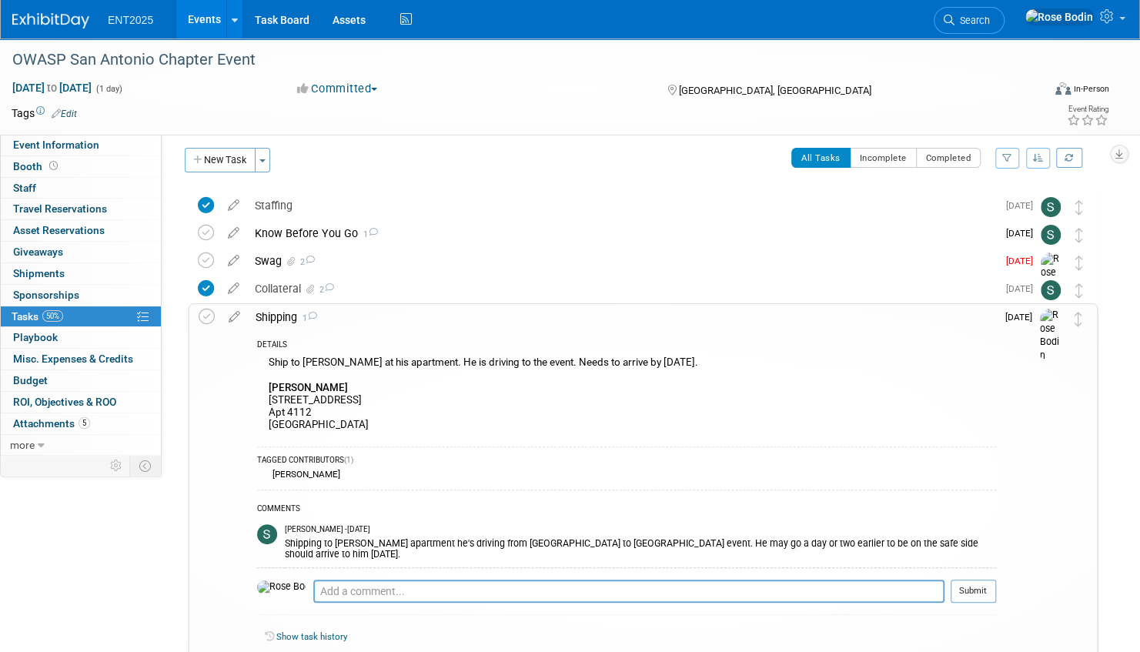
scroll to position [2, 0]
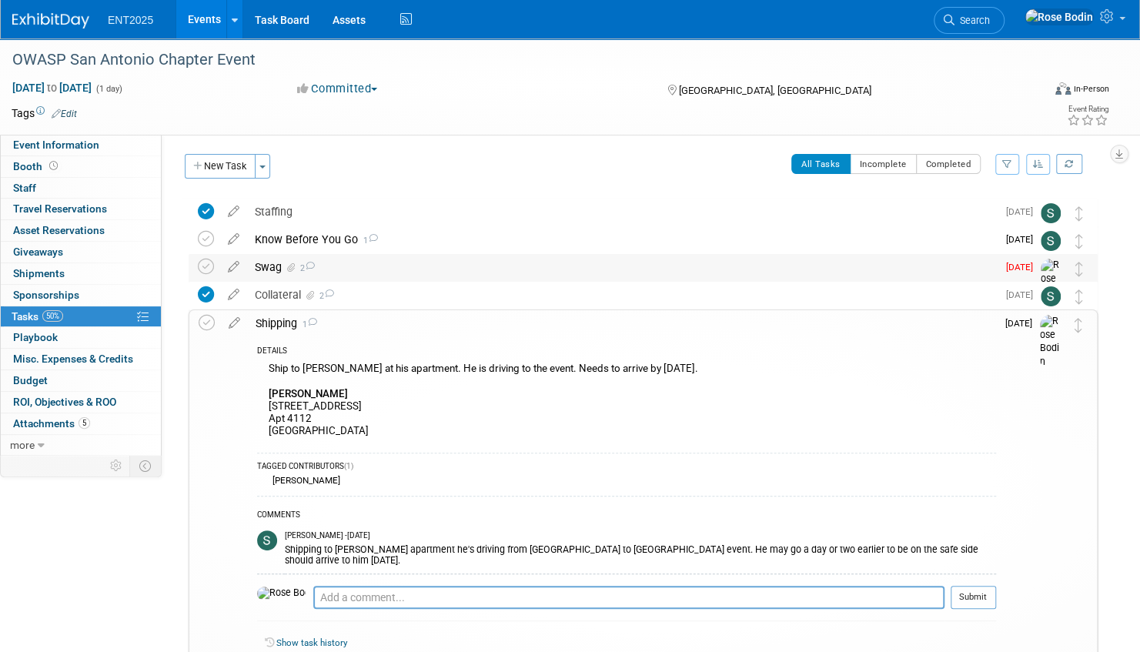
click at [528, 274] on div "Swag 2" at bounding box center [622, 267] width 750 height 26
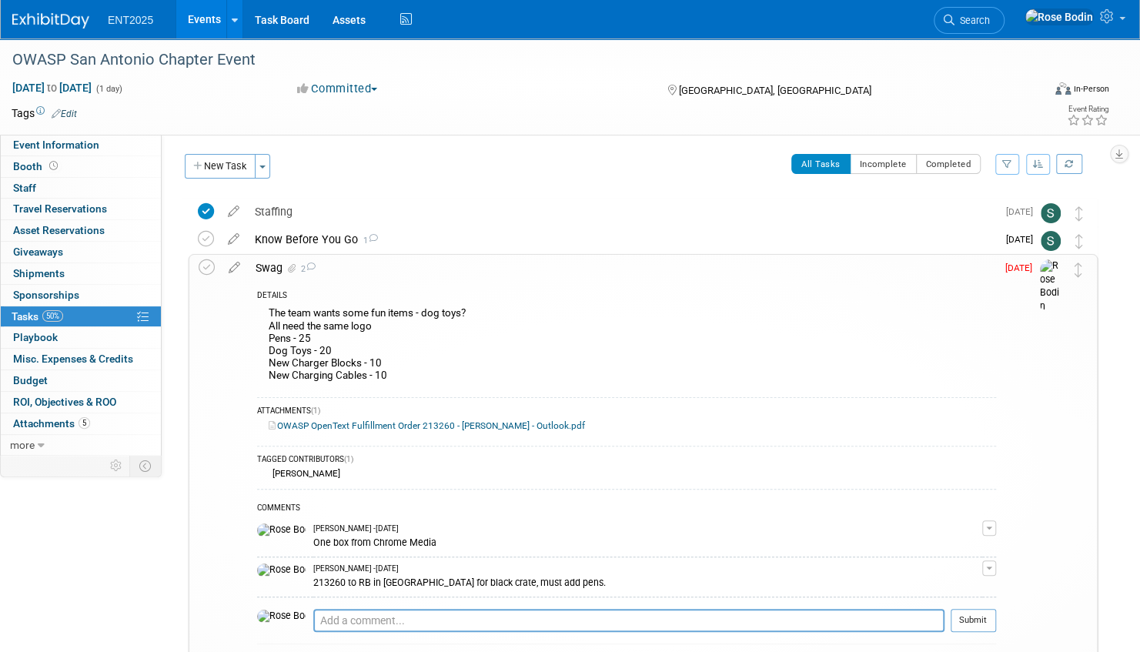
scroll to position [0, 0]
click at [520, 245] on div "Know Before You Go 1" at bounding box center [622, 241] width 750 height 26
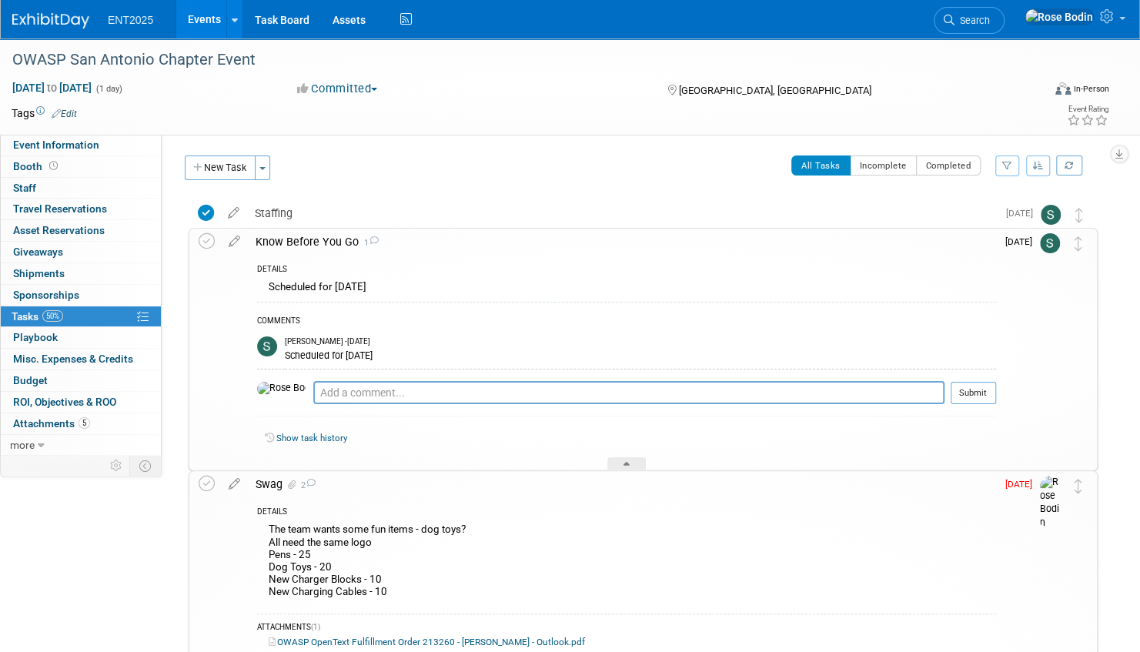
click at [202, 20] on link "Events" at bounding box center [204, 19] width 56 height 38
